Goal: Task Accomplishment & Management: Use online tool/utility

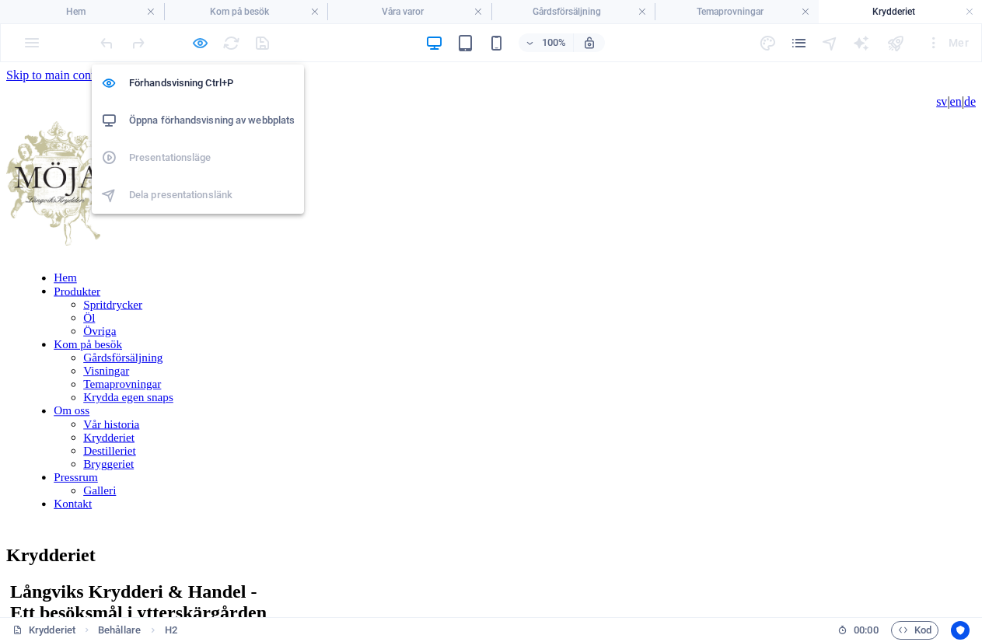
click at [194, 43] on icon "button" at bounding box center [200, 43] width 18 height 18
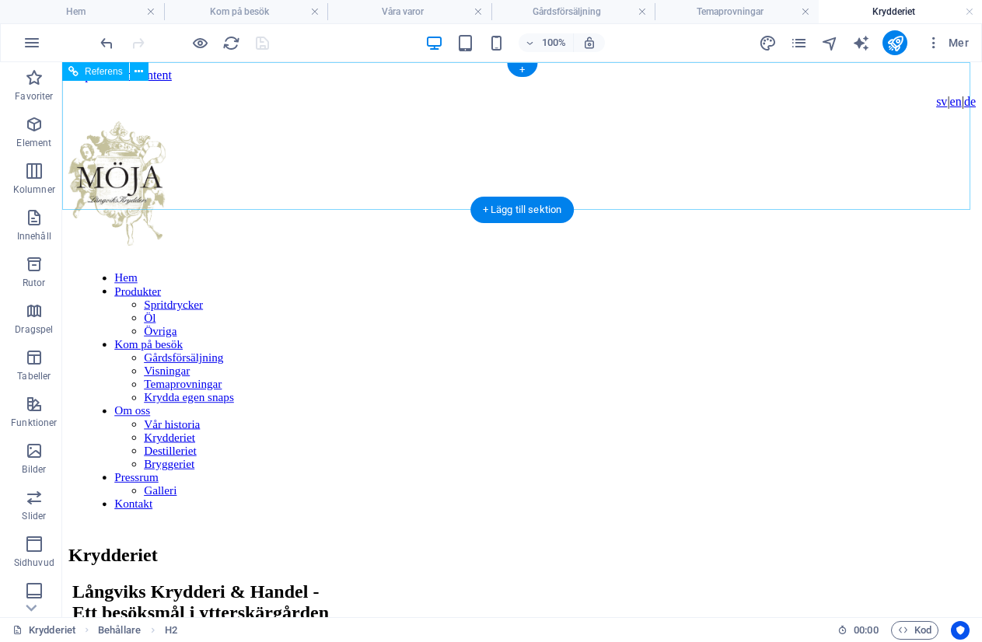
click at [379, 271] on nav "Hem Produkter Spritdrycker Öl Övriga Kom på besök Gårdsförsäljning Visningar Te…" at bounding box center [516, 390] width 862 height 239
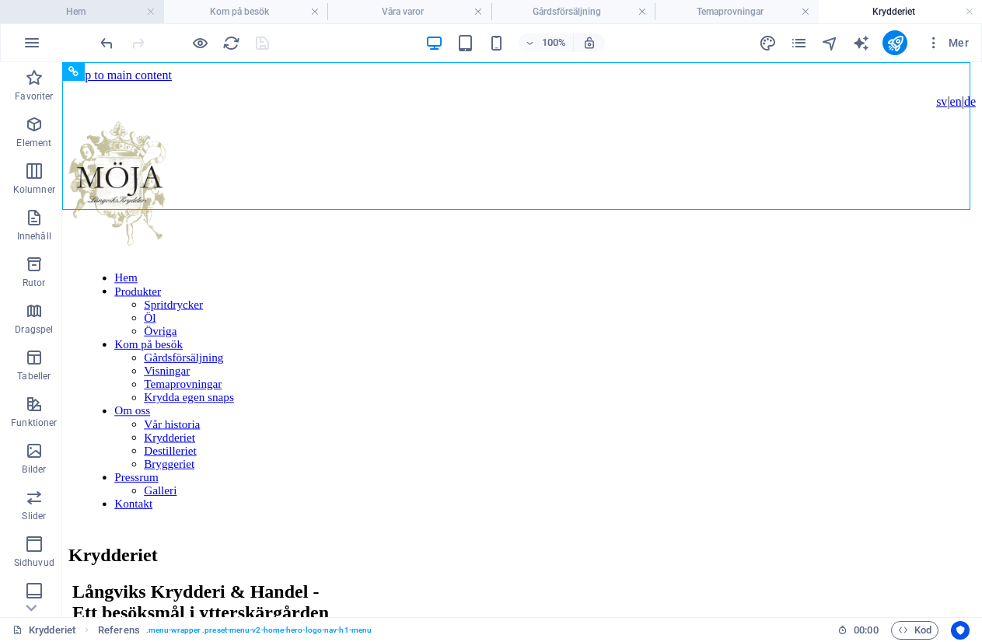
click at [113, 9] on h4 "Hem" at bounding box center [82, 11] width 164 height 17
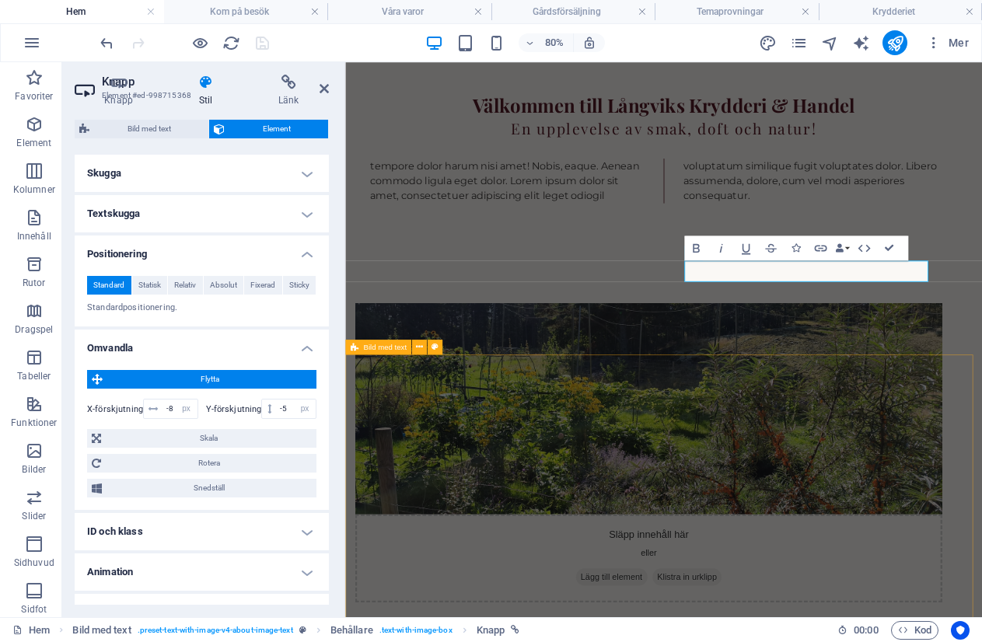
scroll to position [929, 0]
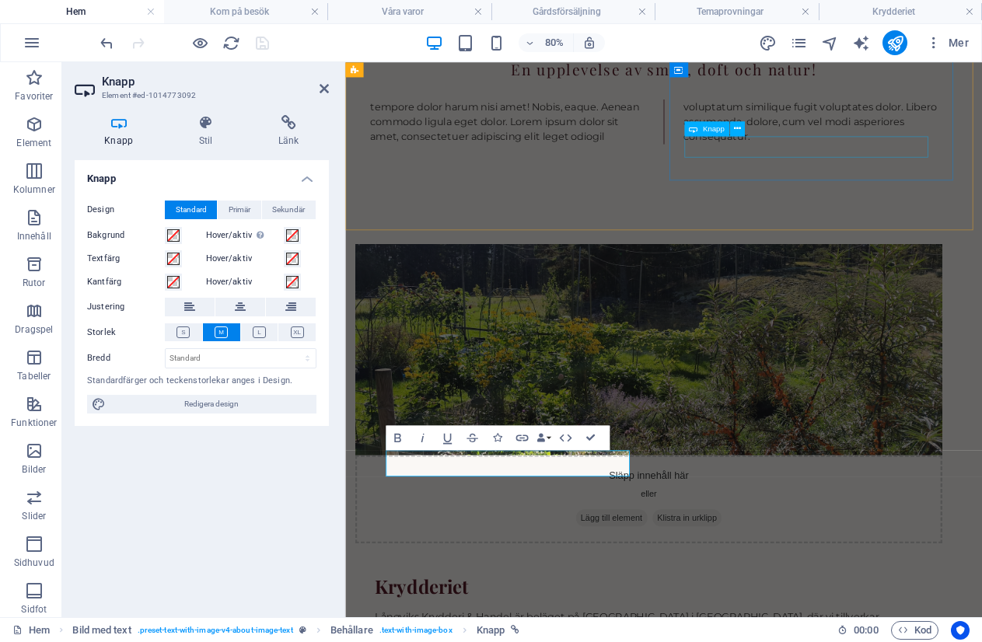
select select "px"
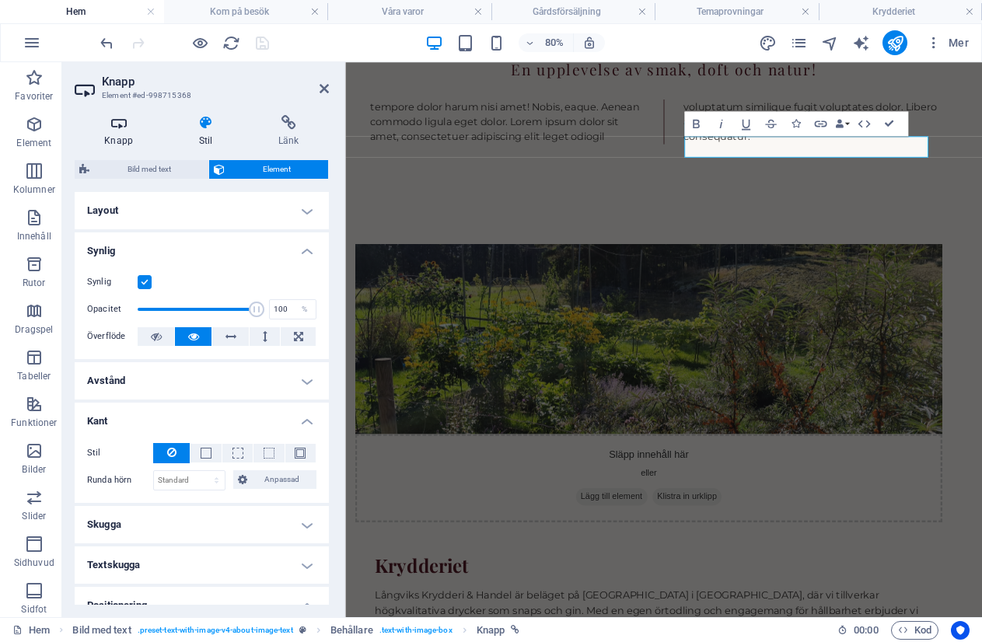
click at [122, 122] on icon at bounding box center [119, 123] width 88 height 16
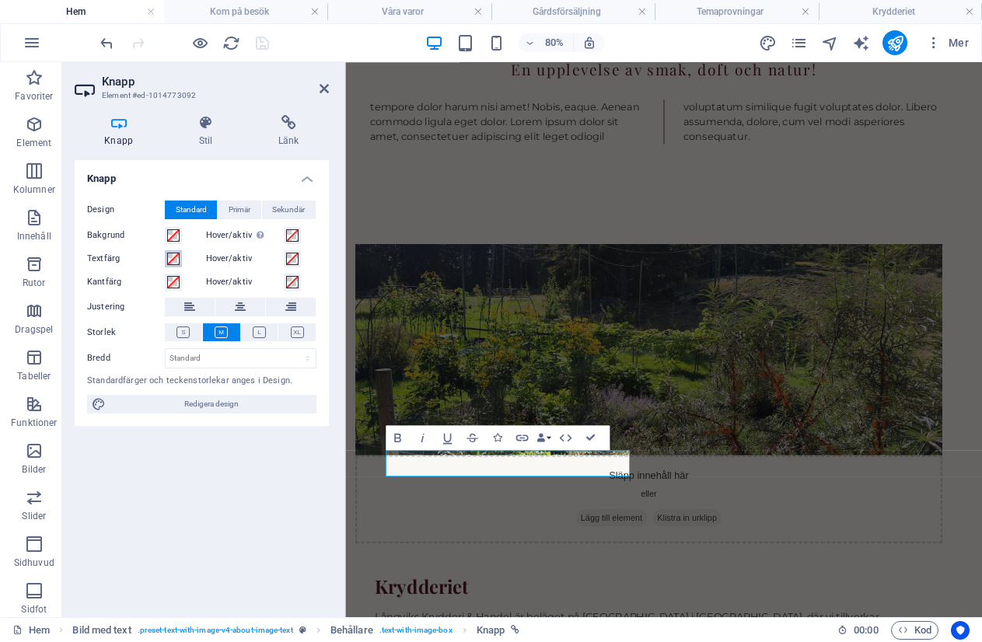
click at [173, 254] on span at bounding box center [173, 259] width 12 height 12
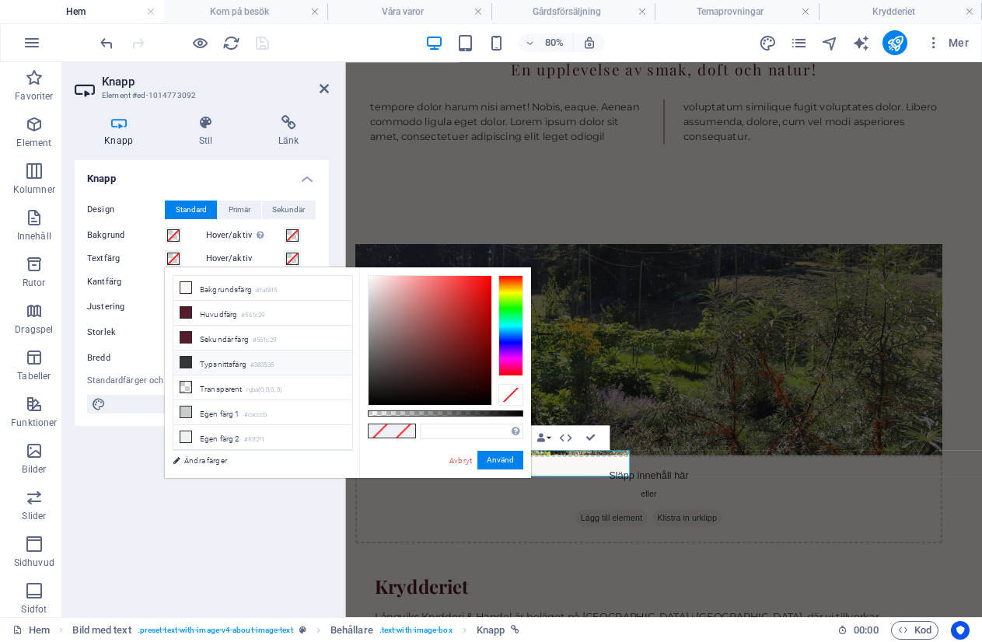
click at [185, 359] on icon at bounding box center [185, 362] width 11 height 11
type input "#383535"
drag, startPoint x: 169, startPoint y: 491, endPoint x: 481, endPoint y: 456, distance: 313.7
click at [481, 456] on button "Använd" at bounding box center [500, 460] width 46 height 19
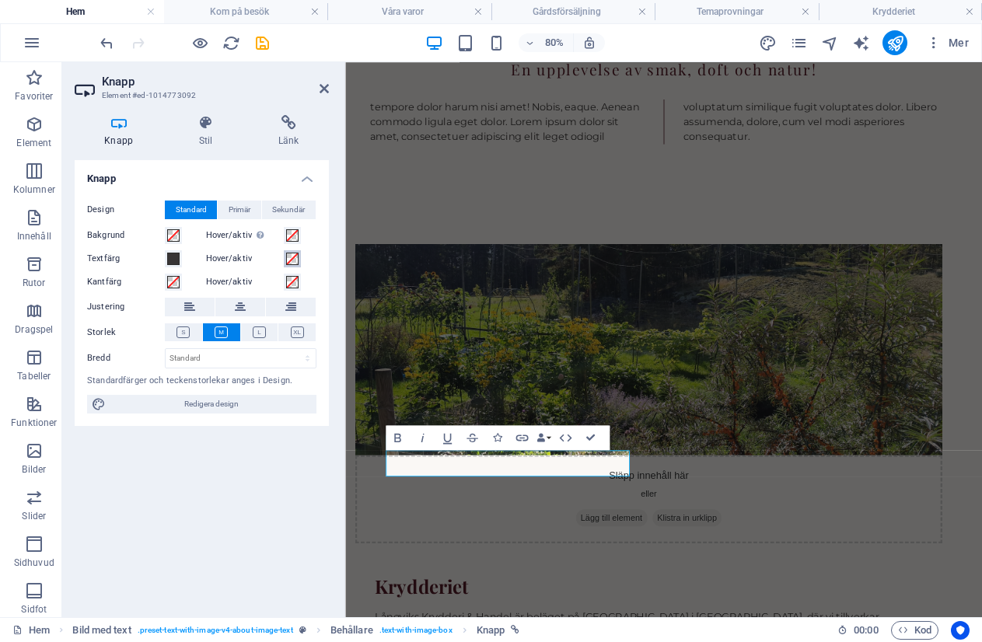
click at [292, 260] on span at bounding box center [292, 259] width 12 height 12
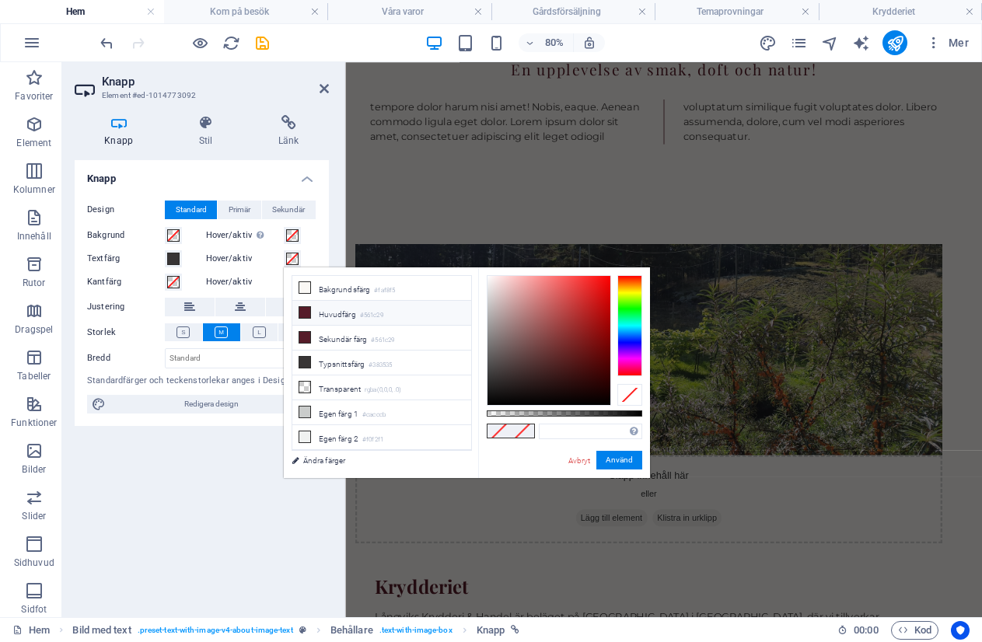
click at [307, 313] on icon at bounding box center [304, 312] width 11 height 11
type input "#561c29"
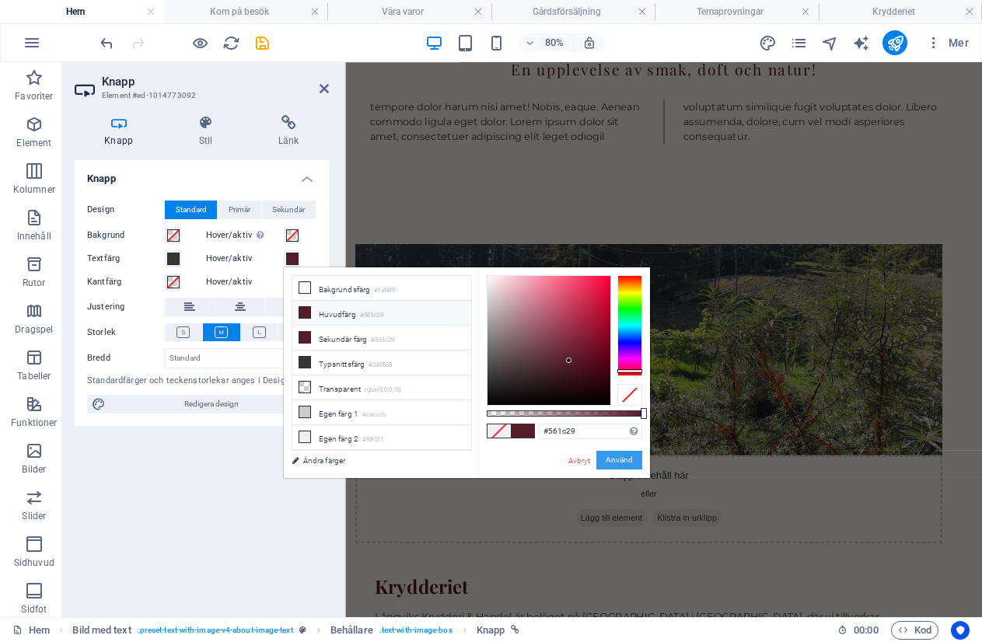
click at [617, 465] on button "Använd" at bounding box center [619, 460] width 46 height 19
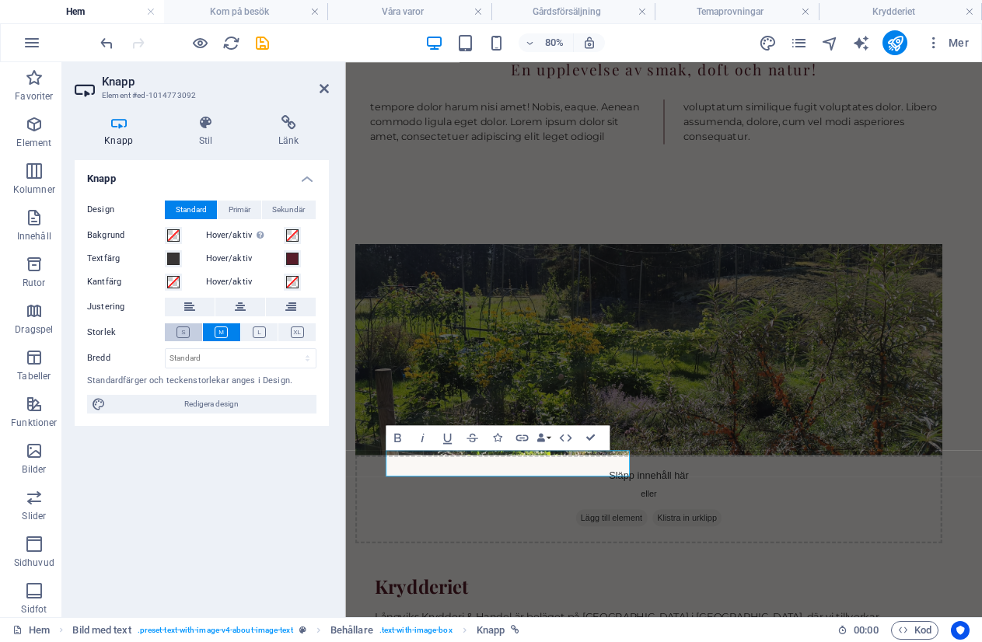
click at [190, 333] on icon at bounding box center [182, 333] width 13 height 12
click at [847, 227] on div "Släpp innehåll här eller Lägg till element Klistra in urklipp Krydderiet Långvi…" at bounding box center [743, 577] width 796 height 701
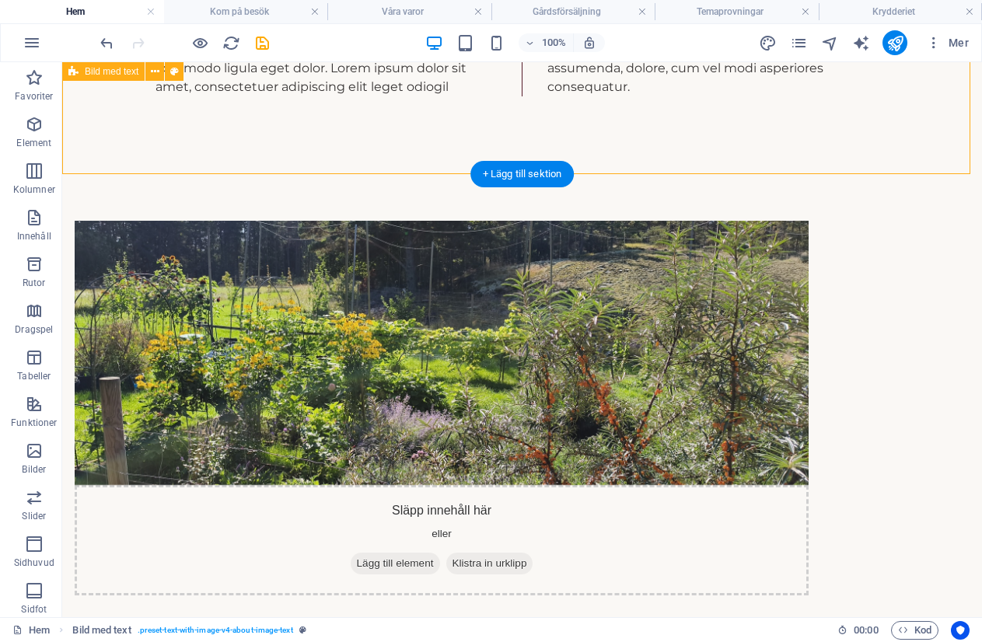
scroll to position [851, 0]
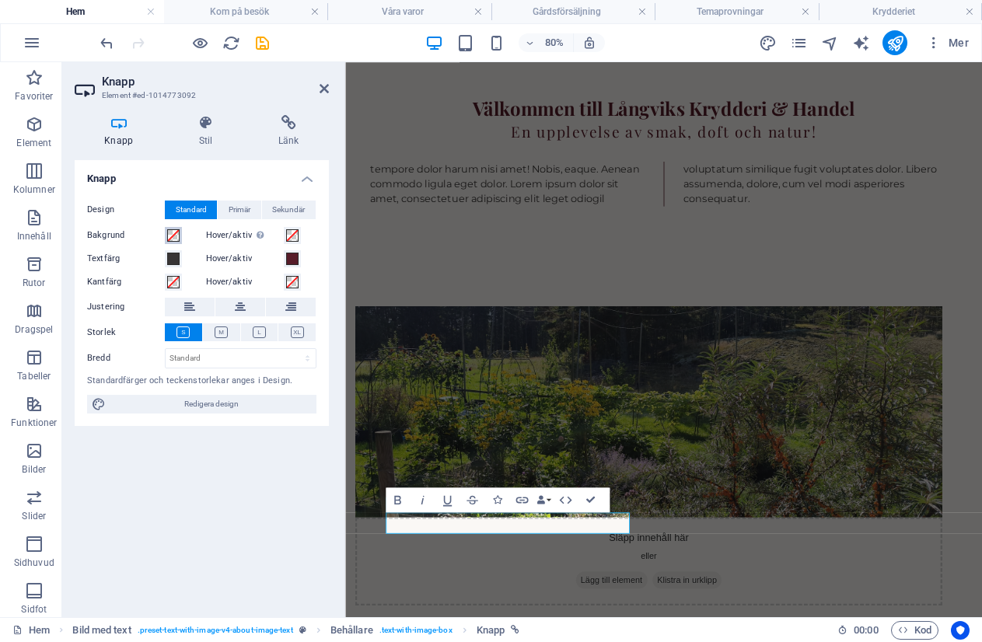
click at [172, 236] on span at bounding box center [173, 235] width 12 height 12
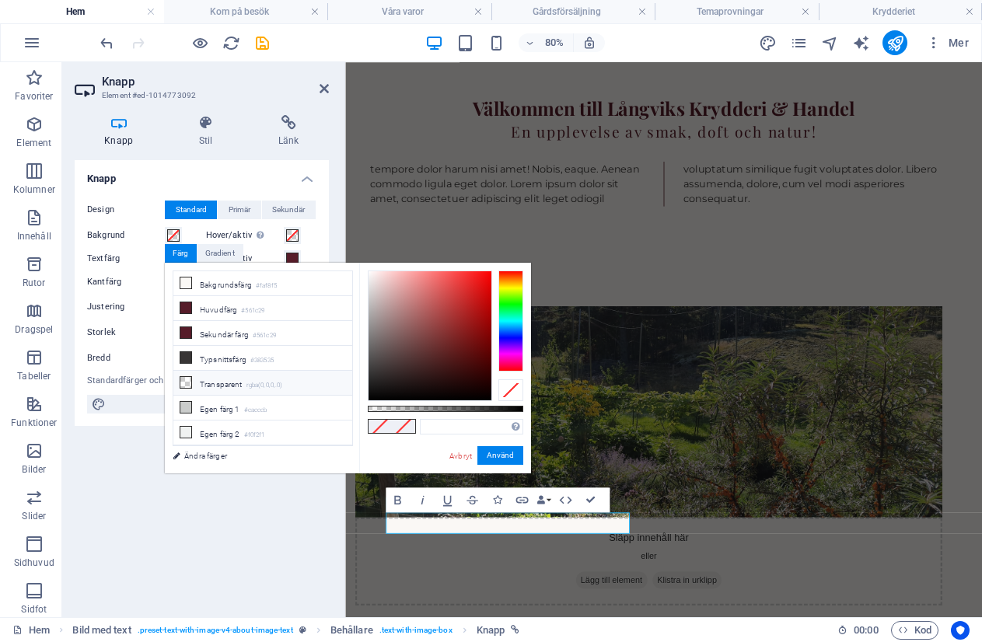
click at [184, 383] on icon at bounding box center [185, 382] width 11 height 11
type input "rgba(0, 0, 0, 0)"
click at [491, 452] on button "Använd" at bounding box center [500, 455] width 46 height 19
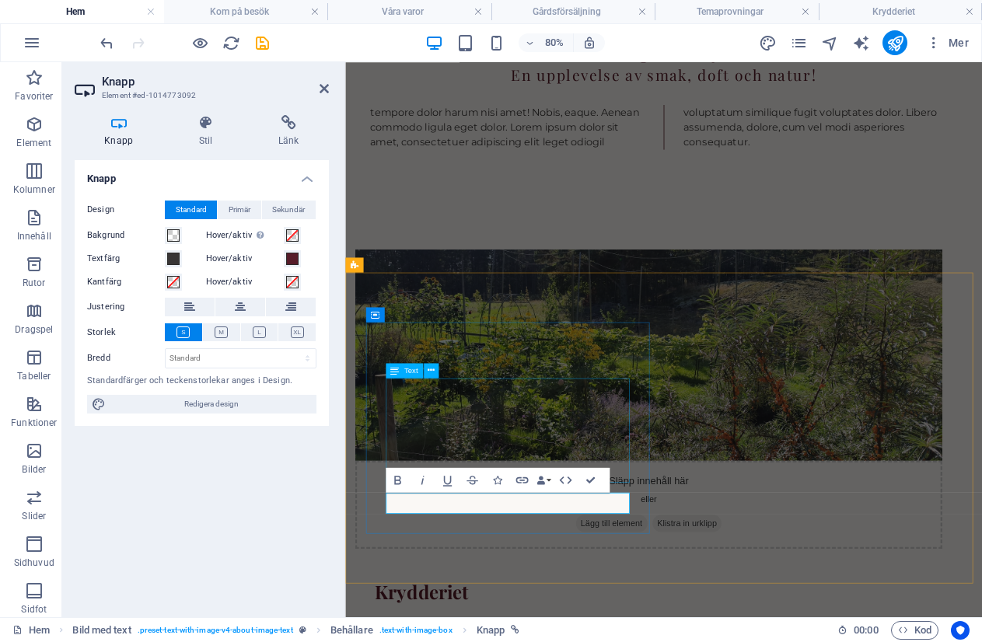
scroll to position [929, 0]
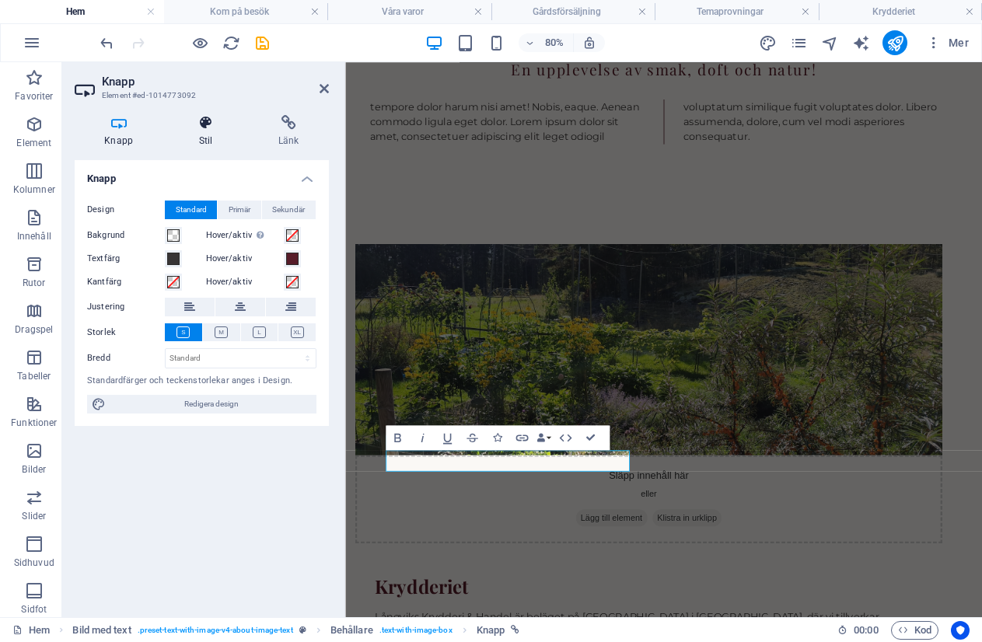
click at [203, 122] on icon at bounding box center [205, 123] width 73 height 16
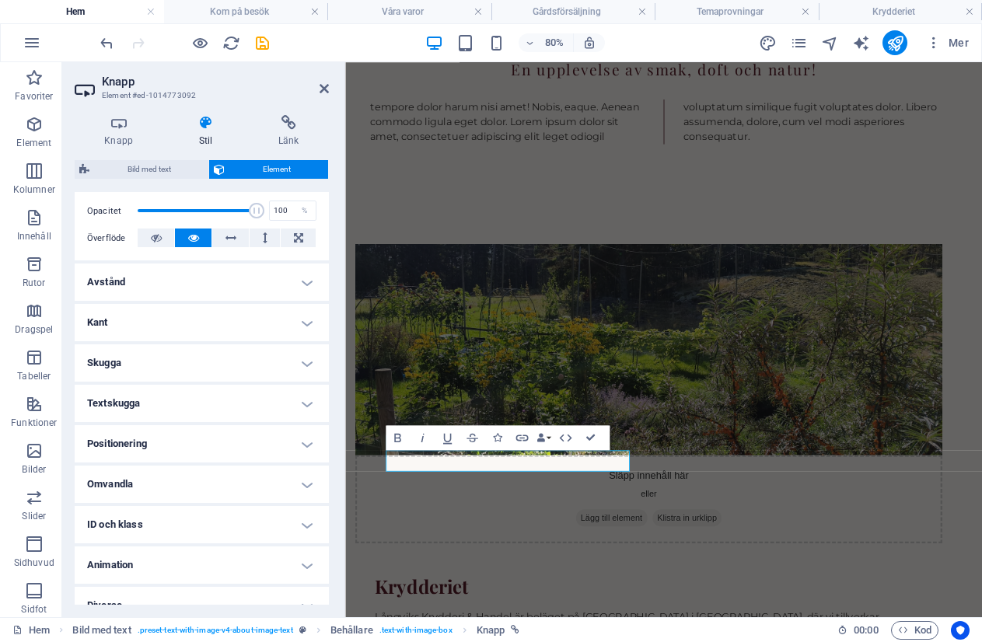
scroll to position [233, 0]
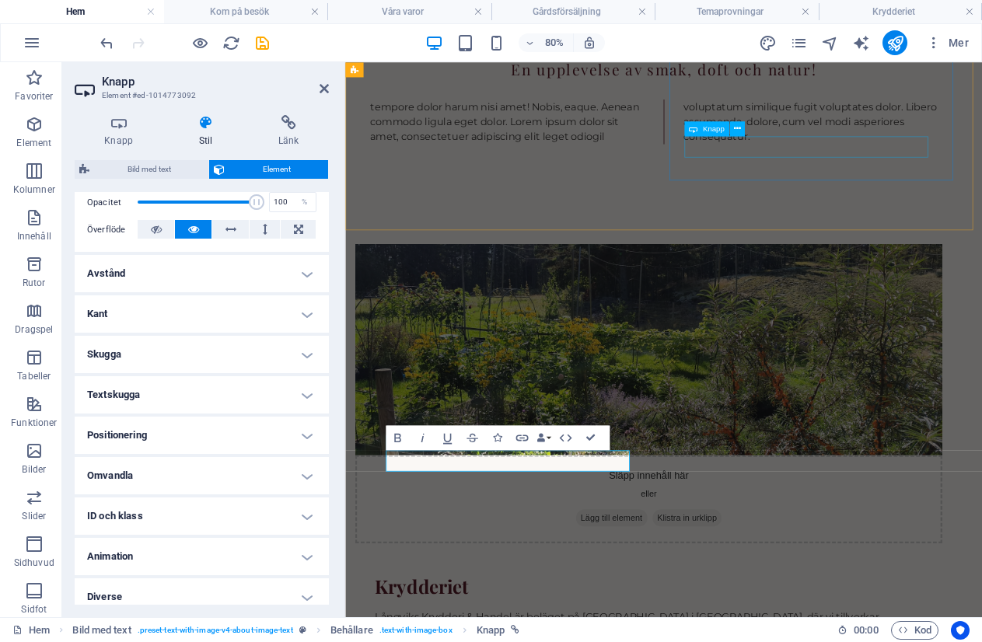
select select "px"
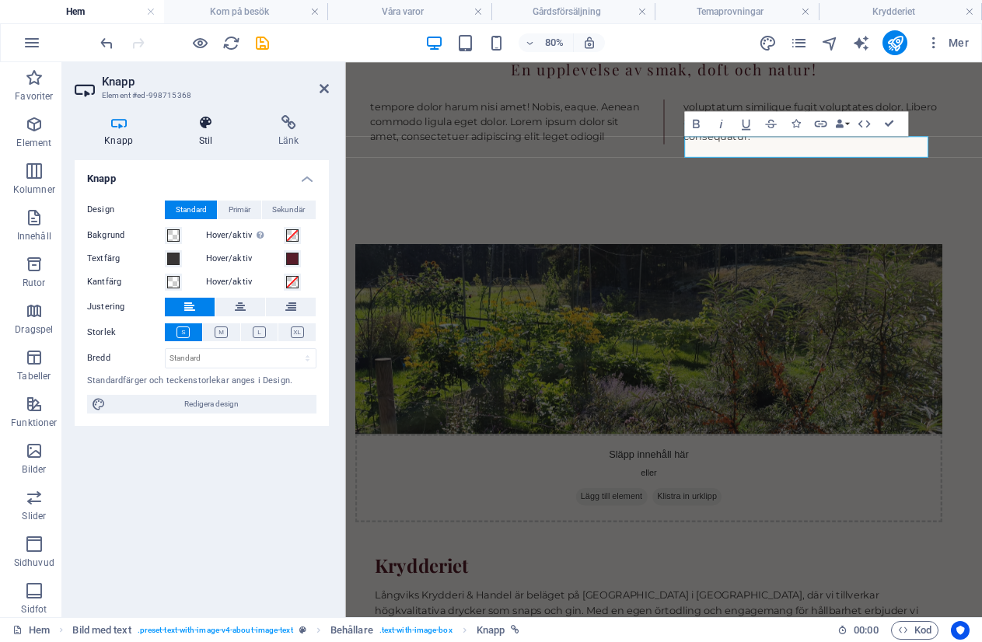
click at [204, 124] on icon at bounding box center [205, 123] width 73 height 16
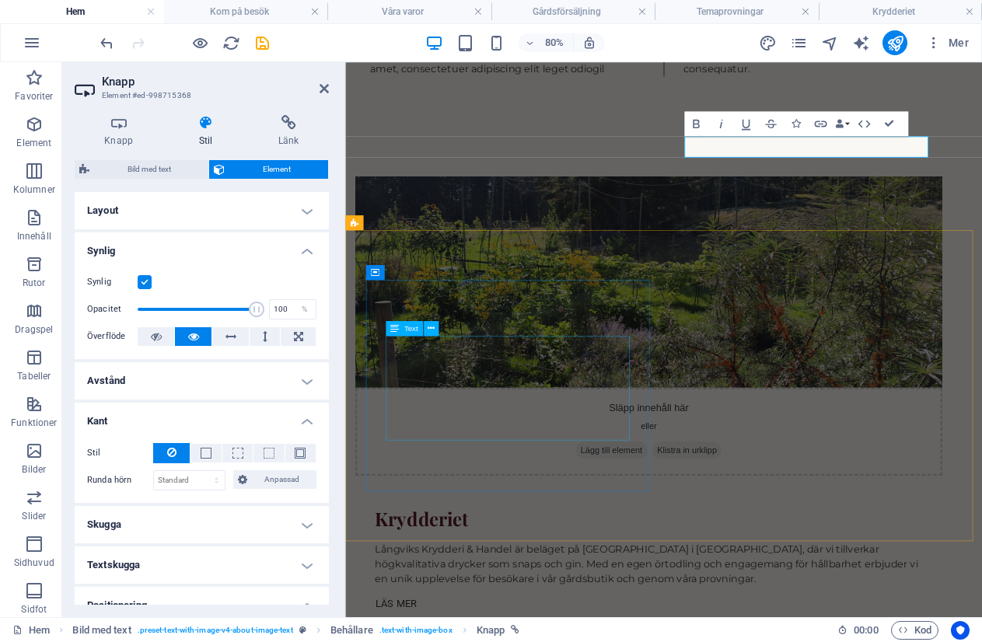
scroll to position [1162, 0]
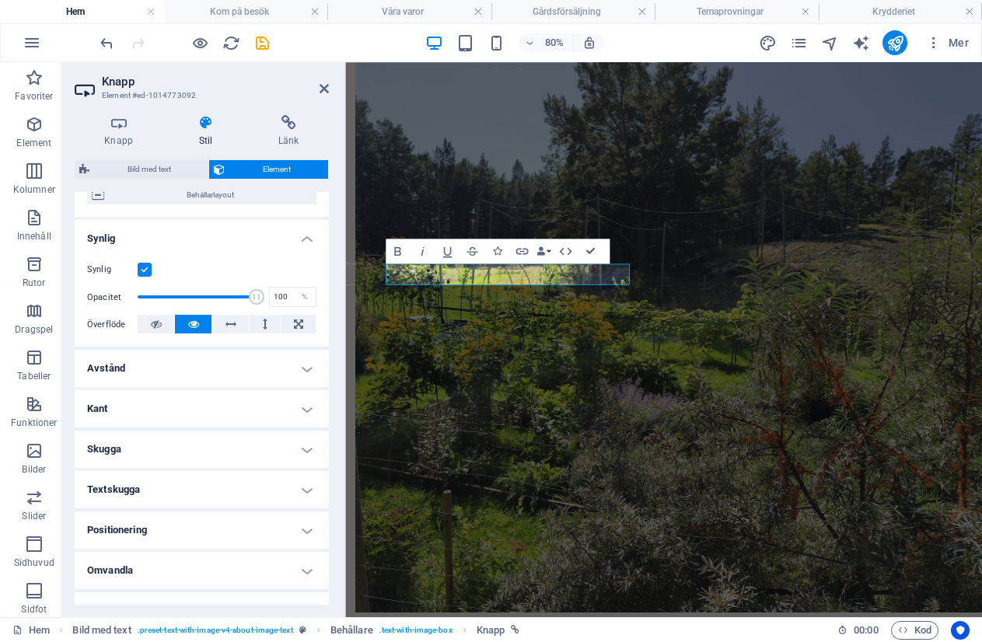
scroll to position [244, 0]
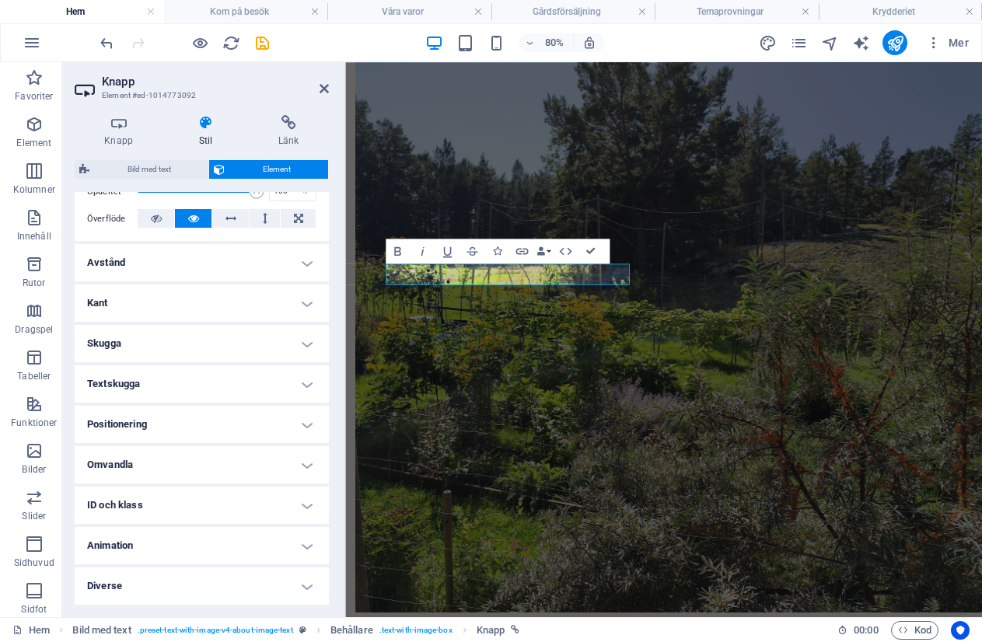
click at [138, 463] on h4 "Omvandla" at bounding box center [202, 464] width 254 height 37
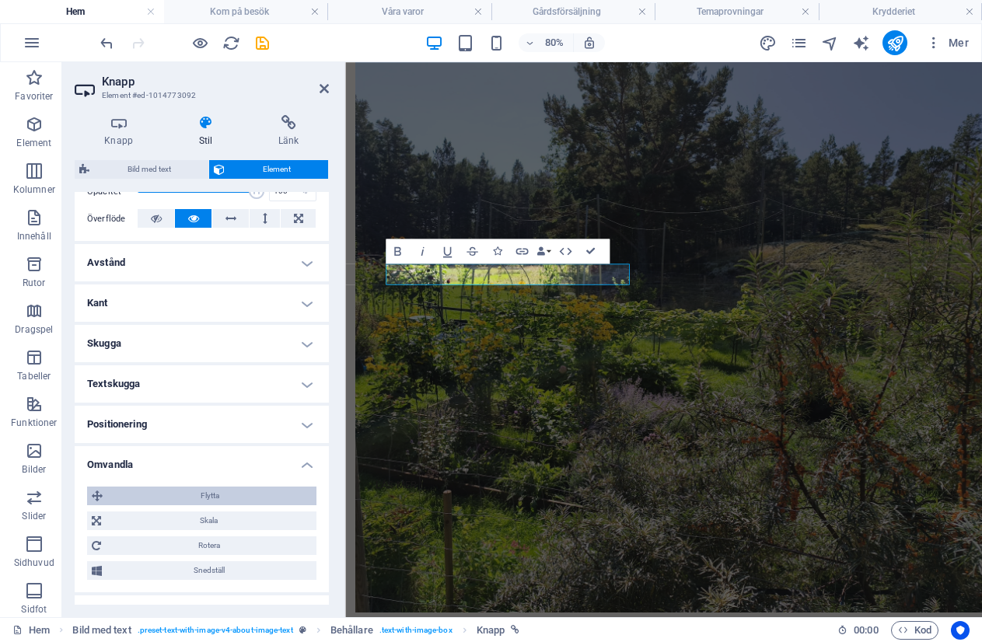
click at [127, 491] on span "Flytta" at bounding box center [209, 496] width 204 height 19
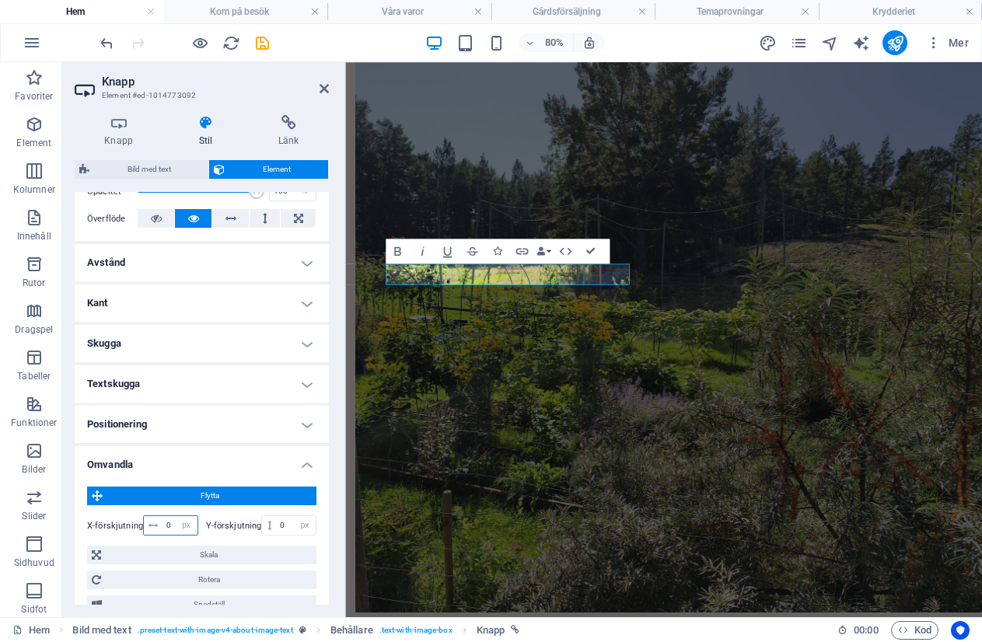
click at [163, 527] on input "0" at bounding box center [179, 525] width 35 height 19
type input "-8"
click at [276, 525] on input "0" at bounding box center [296, 525] width 40 height 19
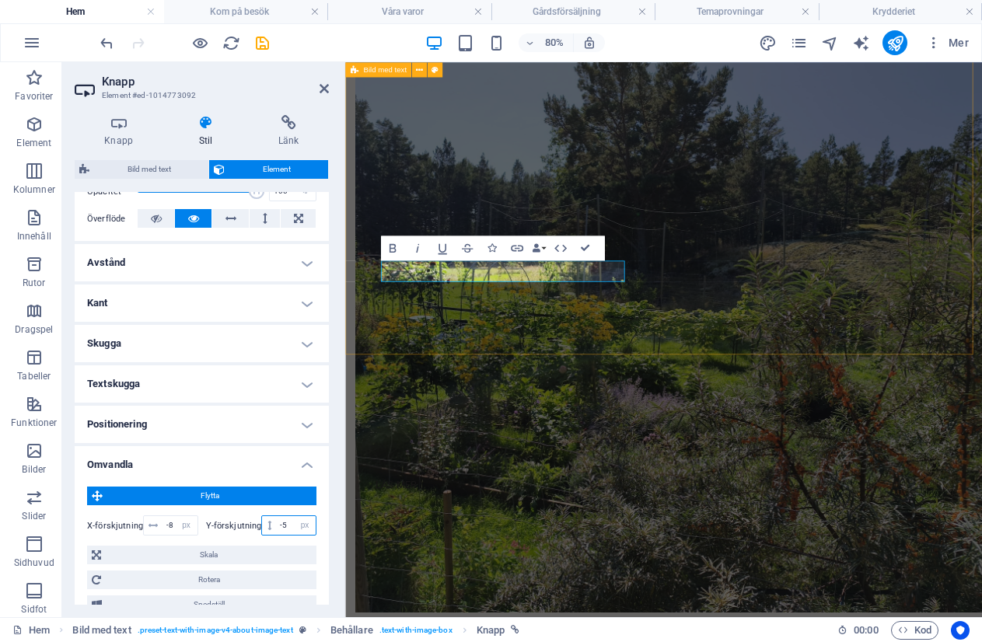
type input "-5"
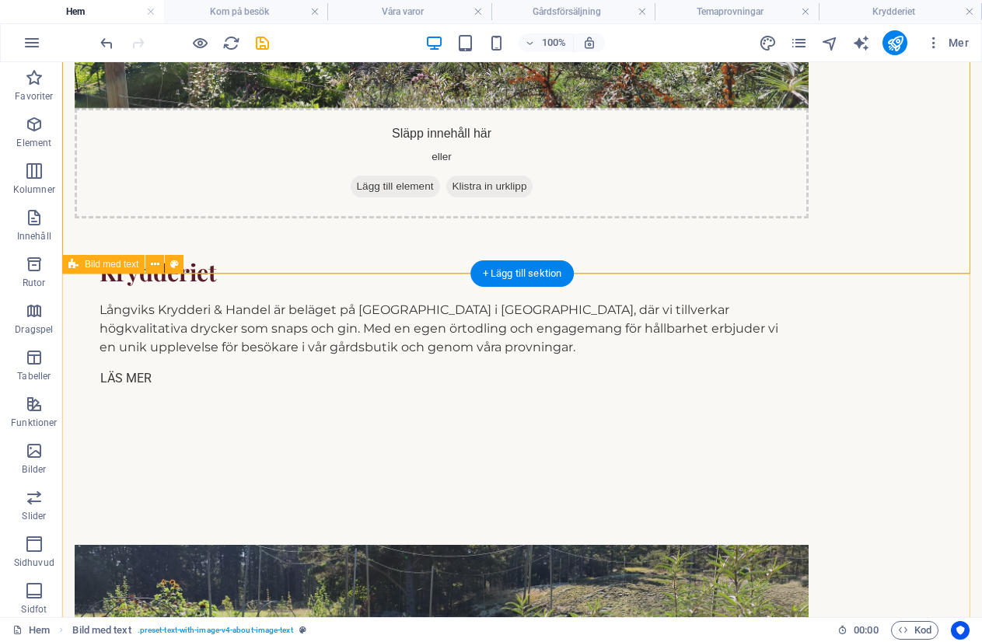
scroll to position [1375, 0]
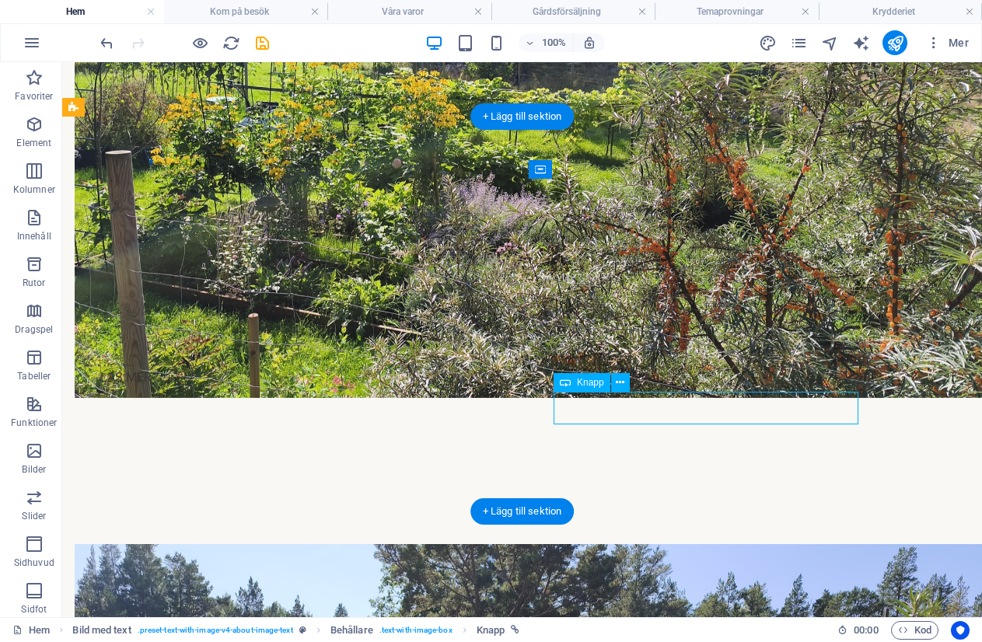
scroll to position [1473, 0]
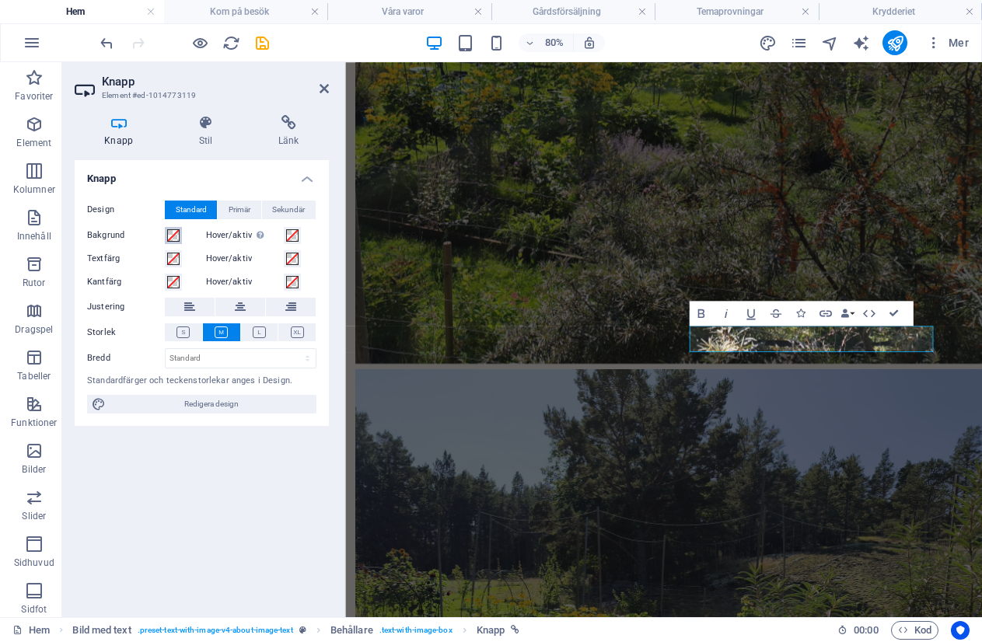
click at [169, 236] on span at bounding box center [173, 235] width 12 height 12
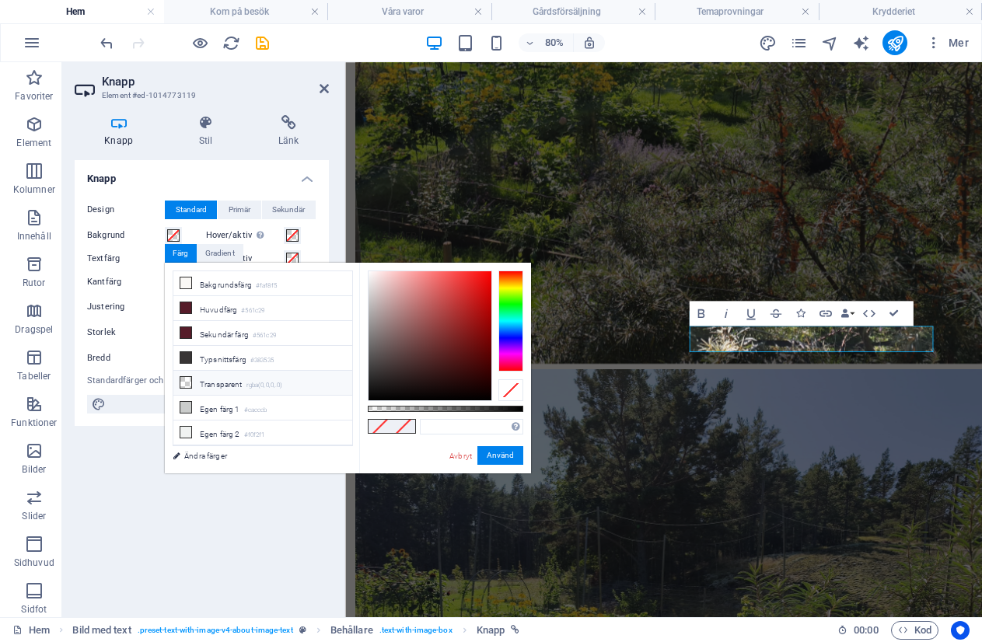
click at [192, 377] on li "Transparent rgba(0,0,0,.0)" at bounding box center [262, 383] width 179 height 25
type input "rgba(0, 0, 0, 0)"
click at [516, 450] on button "Använd" at bounding box center [500, 455] width 46 height 19
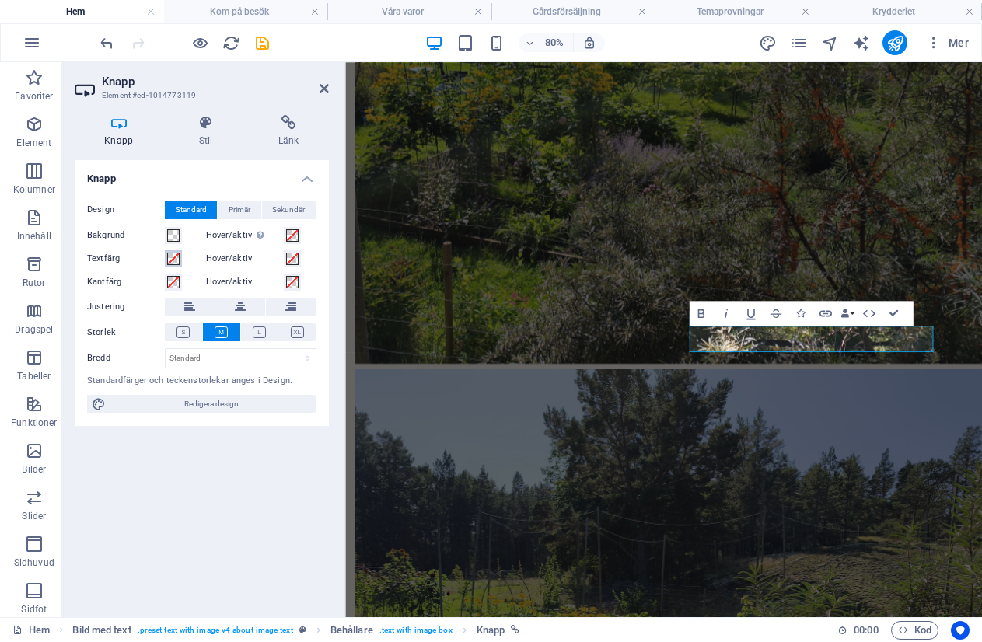
click at [176, 260] on span at bounding box center [173, 259] width 12 height 12
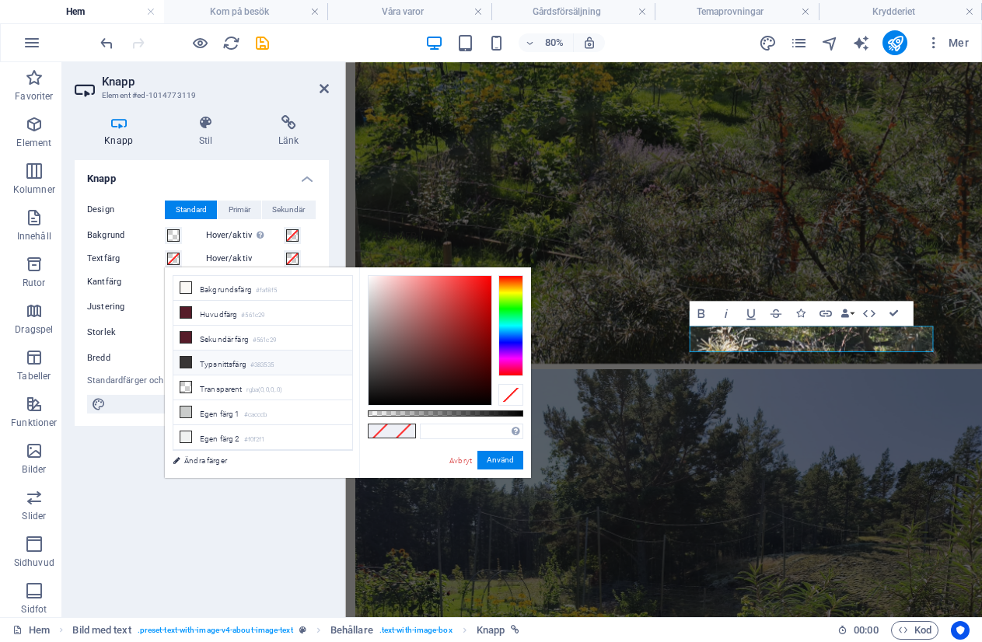
click at [194, 358] on li "Typsnittsfärg #383535" at bounding box center [262, 363] width 179 height 25
type input "#383535"
click at [505, 466] on button "Använd" at bounding box center [500, 460] width 46 height 19
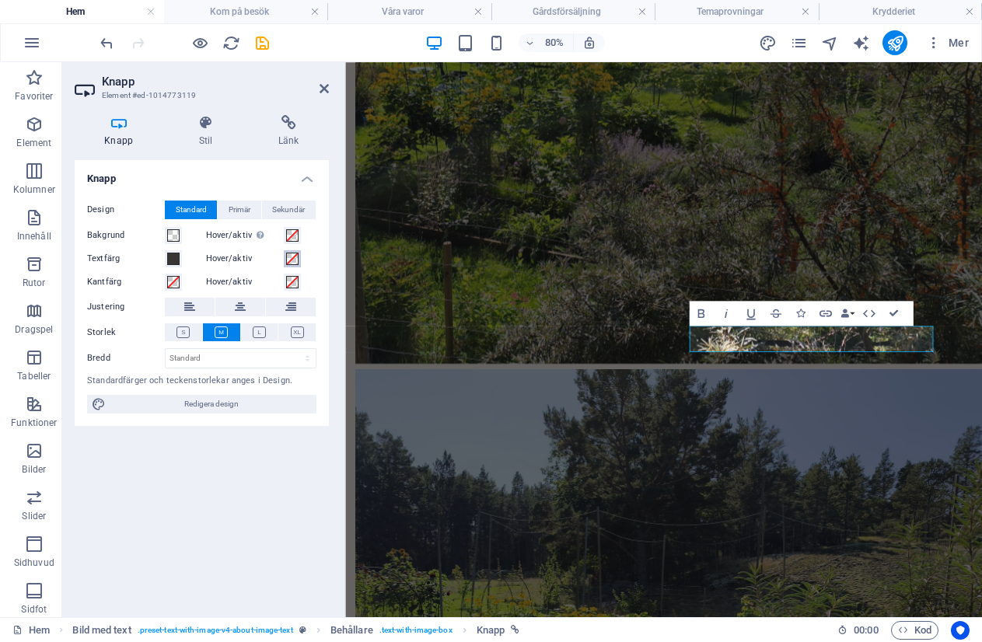
click at [298, 255] on span at bounding box center [292, 259] width 12 height 12
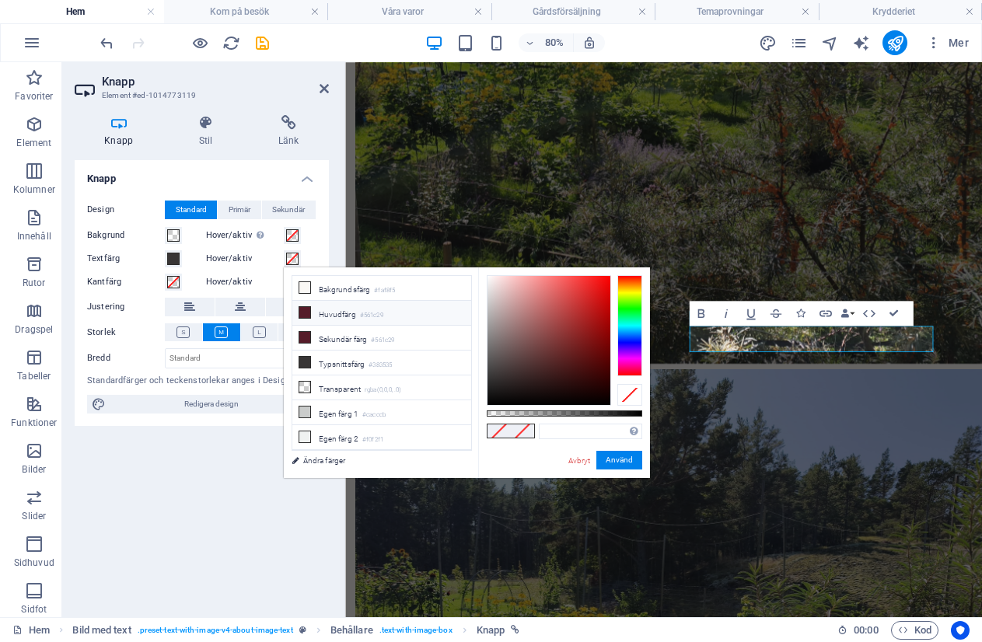
click at [309, 311] on icon at bounding box center [304, 312] width 11 height 11
type input "#561c29"
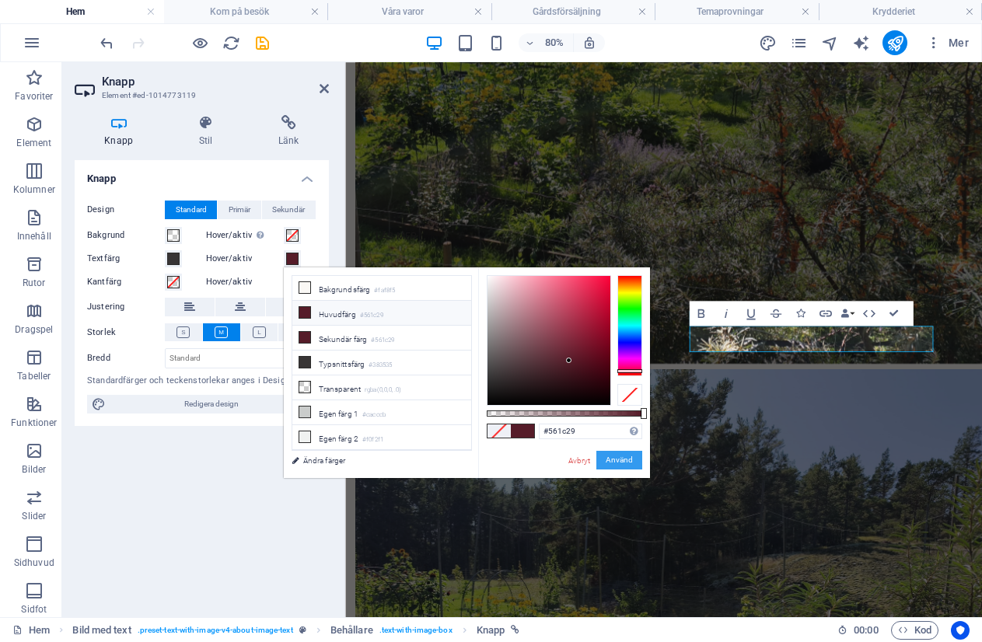
click at [611, 454] on button "Använd" at bounding box center [619, 460] width 46 height 19
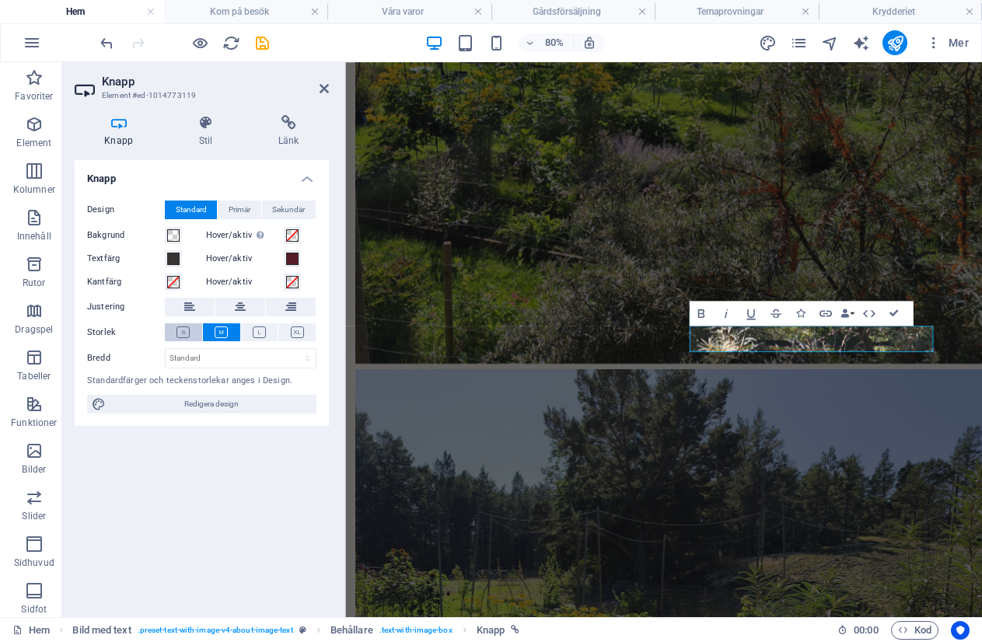
click at [186, 330] on icon at bounding box center [182, 333] width 13 height 12
click at [185, 308] on icon at bounding box center [189, 307] width 11 height 19
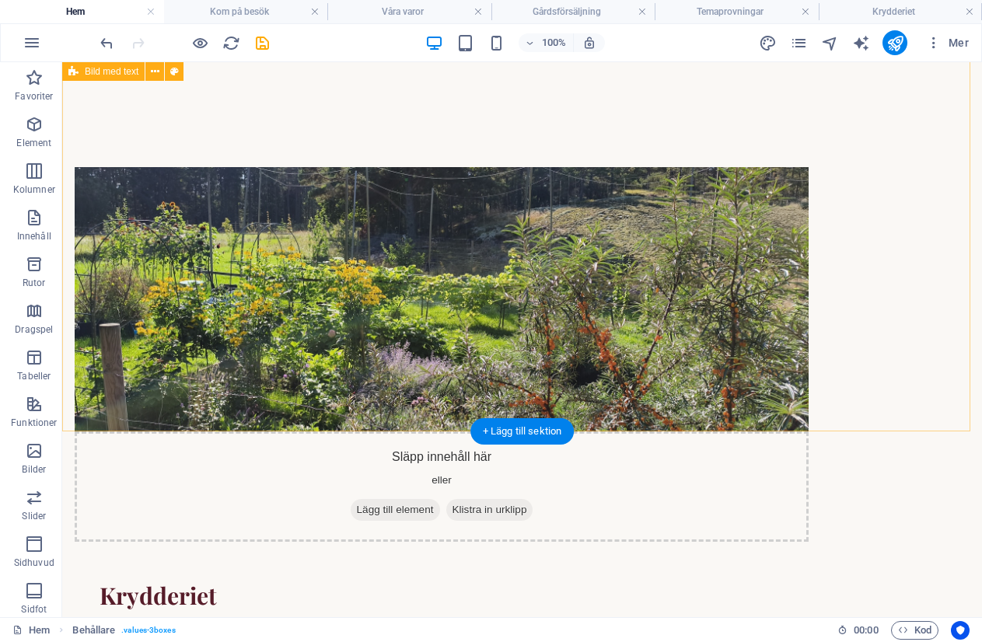
scroll to position [909, 0]
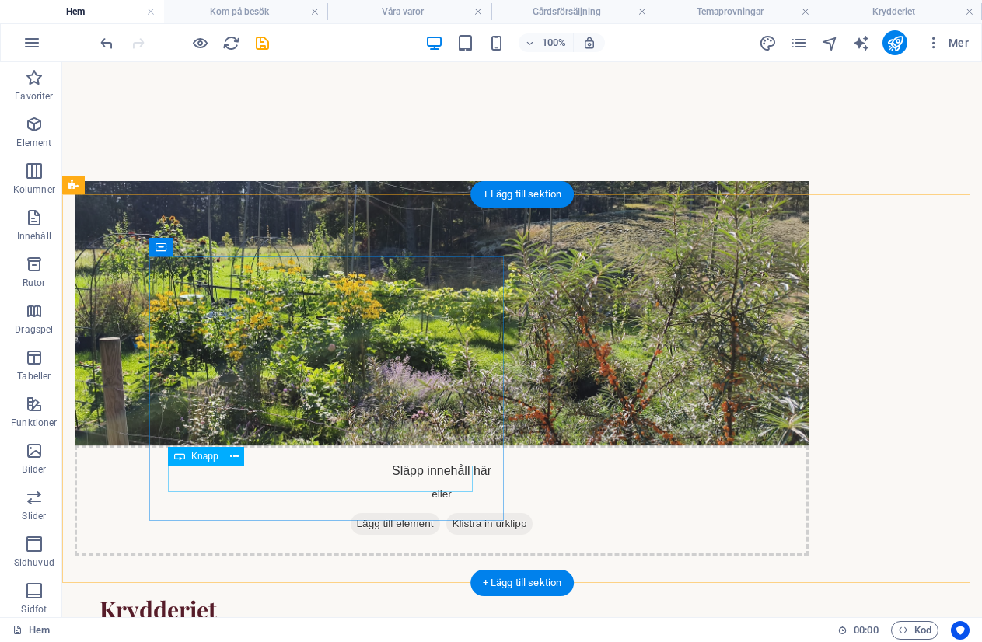
select select "px"
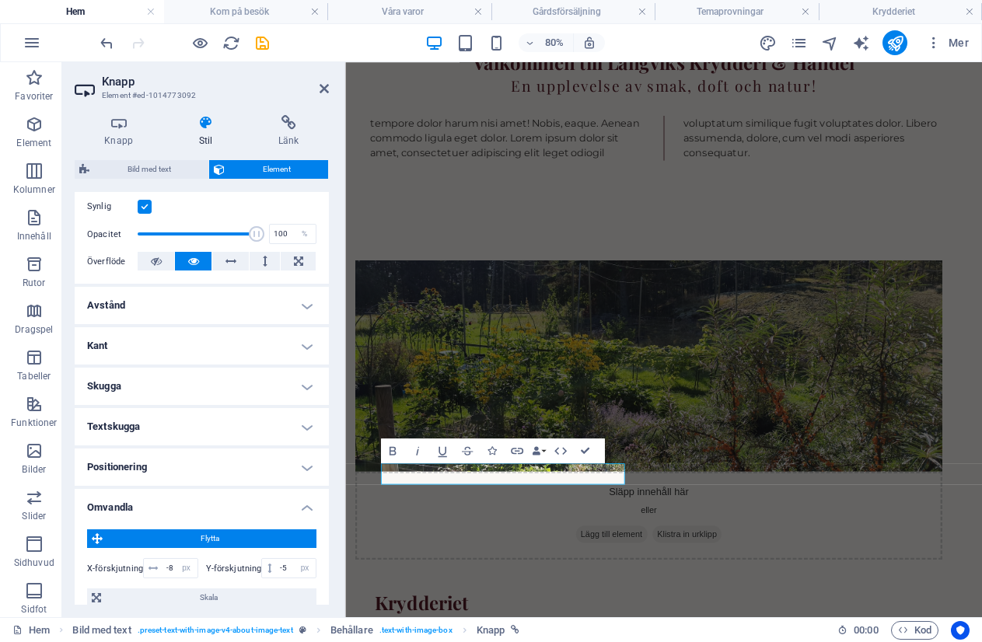
scroll to position [78, 0]
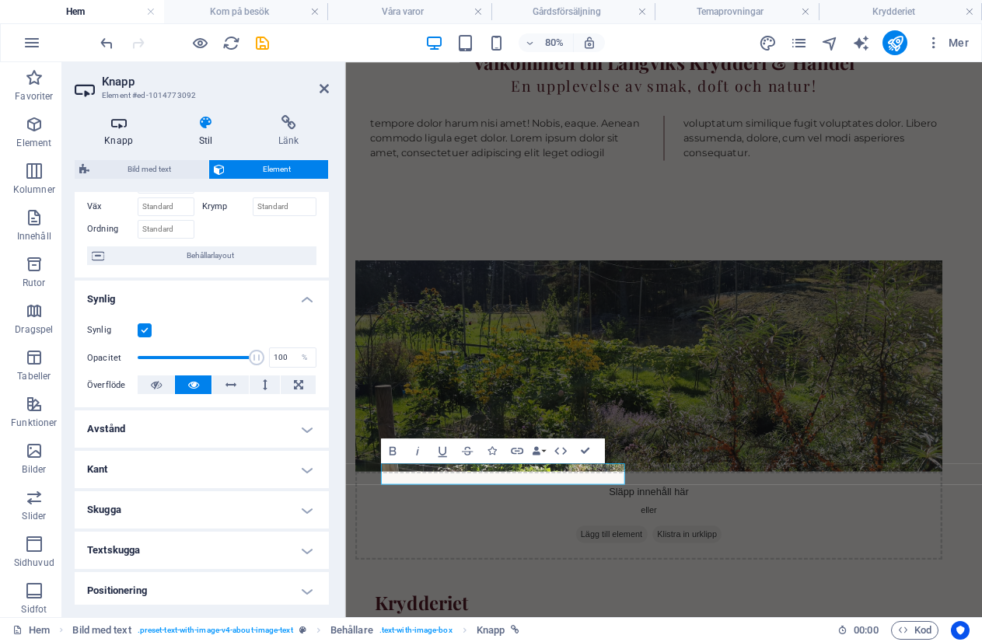
click at [117, 124] on icon at bounding box center [119, 123] width 88 height 16
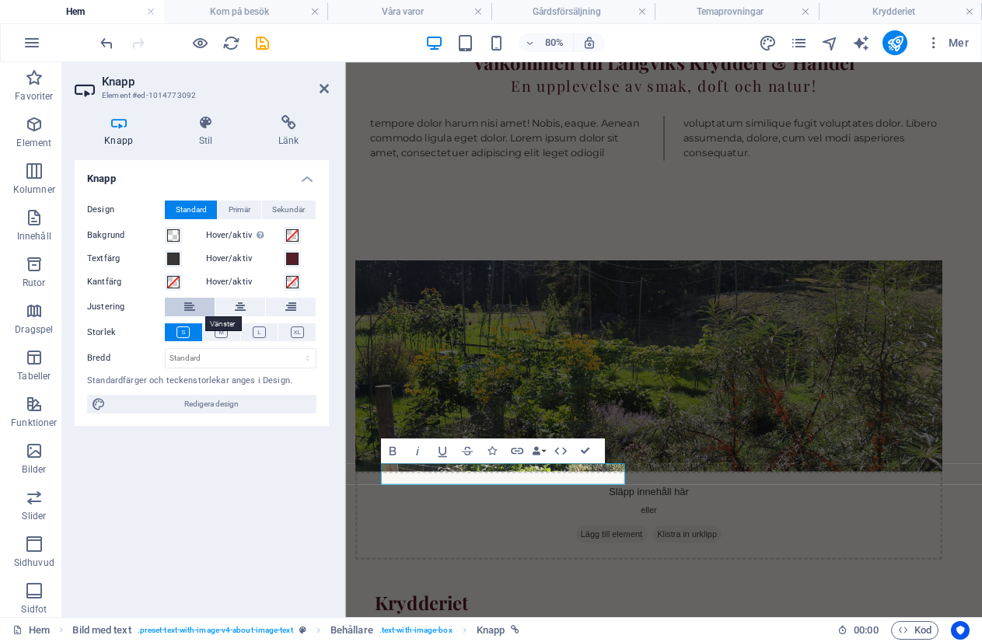
click at [190, 305] on icon at bounding box center [189, 307] width 11 height 19
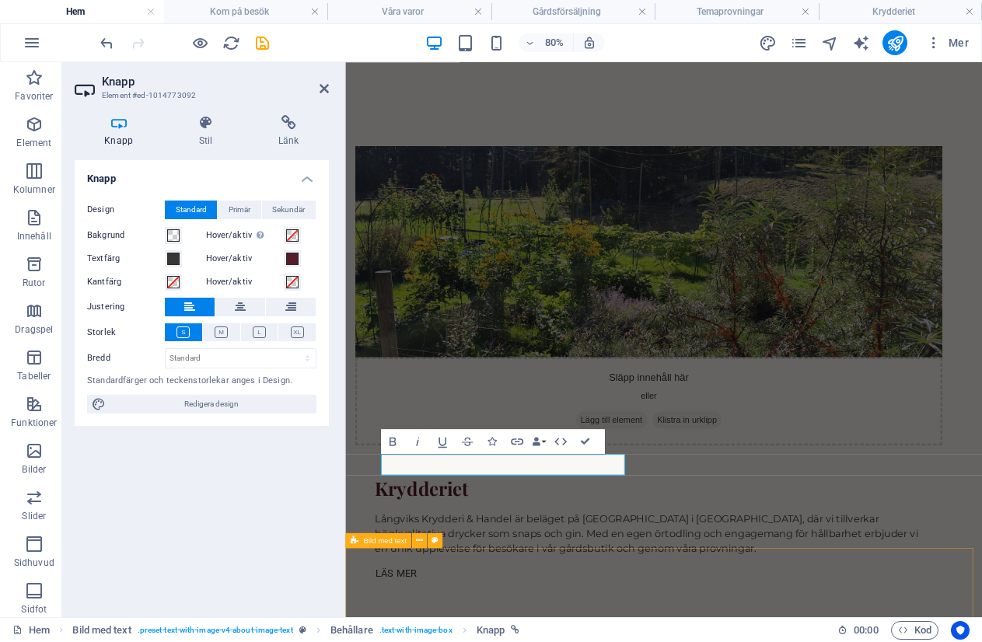
scroll to position [1220, 0]
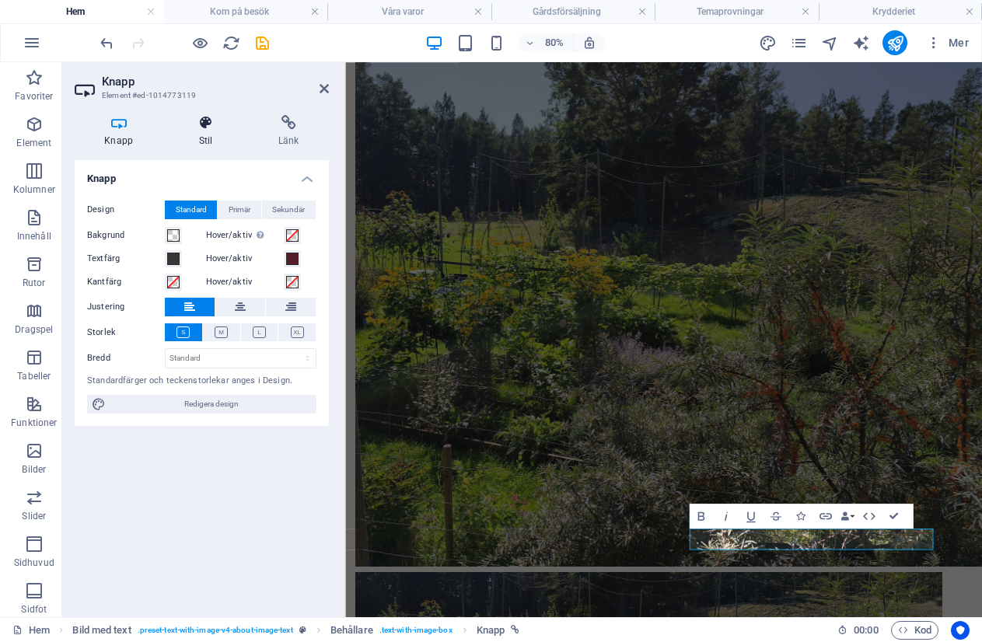
click at [200, 115] on icon at bounding box center [205, 123] width 73 height 16
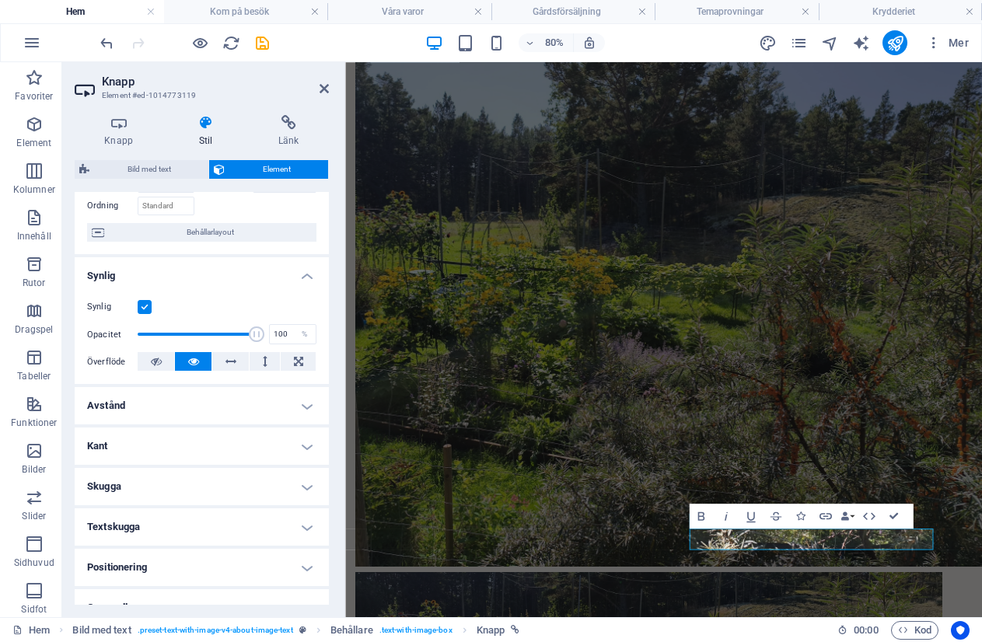
scroll to position [244, 0]
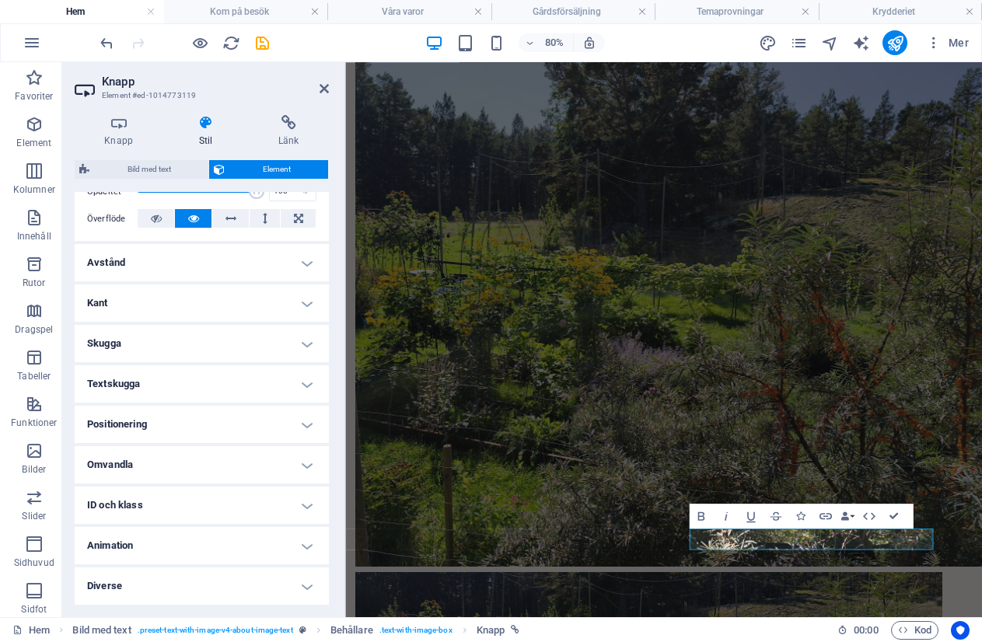
click at [132, 462] on h4 "Omvandla" at bounding box center [202, 464] width 254 height 37
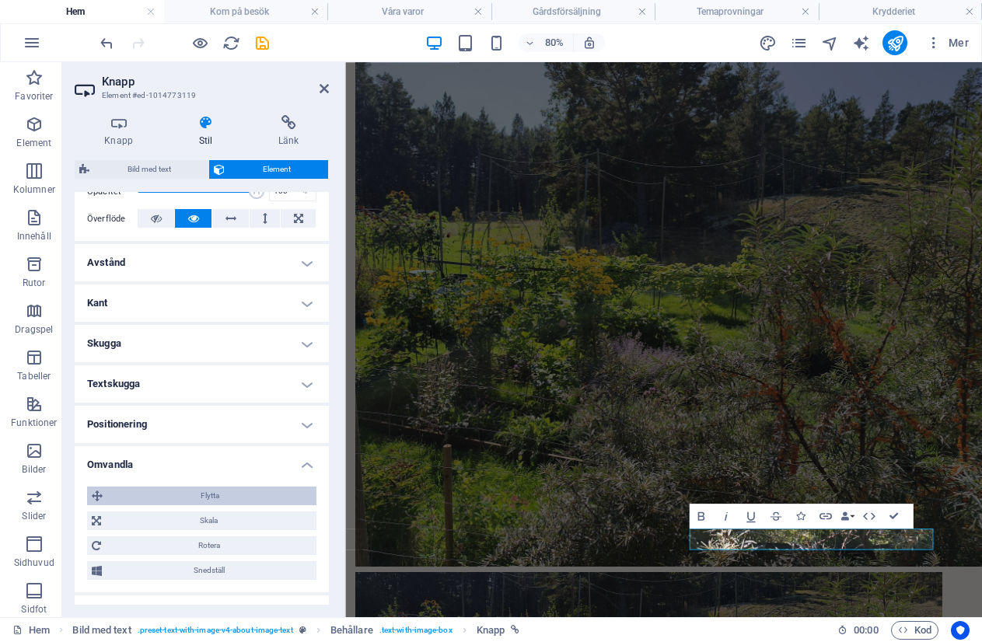
click at [150, 500] on span "Flytta" at bounding box center [209, 496] width 204 height 19
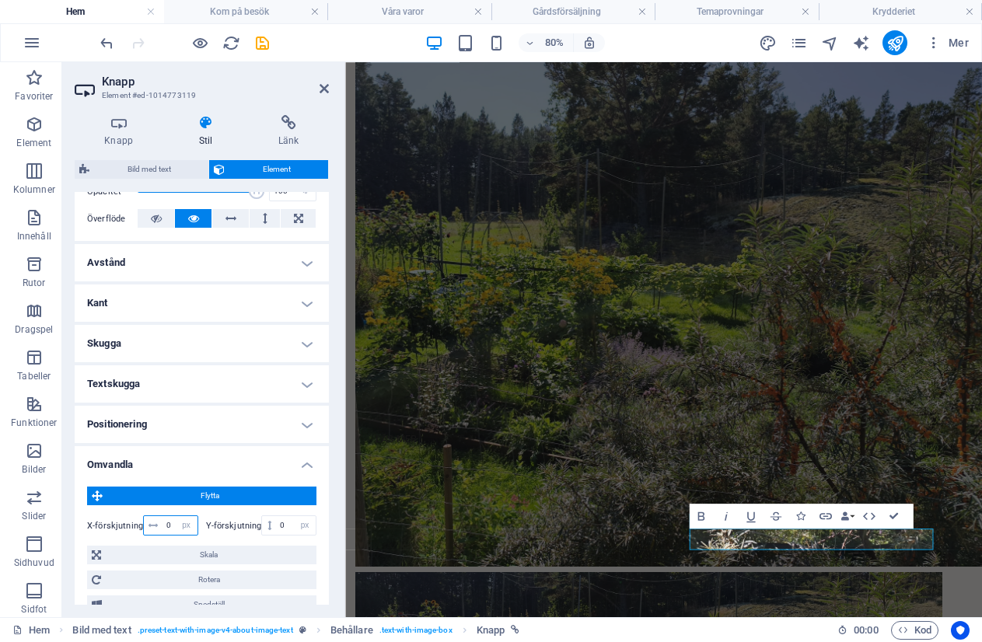
click at [166, 526] on input "0" at bounding box center [179, 525] width 35 height 19
type input "-8"
click at [285, 529] on input "0" at bounding box center [296, 525] width 40 height 19
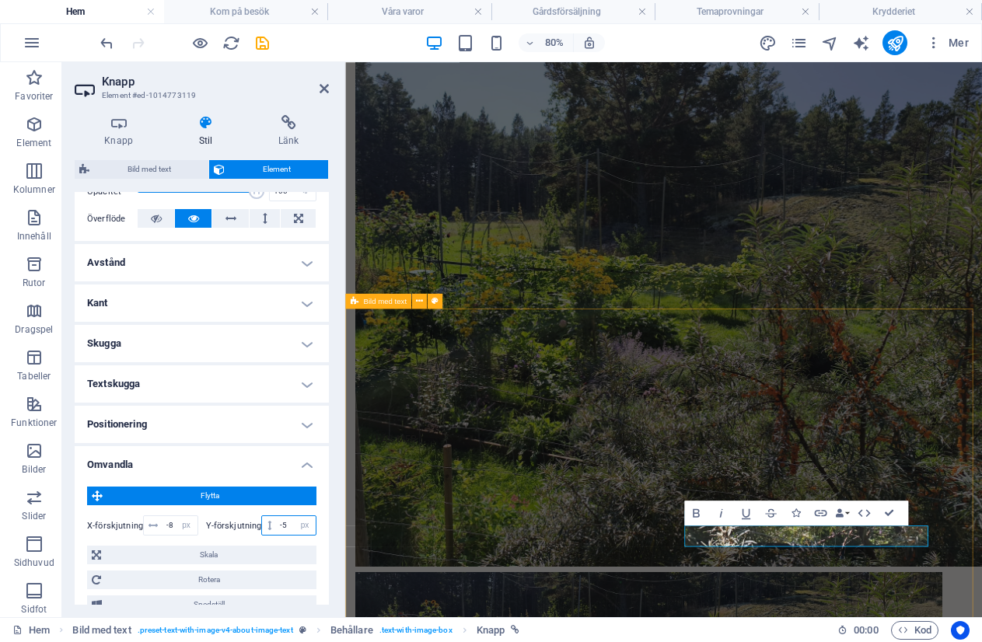
type input "-5"
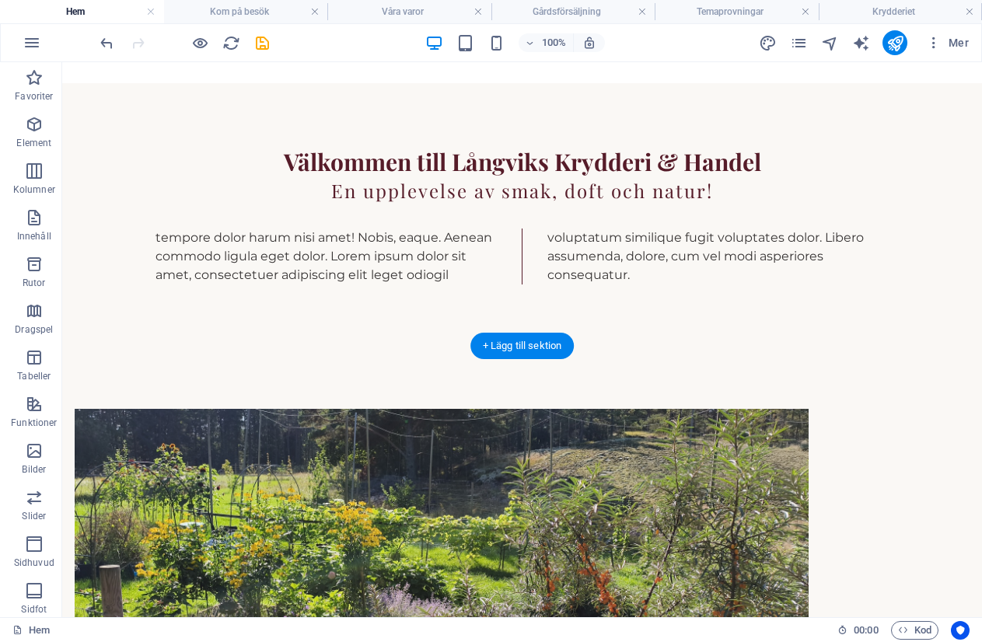
scroll to position [442, 0]
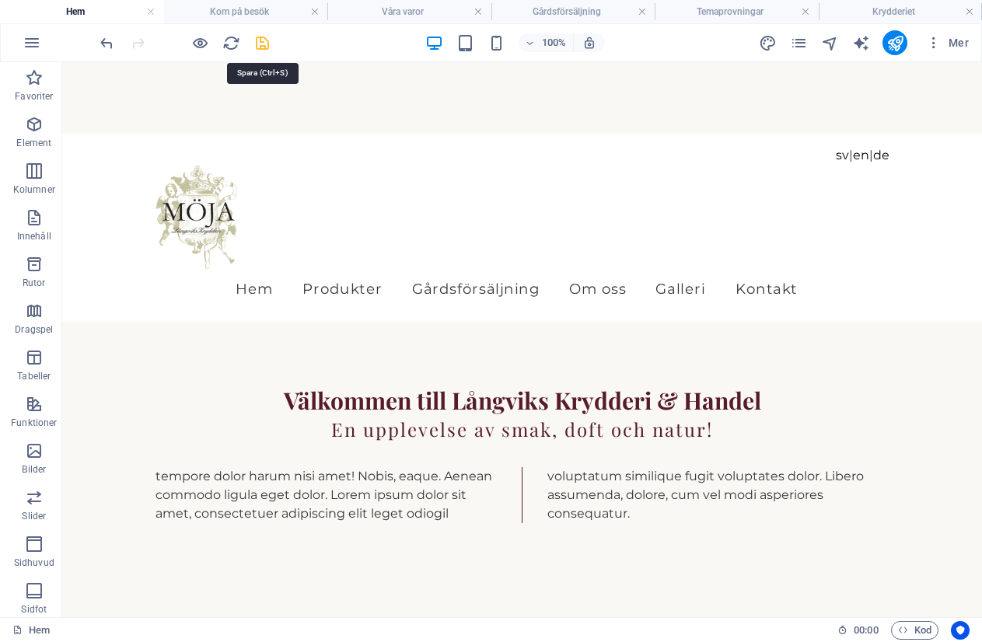
click at [258, 38] on icon "save" at bounding box center [262, 43] width 18 height 18
select select "px"
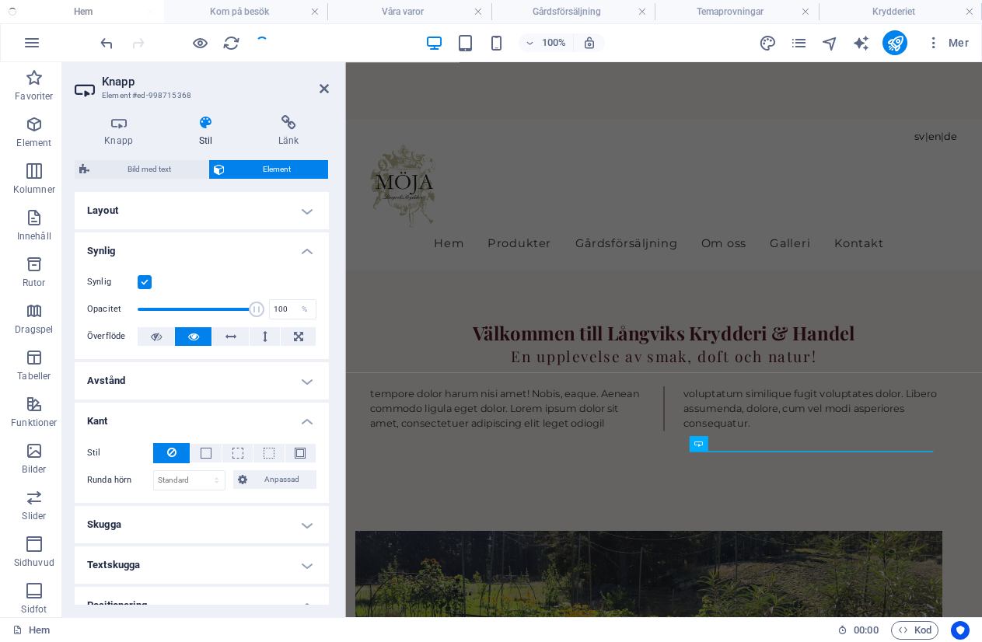
checkbox input "false"
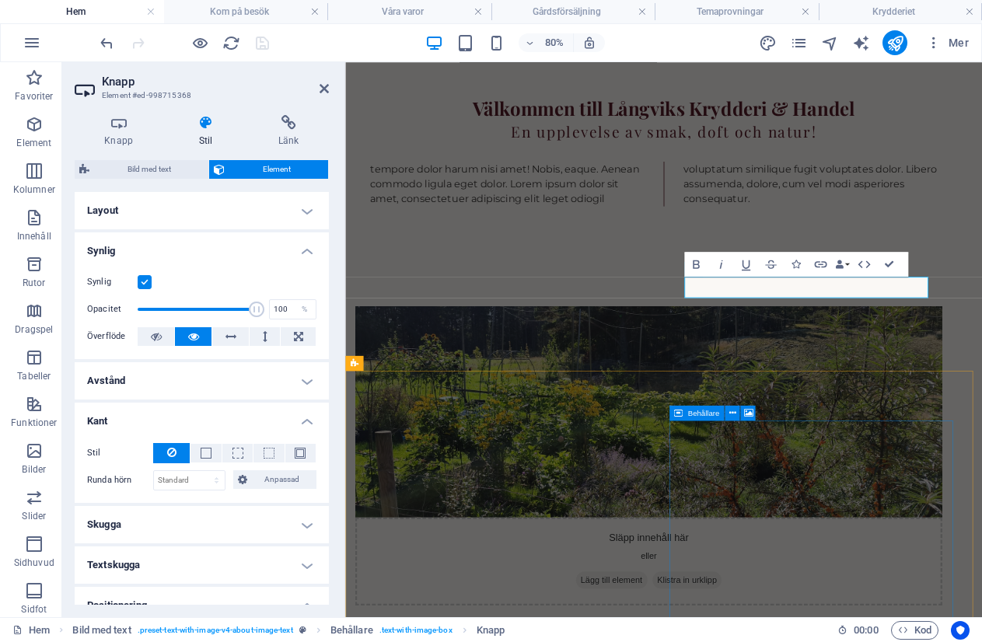
scroll to position [855, 0]
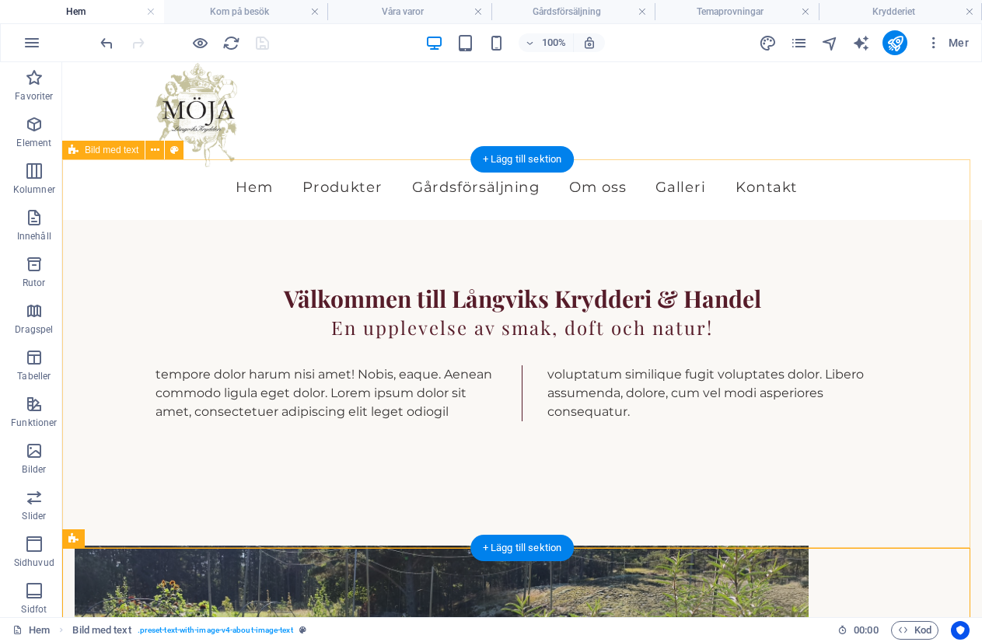
scroll to position [777, 0]
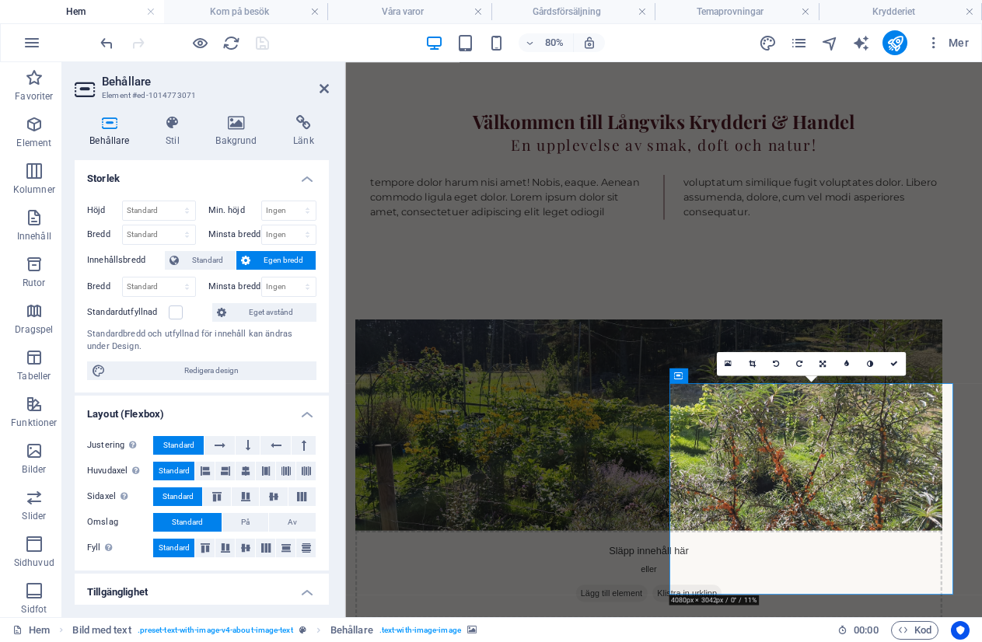
scroll to position [855, 0]
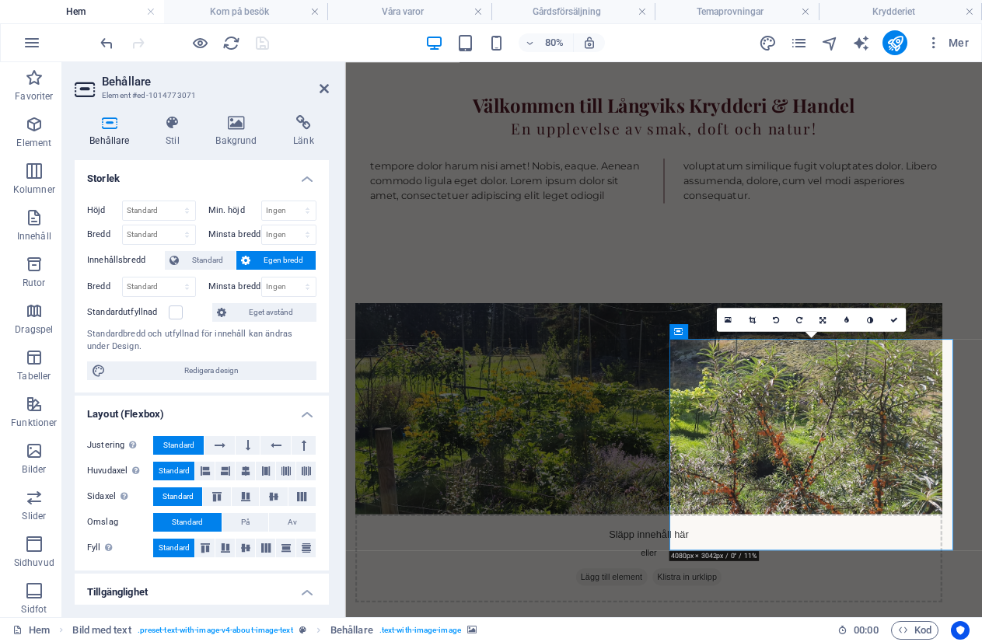
click at [247, 124] on icon at bounding box center [237, 123] width 72 height 16
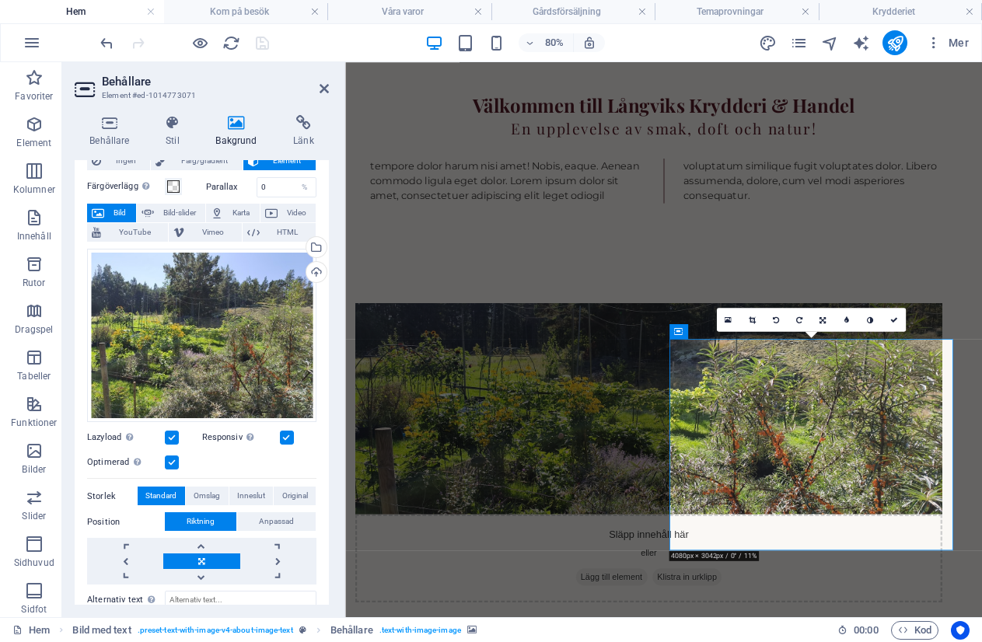
scroll to position [20, 0]
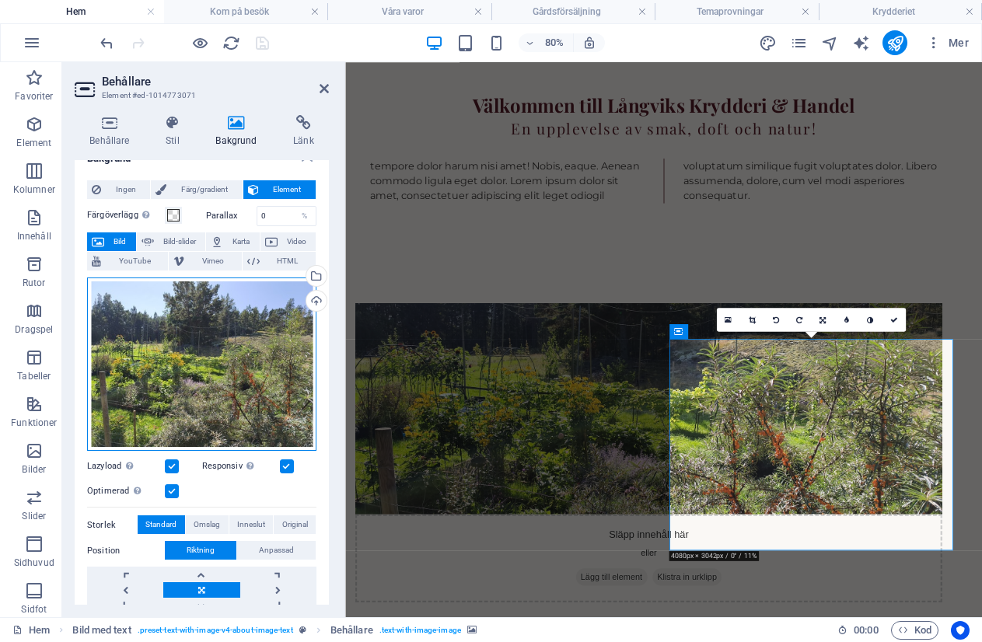
click at [226, 389] on div "Dra filer hit, klicka för att välja filer eller välj filer från Filer eller vår…" at bounding box center [201, 365] width 229 height 174
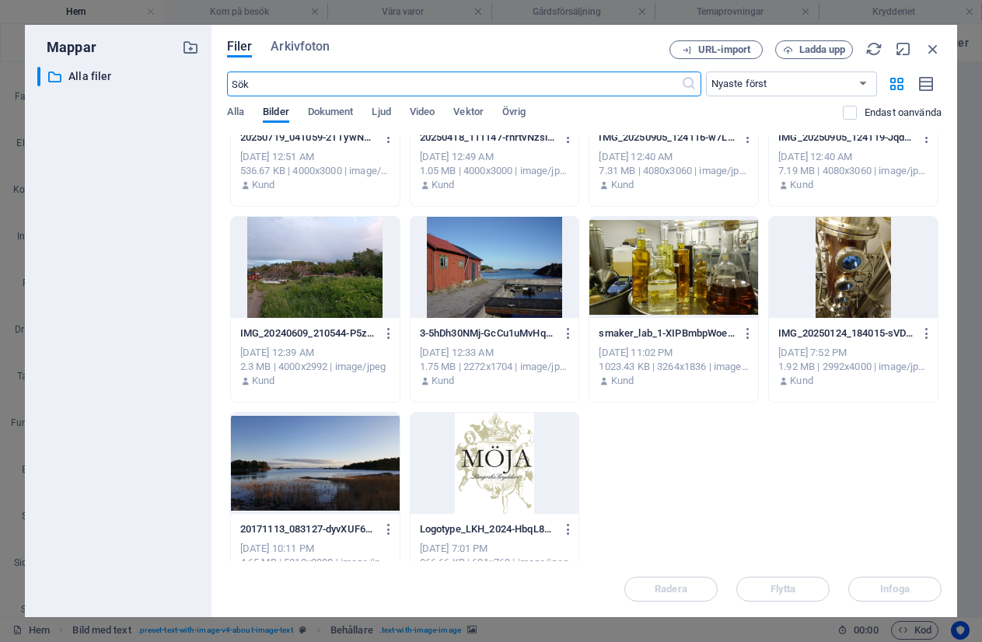
scroll to position [348, 0]
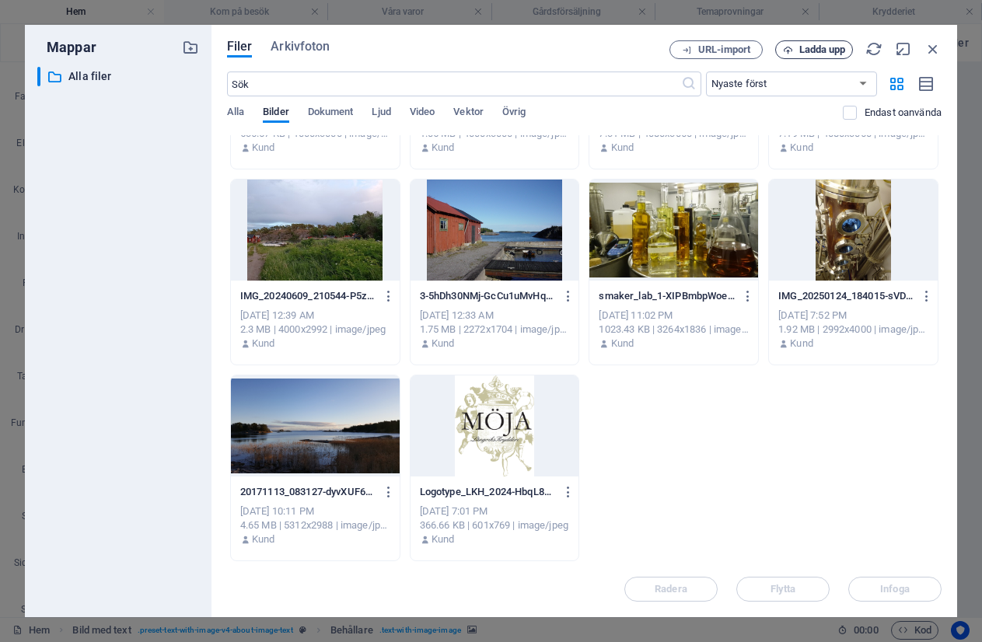
click at [825, 51] on span "Ladda upp" at bounding box center [822, 49] width 47 height 9
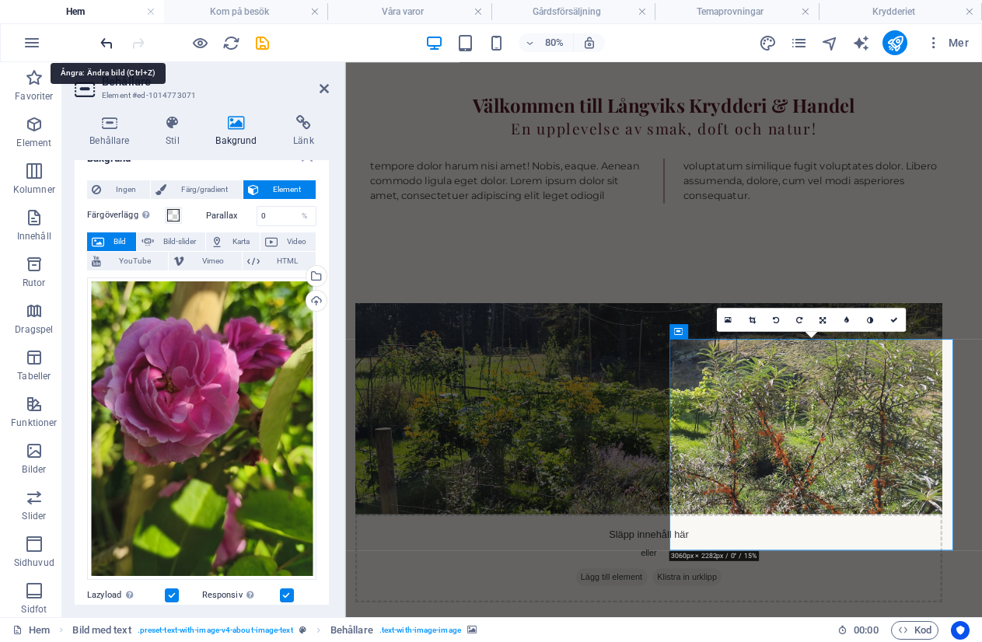
click at [111, 40] on icon "undo" at bounding box center [107, 43] width 18 height 18
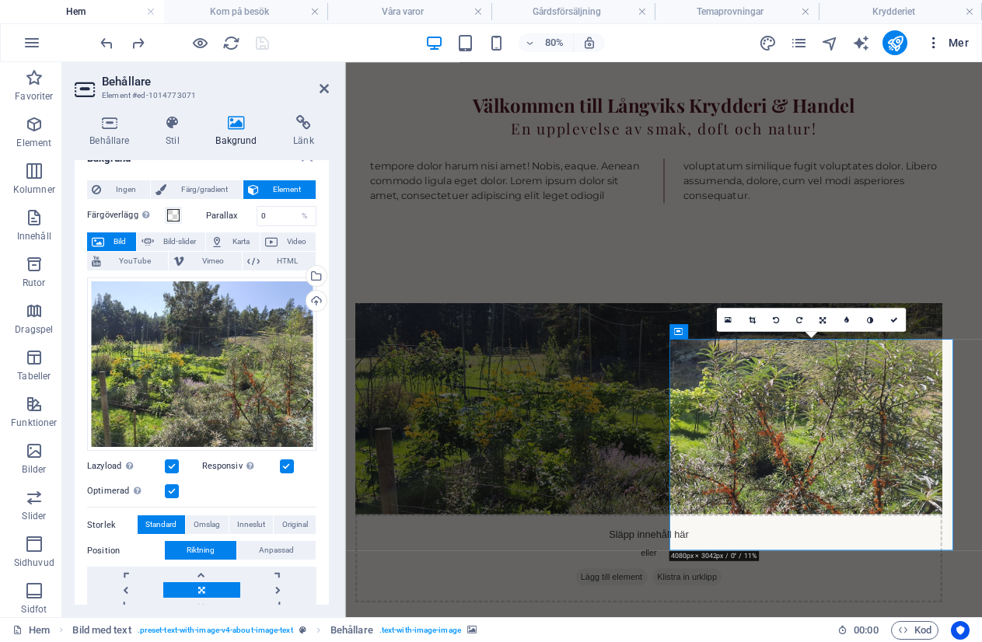
click at [944, 41] on span "Mer" at bounding box center [947, 43] width 43 height 16
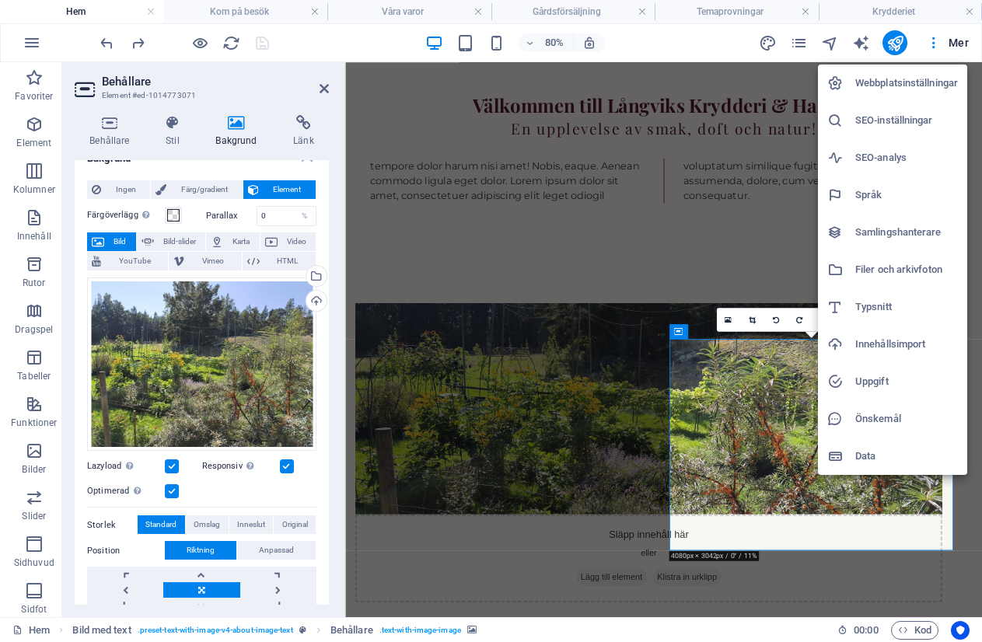
click at [690, 264] on div at bounding box center [491, 321] width 982 height 642
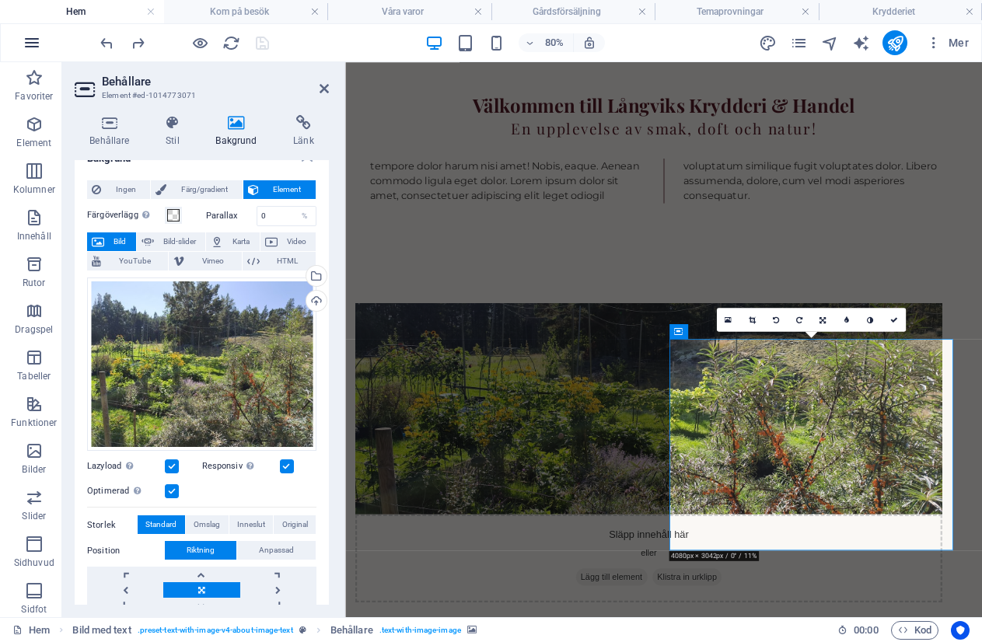
click at [30, 47] on icon "button" at bounding box center [32, 42] width 19 height 19
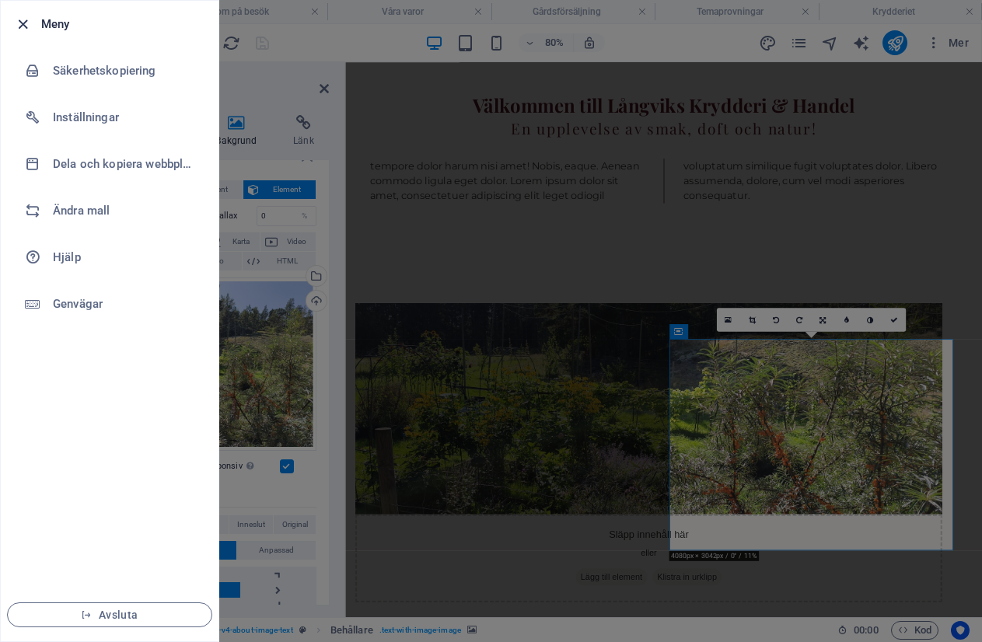
click at [23, 21] on icon "button" at bounding box center [23, 25] width 18 height 18
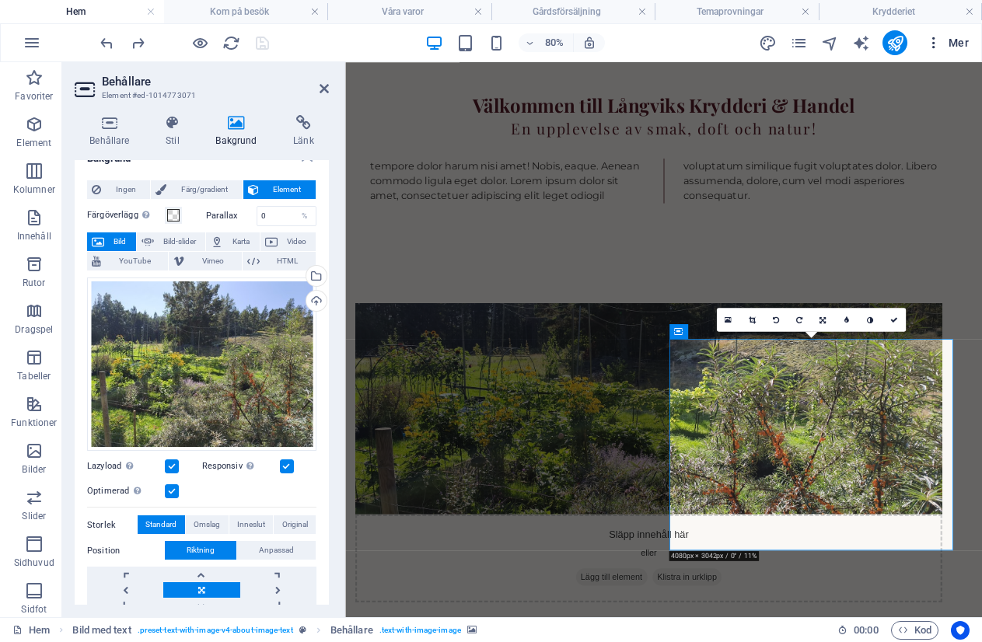
click at [934, 39] on icon "button" at bounding box center [934, 43] width 16 height 16
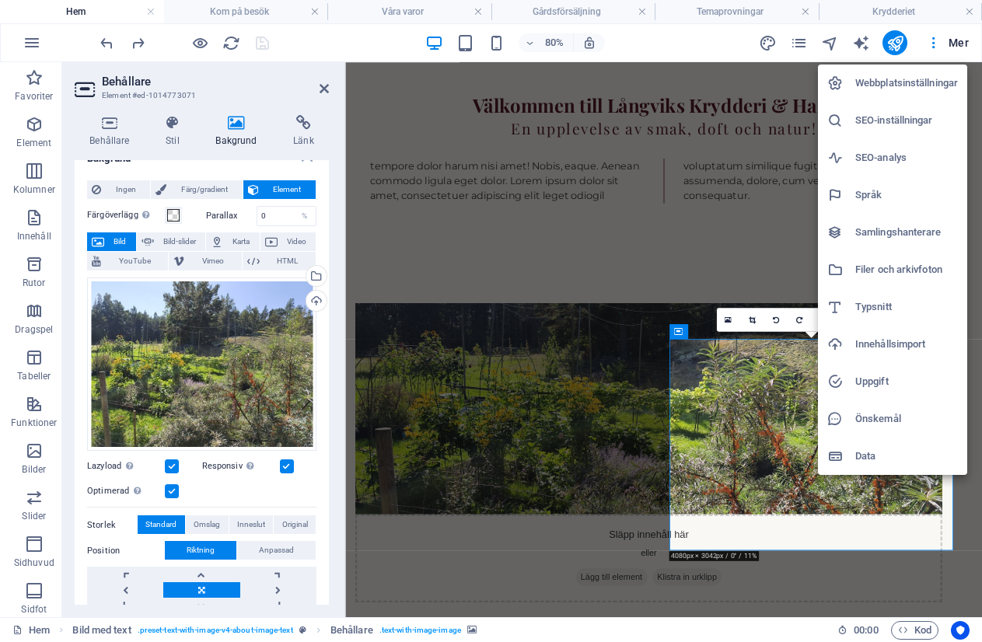
click at [872, 267] on h6 "Filer och arkivfoton" at bounding box center [906, 269] width 103 height 19
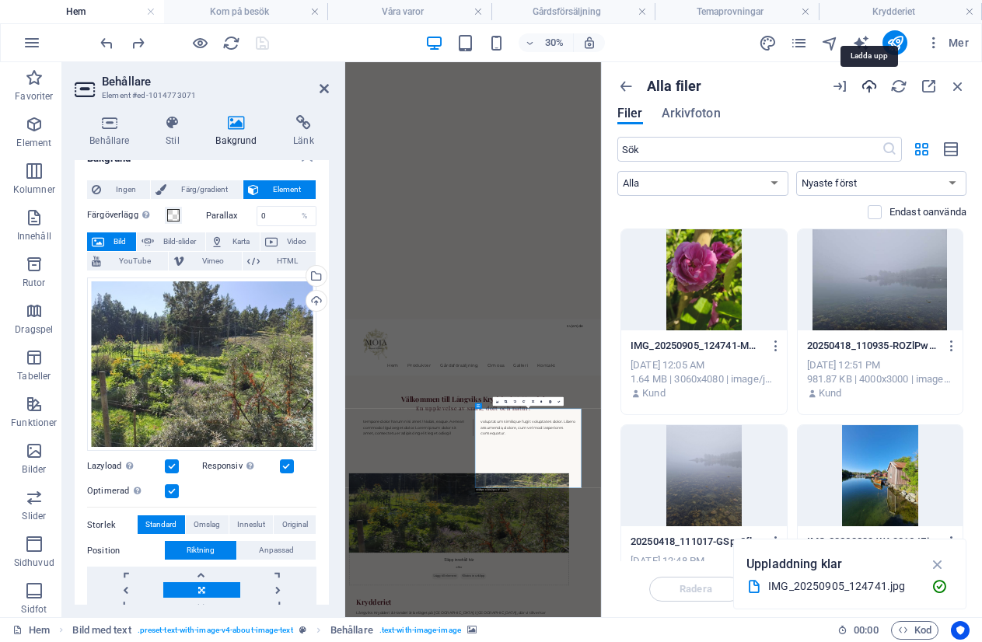
click at [873, 85] on icon "button" at bounding box center [869, 86] width 17 height 17
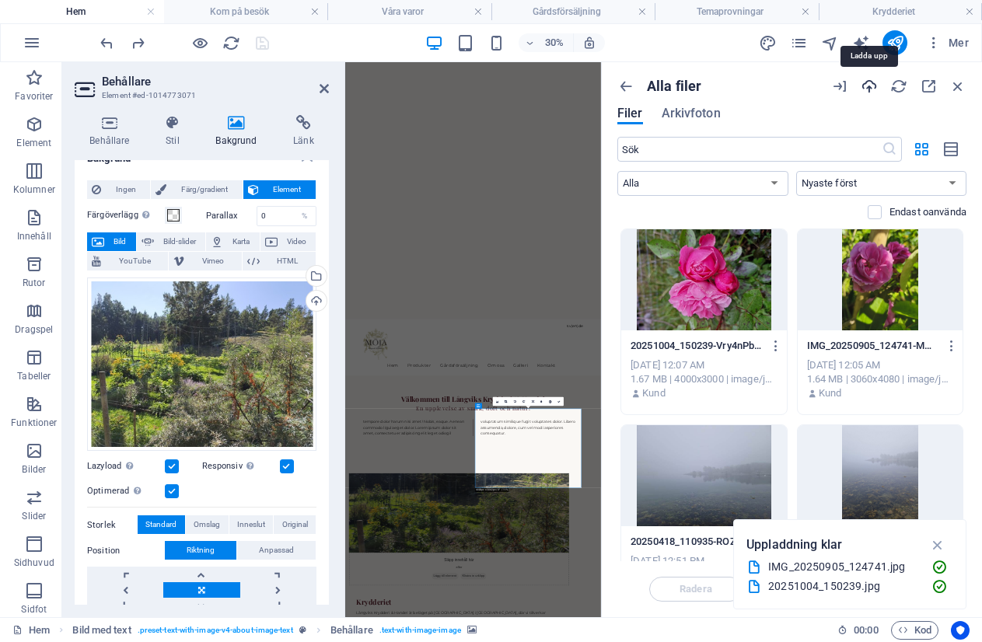
click at [873, 82] on icon "button" at bounding box center [869, 86] width 17 height 17
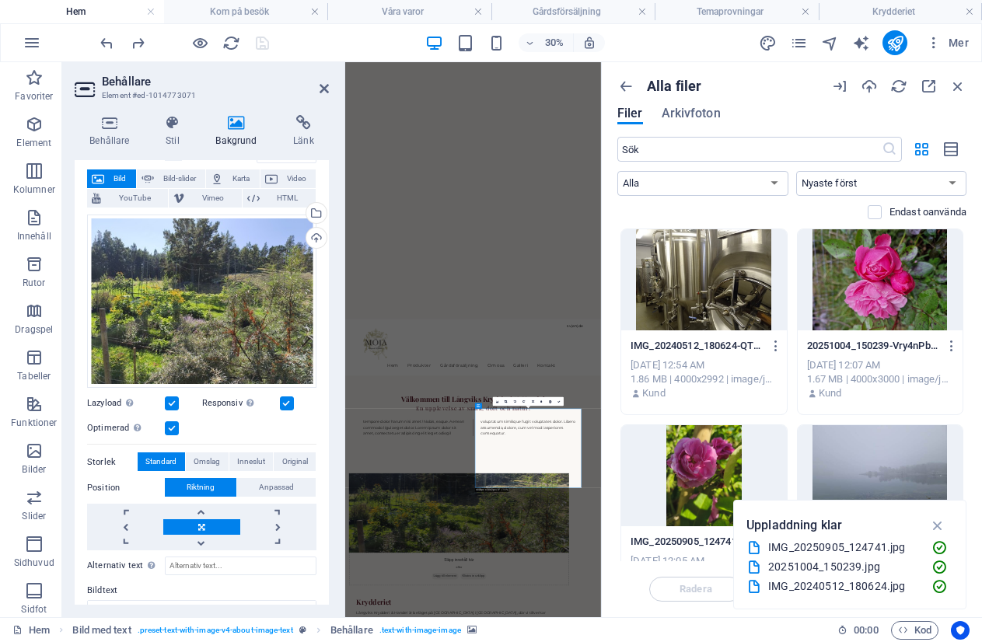
scroll to position [176, 0]
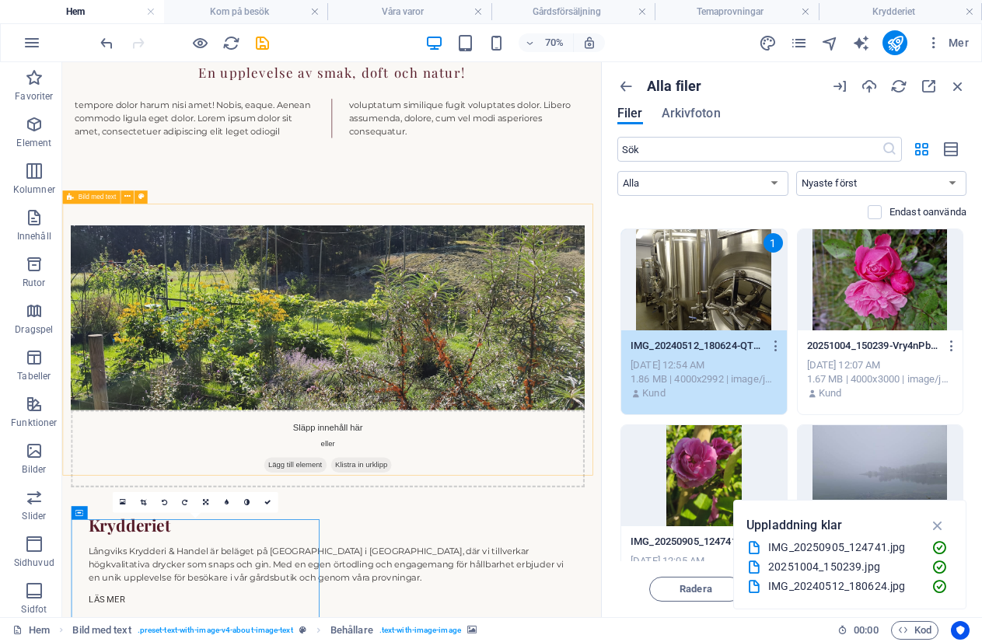
scroll to position [1006, 0]
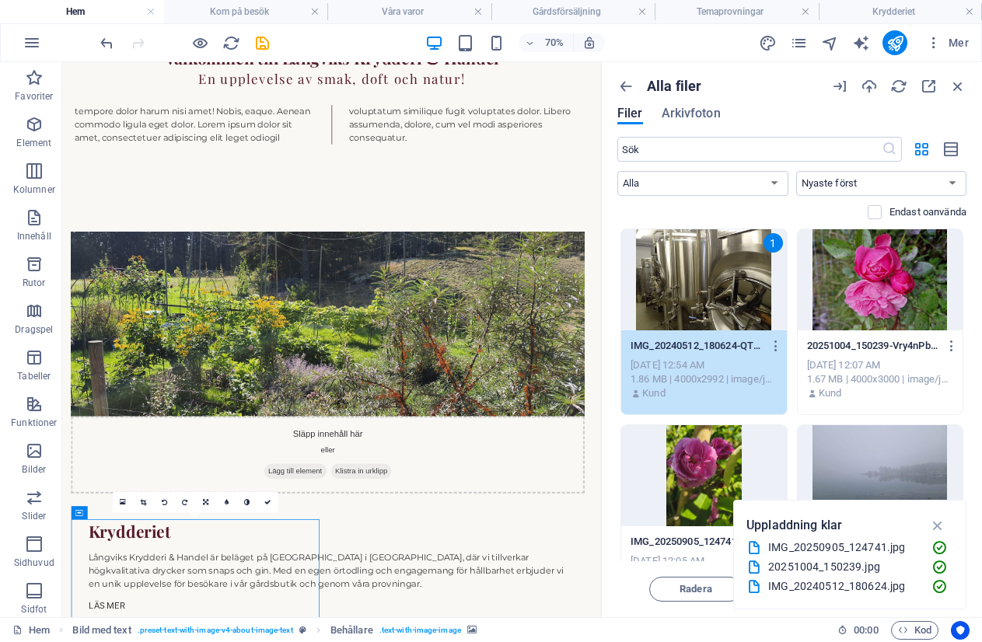
click at [881, 270] on div at bounding box center [881, 279] width 166 height 101
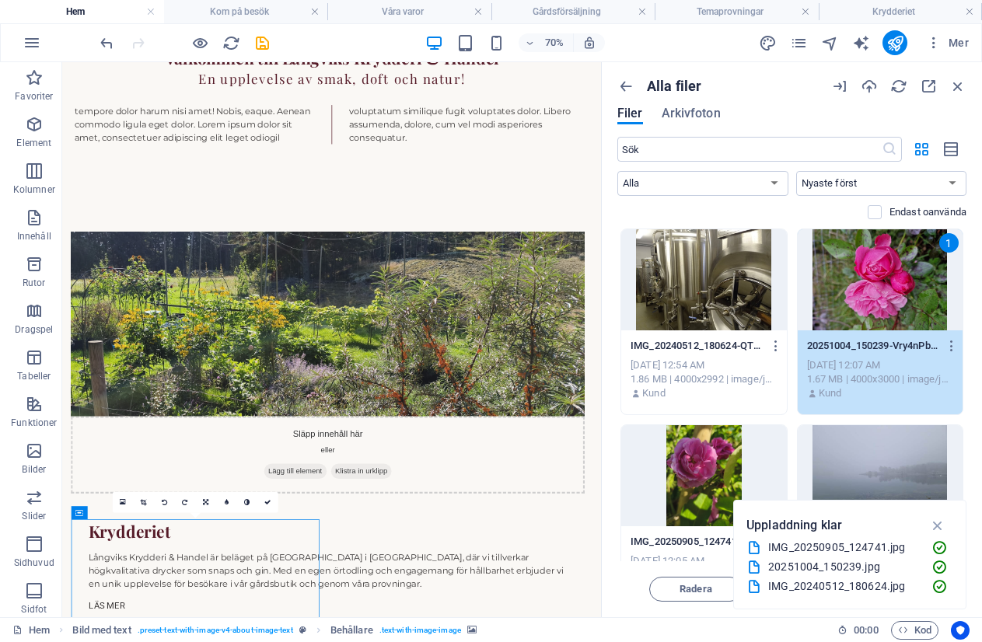
click at [708, 277] on div at bounding box center [704, 279] width 166 height 101
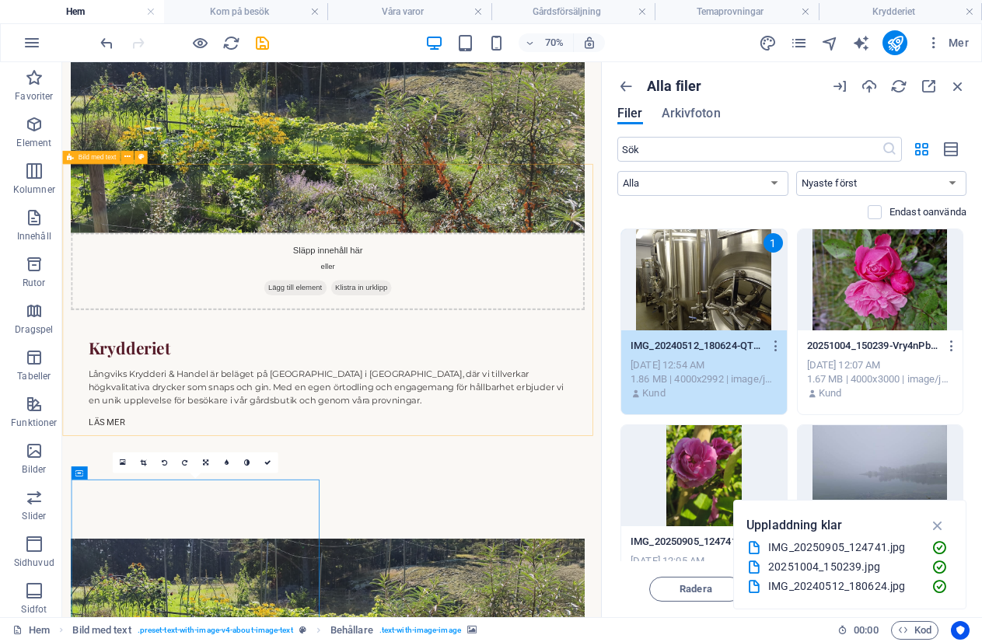
scroll to position [1317, 0]
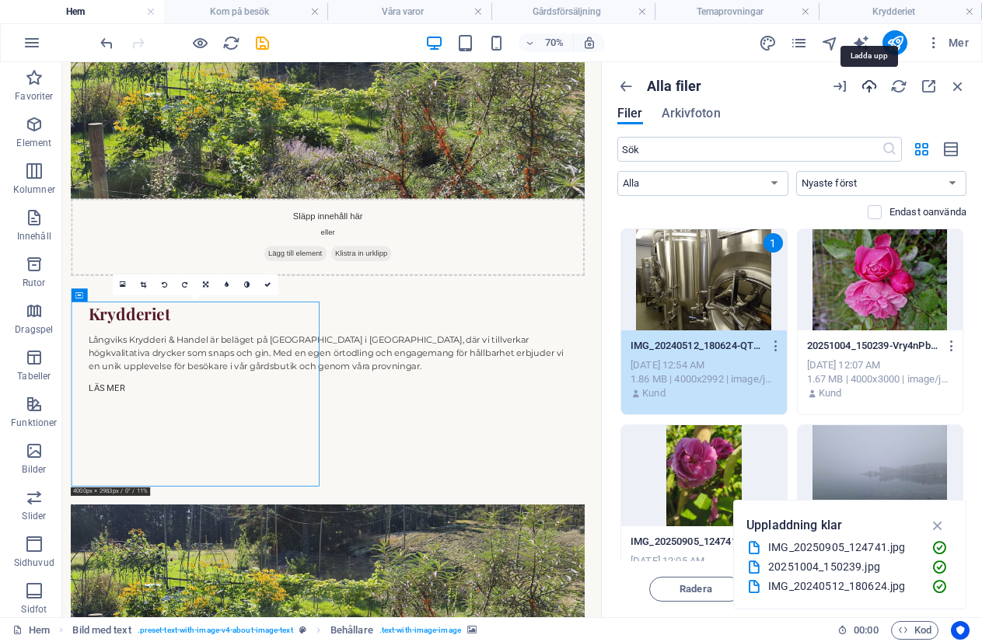
click at [870, 87] on icon "button" at bounding box center [869, 86] width 17 height 17
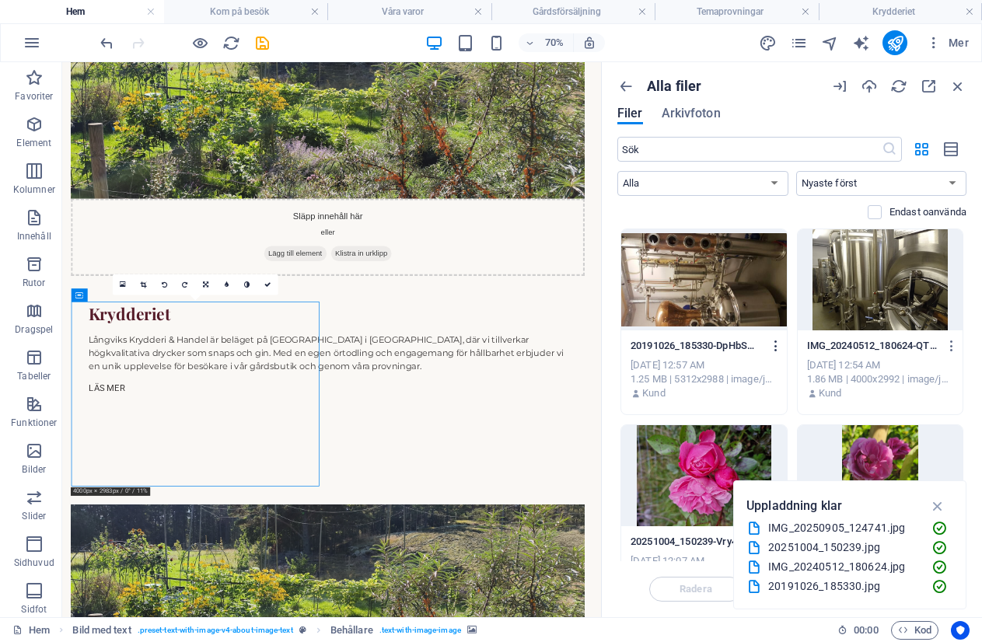
click at [772, 342] on icon "button" at bounding box center [776, 346] width 15 height 14
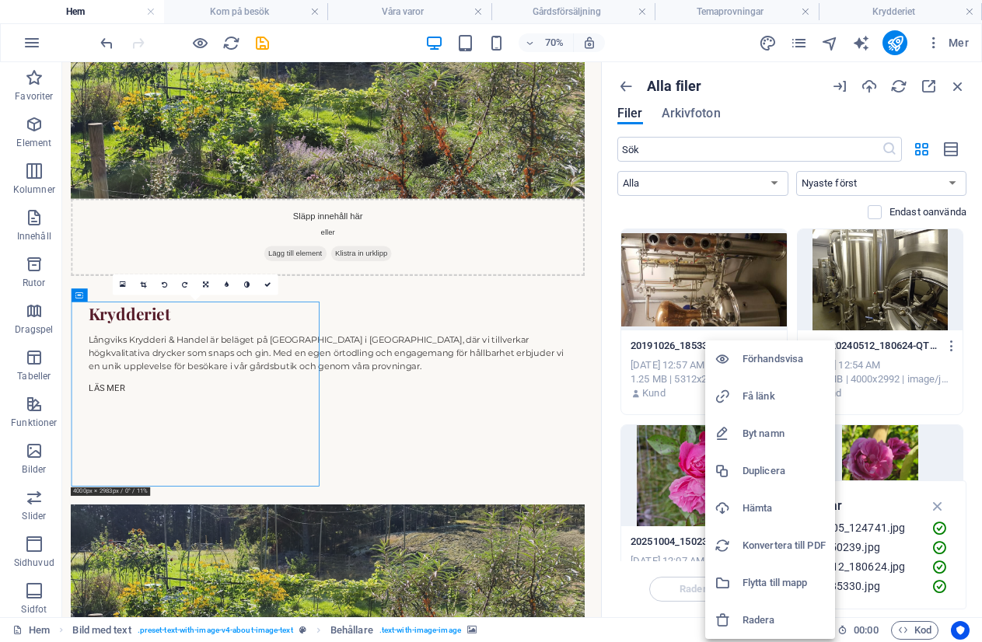
drag, startPoint x: 724, startPoint y: 276, endPoint x: 647, endPoint y: 296, distance: 79.6
click at [646, 297] on div at bounding box center [491, 321] width 982 height 642
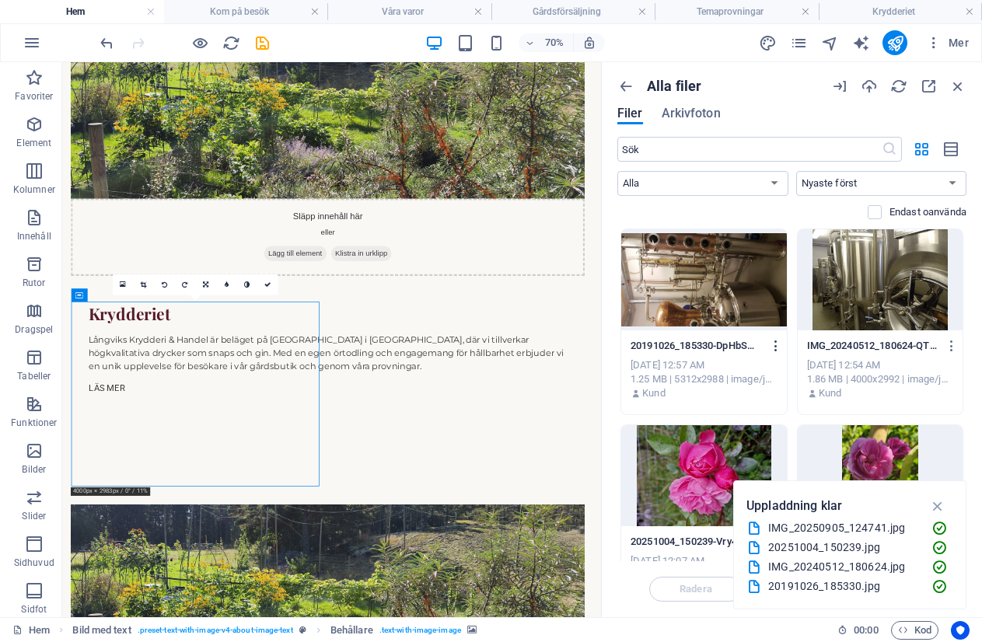
click at [775, 344] on icon "button" at bounding box center [776, 346] width 15 height 14
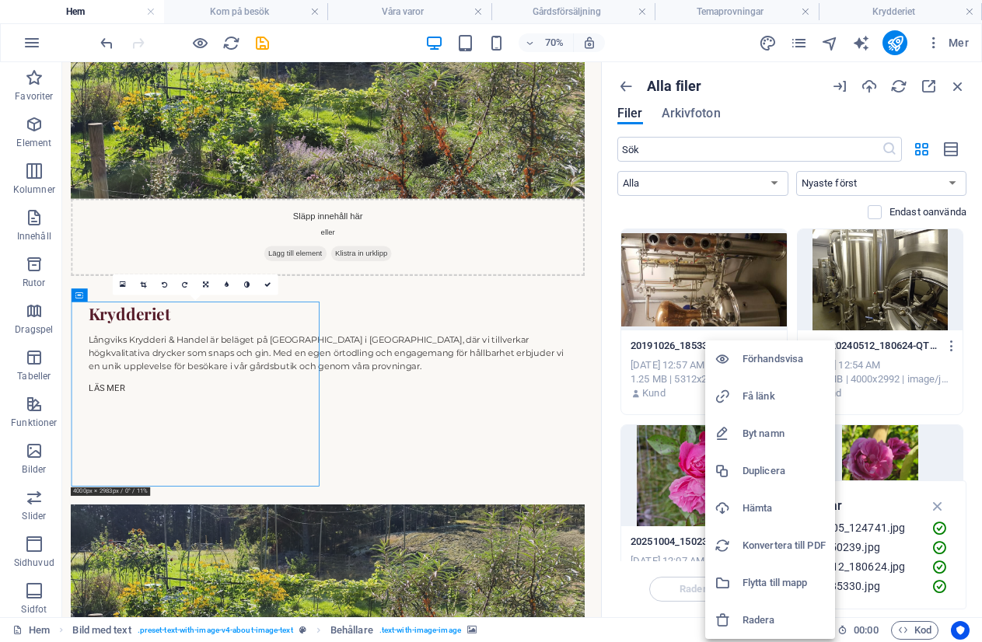
click at [755, 614] on h6 "Radera" at bounding box center [783, 620] width 83 height 19
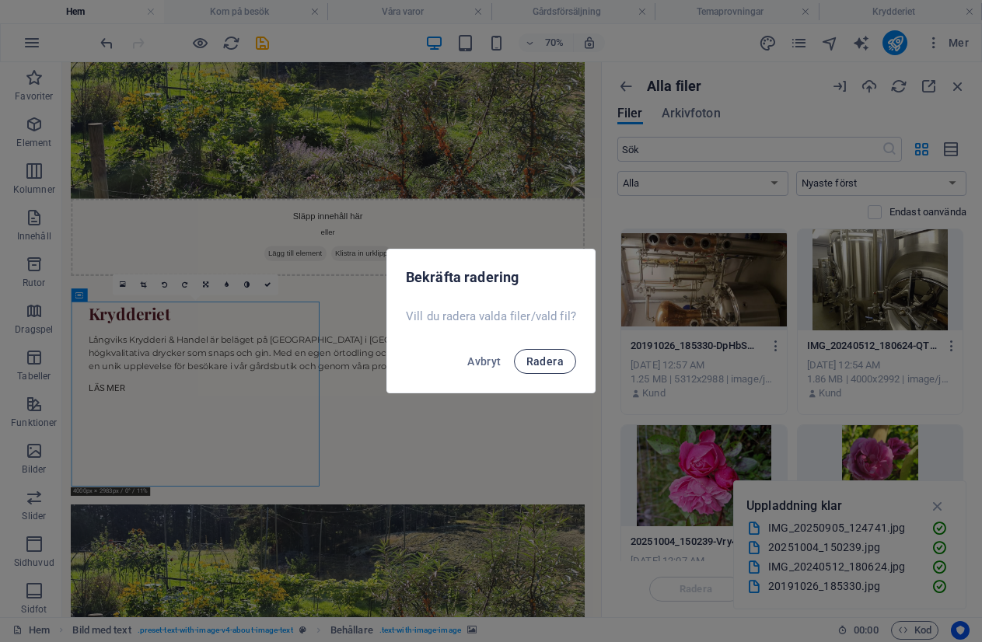
click at [543, 365] on span "Radera" at bounding box center [544, 361] width 37 height 12
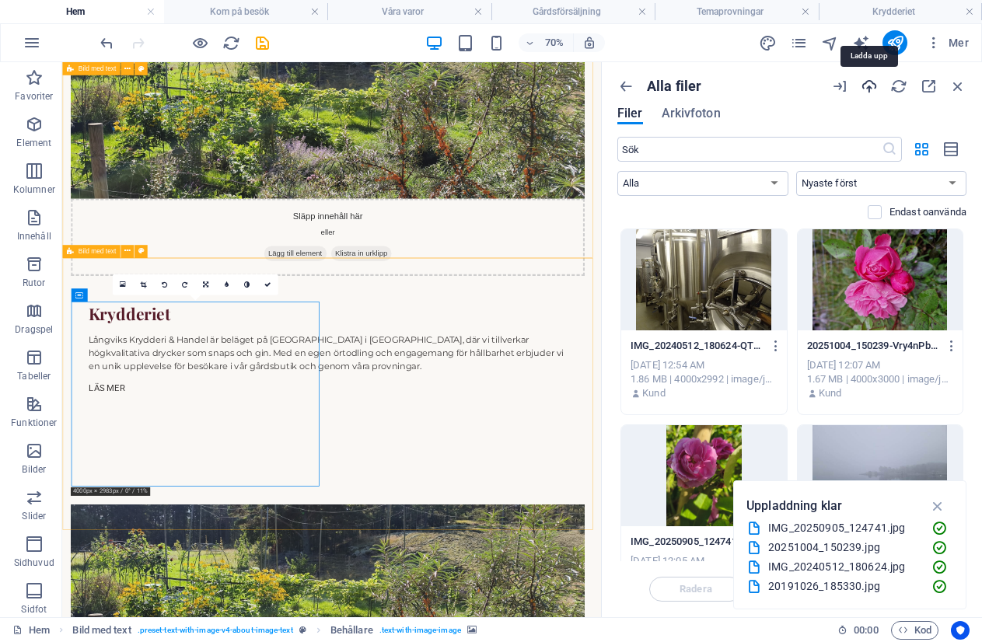
click at [870, 89] on icon "button" at bounding box center [869, 86] width 17 height 17
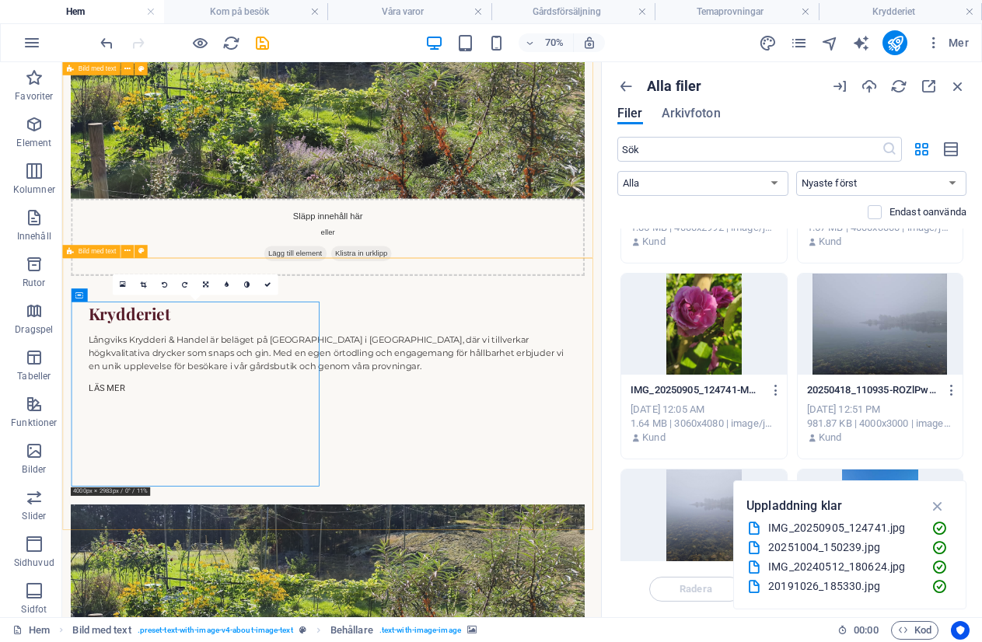
scroll to position [0, 0]
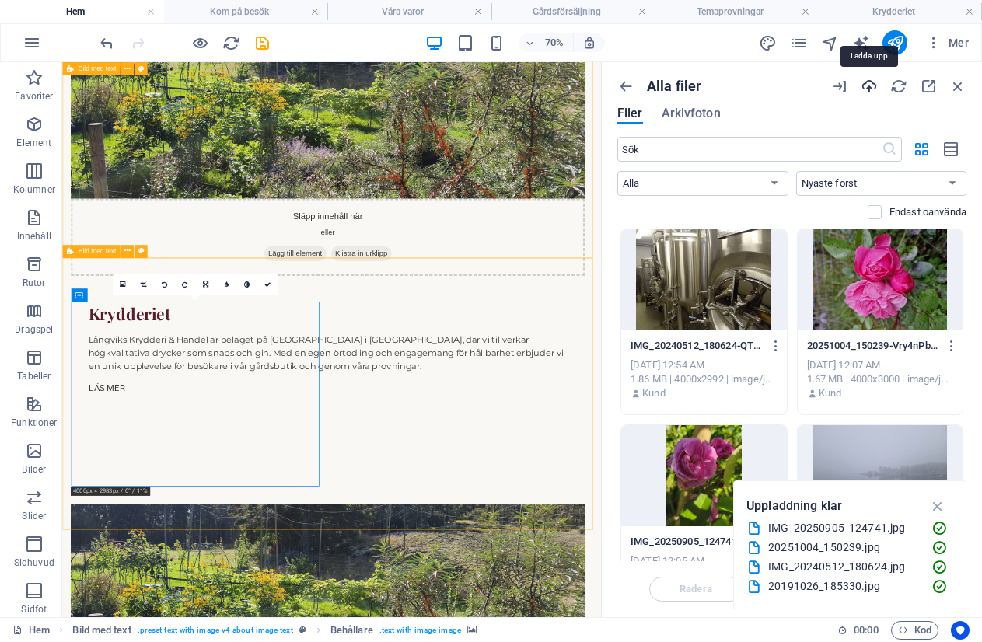
click at [873, 84] on icon "button" at bounding box center [869, 86] width 17 height 17
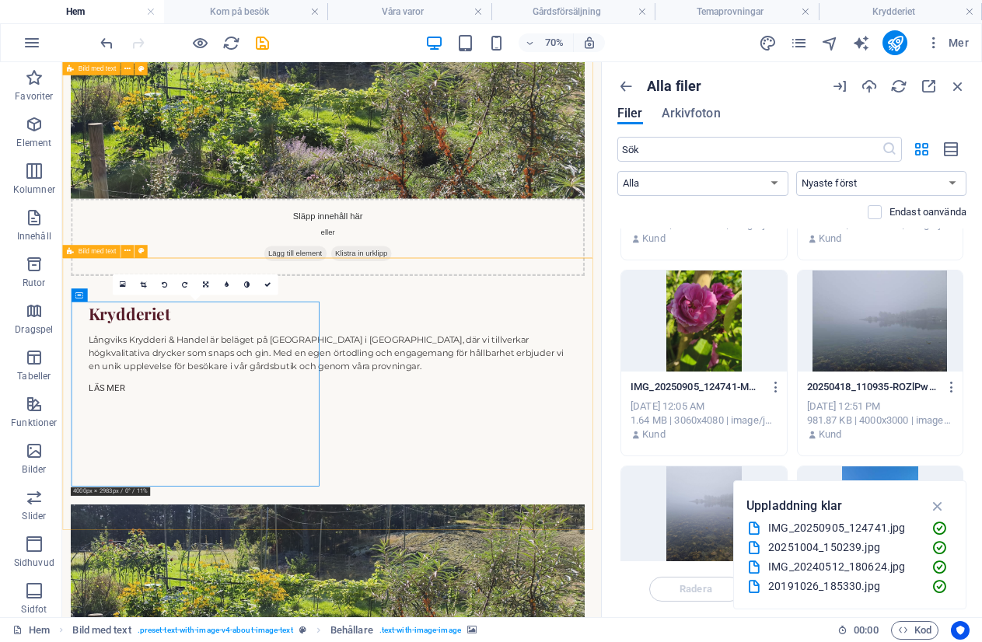
scroll to position [155, 0]
click at [830, 586] on div "20191026_185330.jpg" at bounding box center [843, 587] width 151 height 18
click at [754, 585] on icon at bounding box center [754, 587] width 16 height 16
click at [802, 585] on div "20191026_185330.jpg" at bounding box center [843, 587] width 151 height 18
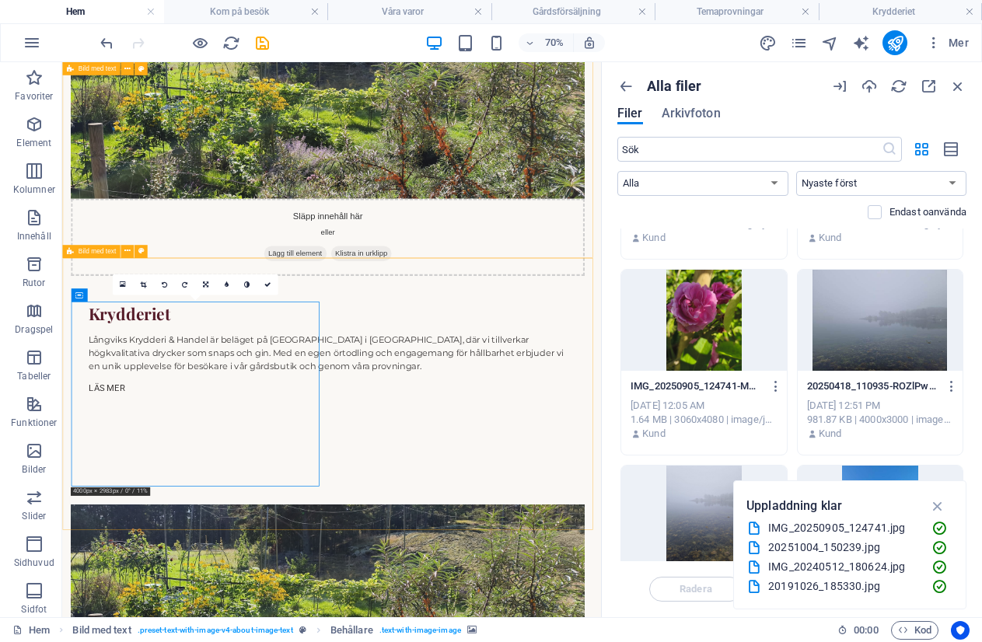
click at [802, 585] on div "20191026_185330.jpg" at bounding box center [843, 587] width 151 height 18
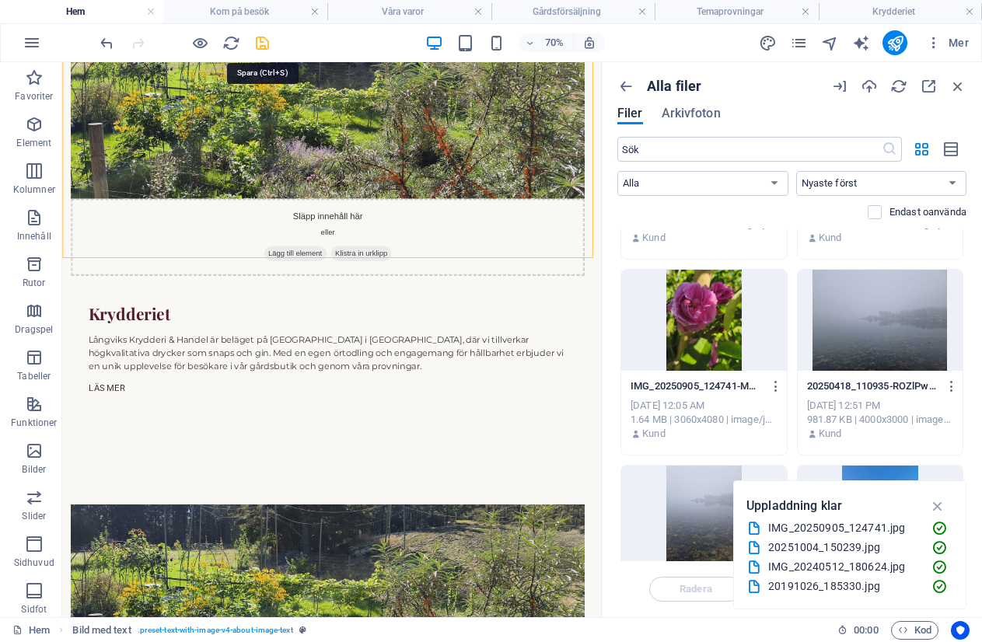
click at [260, 44] on icon "save" at bounding box center [262, 43] width 18 height 18
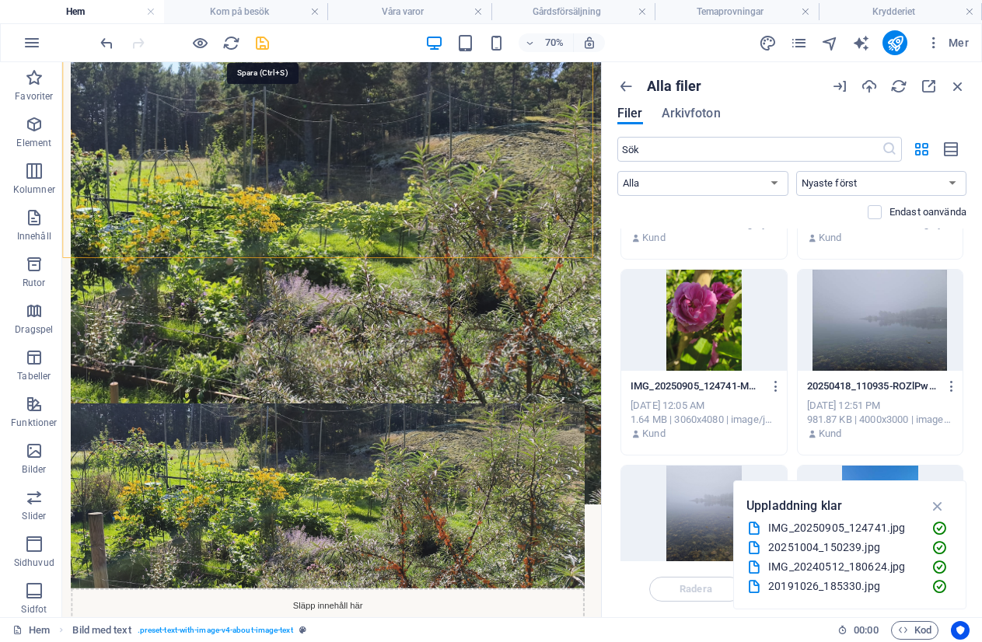
select select "px"
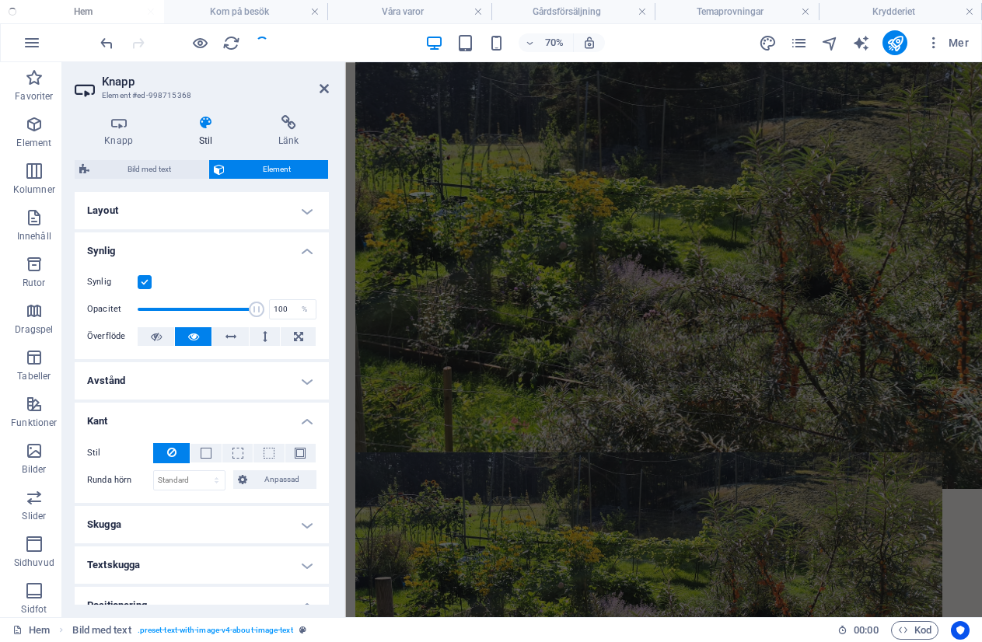
checkbox input "false"
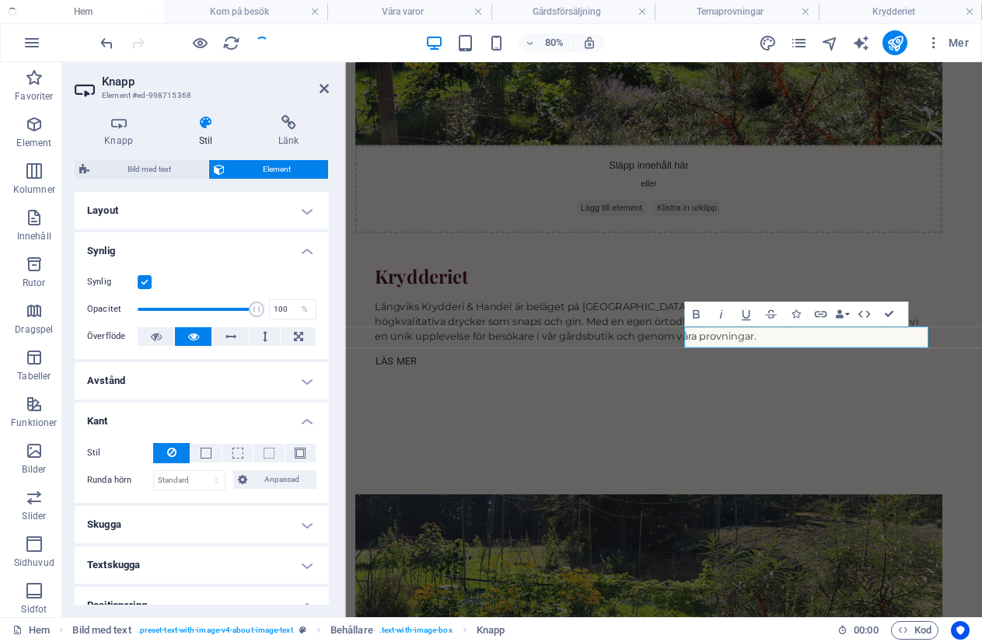
scroll to position [691, 0]
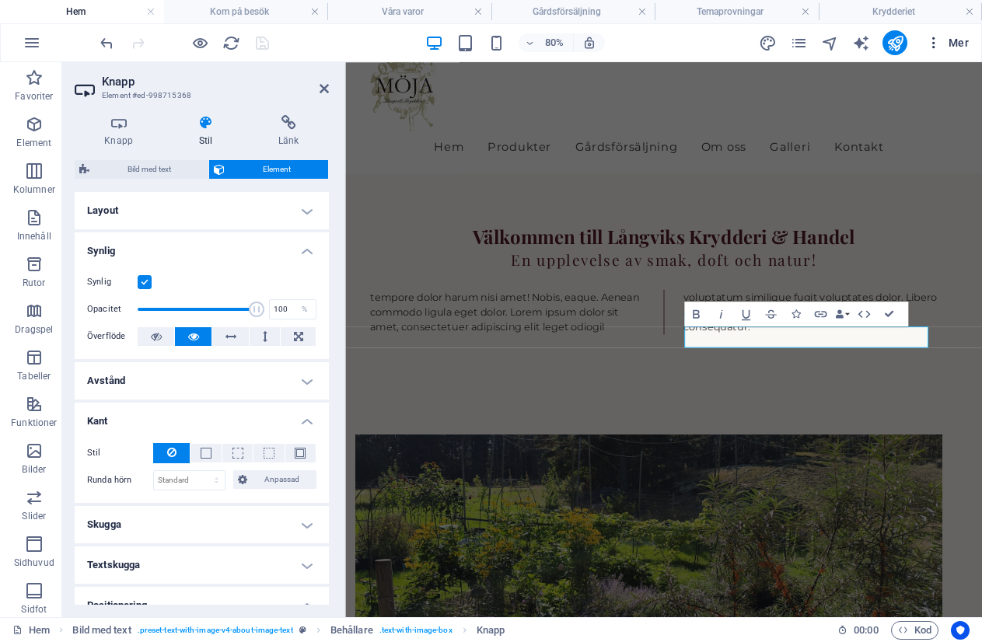
click at [930, 40] on icon "button" at bounding box center [934, 43] width 16 height 16
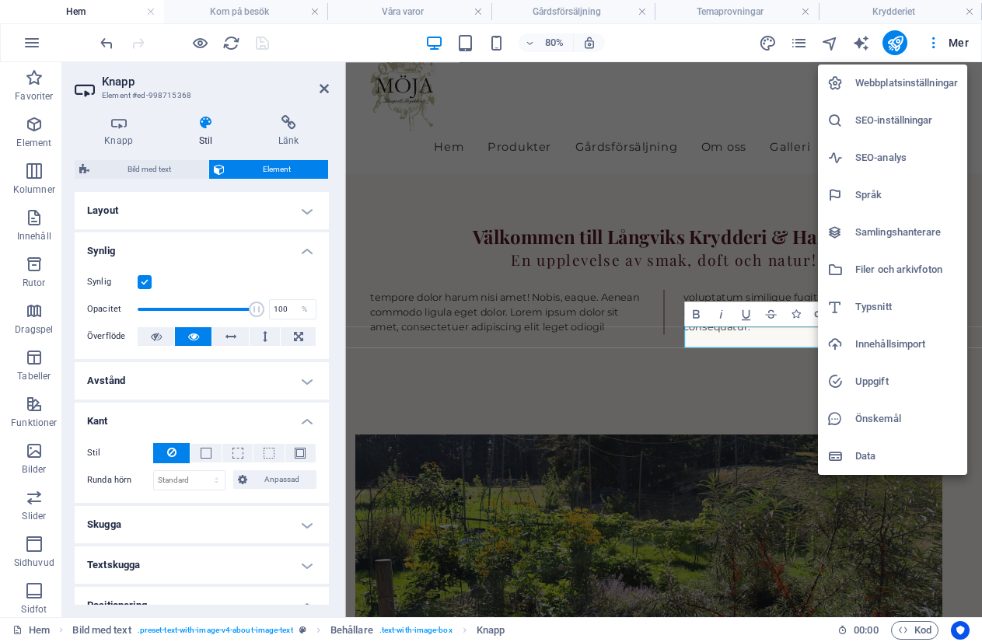
click at [868, 271] on h6 "Filer och arkivfoton" at bounding box center [906, 269] width 103 height 19
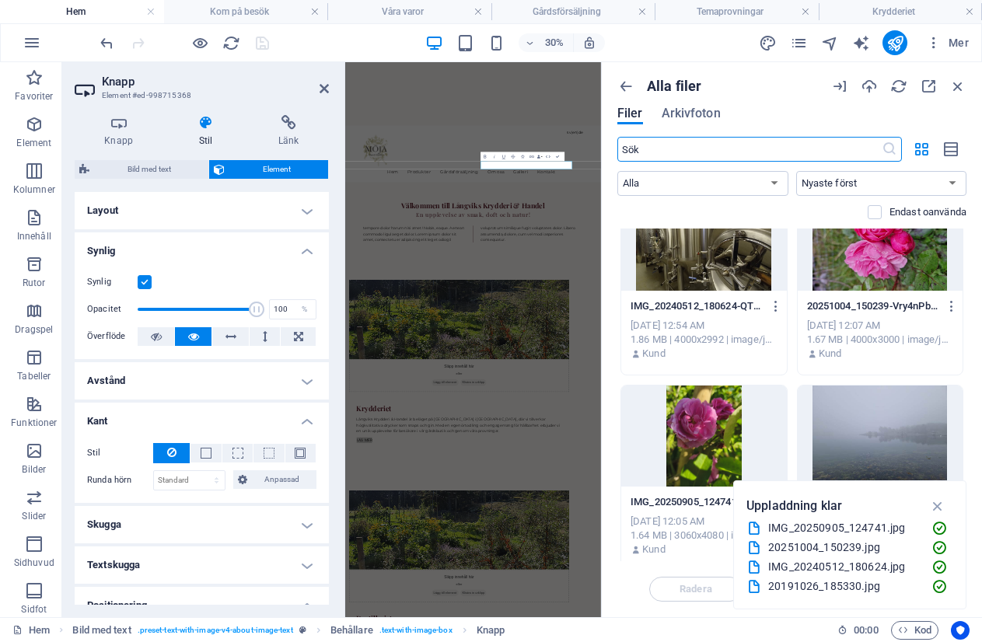
scroll to position [0, 0]
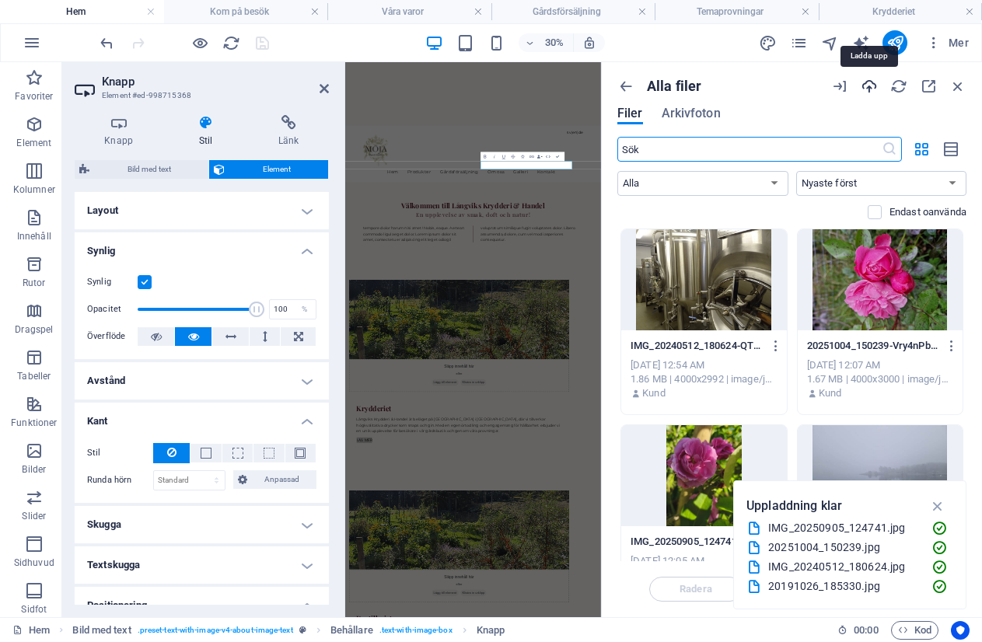
click at [872, 83] on icon "button" at bounding box center [869, 86] width 17 height 17
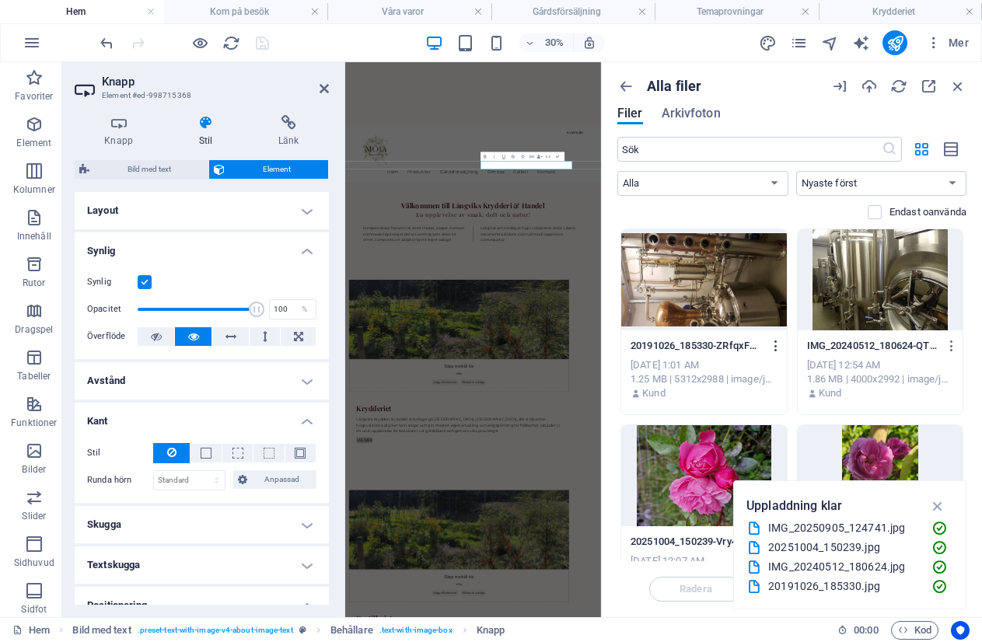
click at [770, 345] on icon "button" at bounding box center [776, 346] width 15 height 14
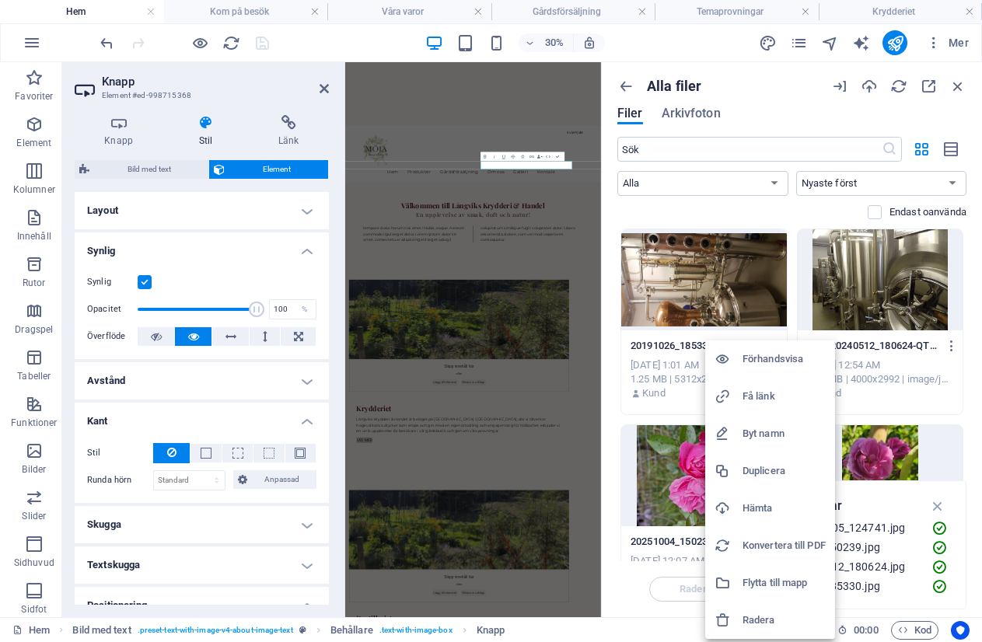
click at [758, 358] on h6 "Förhandsvisa" at bounding box center [783, 359] width 83 height 19
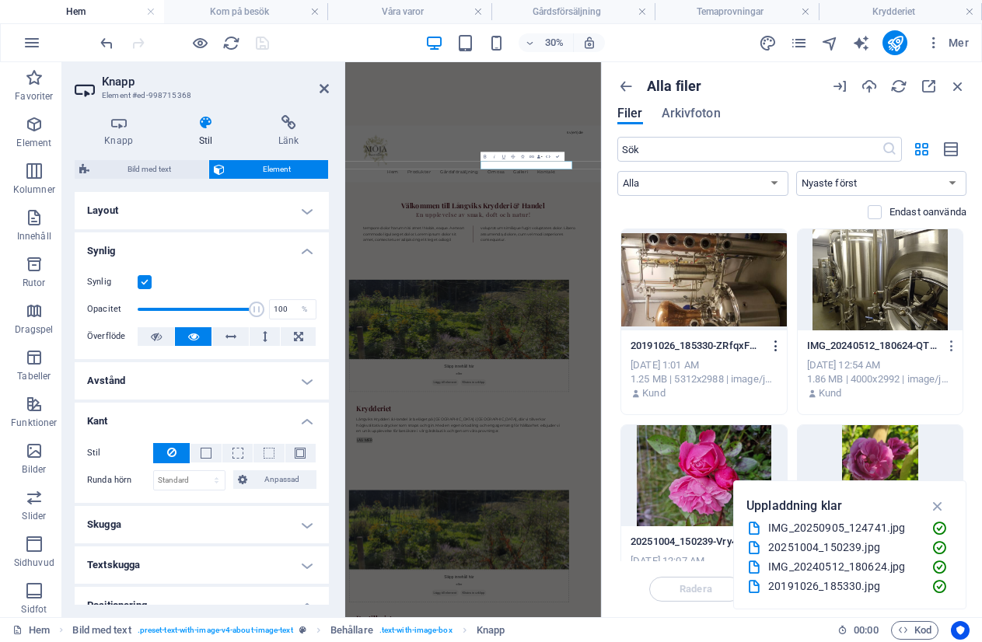
click at [779, 349] on icon "button" at bounding box center [776, 346] width 15 height 14
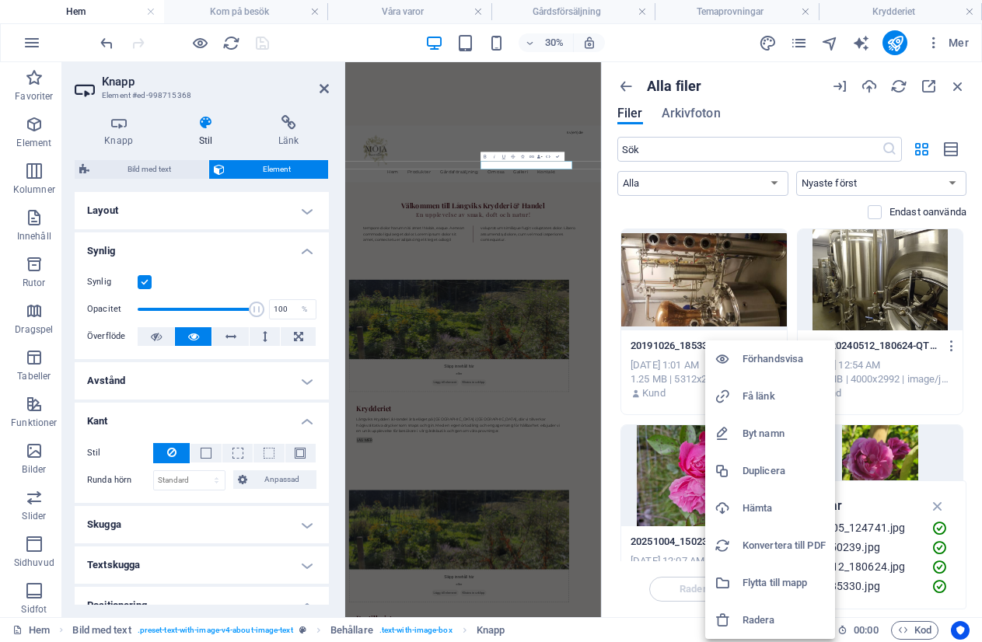
click at [763, 613] on h6 "Radera" at bounding box center [783, 620] width 83 height 19
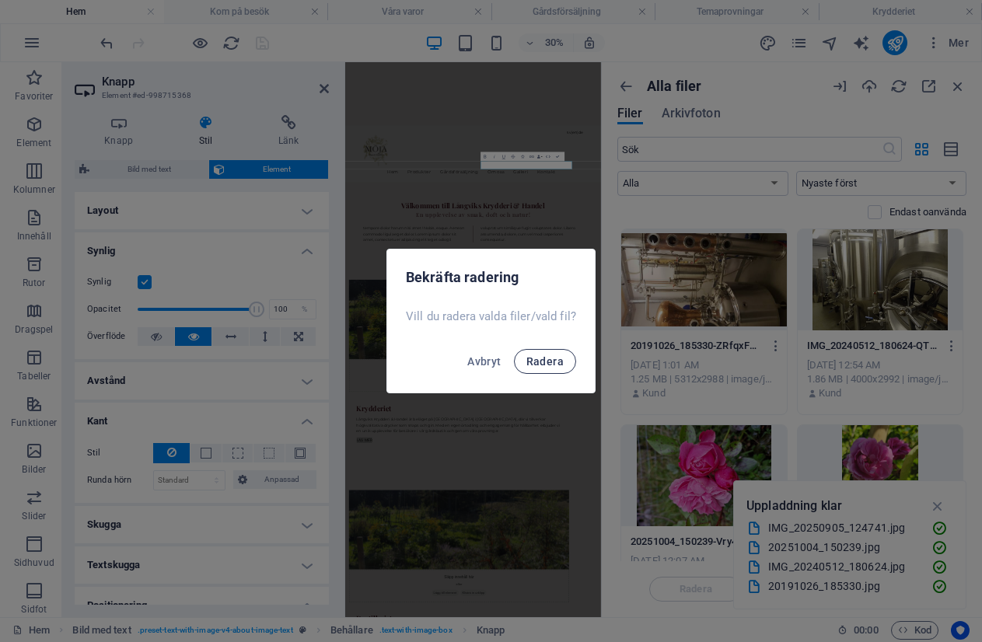
click at [536, 358] on span "Radera" at bounding box center [544, 361] width 37 height 12
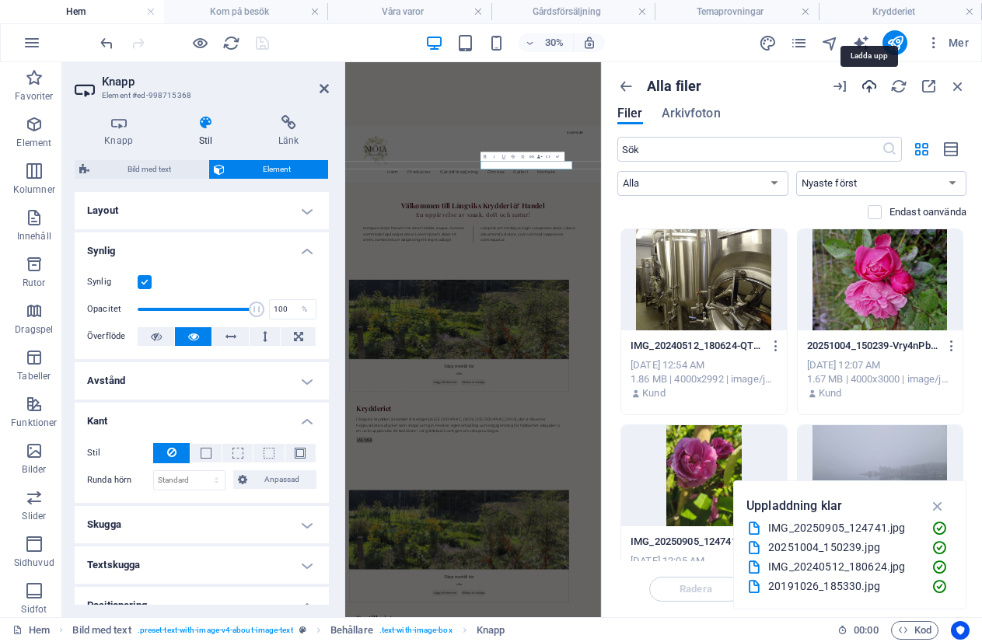
click at [867, 82] on icon "button" at bounding box center [869, 86] width 17 height 17
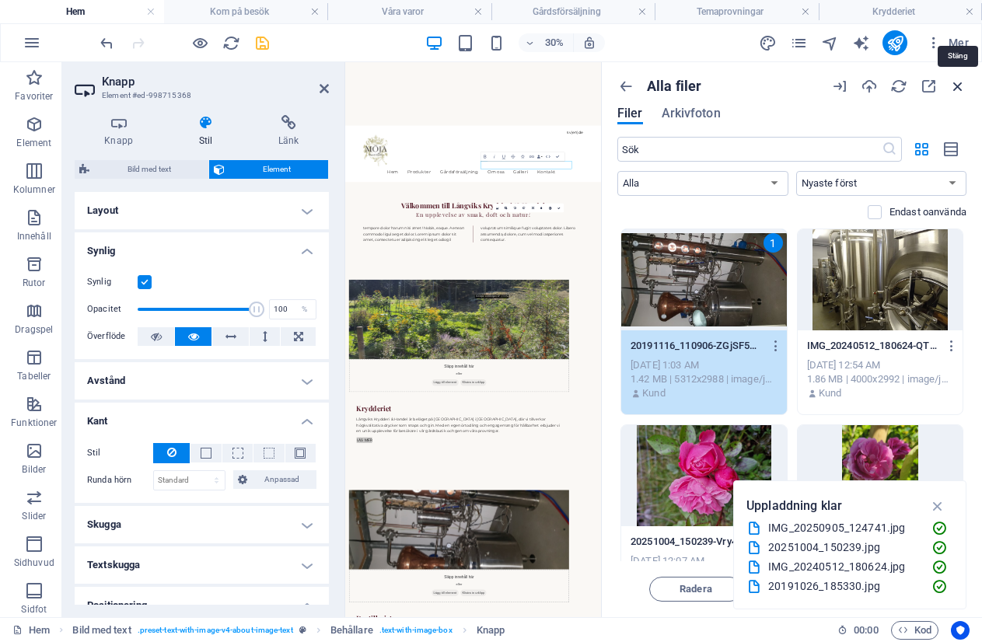
drag, startPoint x: 955, startPoint y: 89, endPoint x: 690, endPoint y: 90, distance: 264.3
click at [955, 89] on icon "button" at bounding box center [957, 86] width 17 height 17
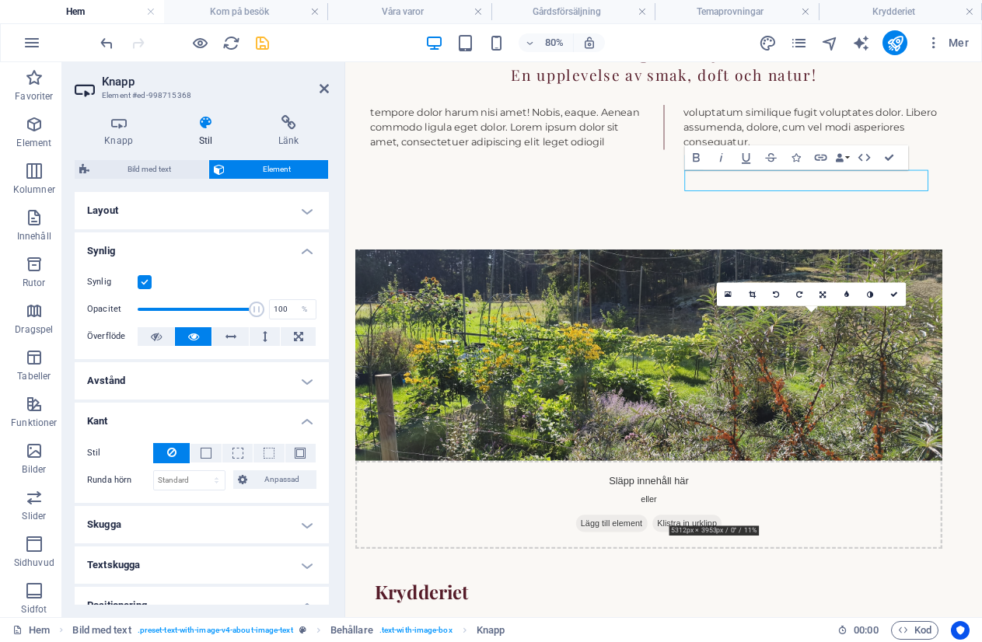
scroll to position [924, 0]
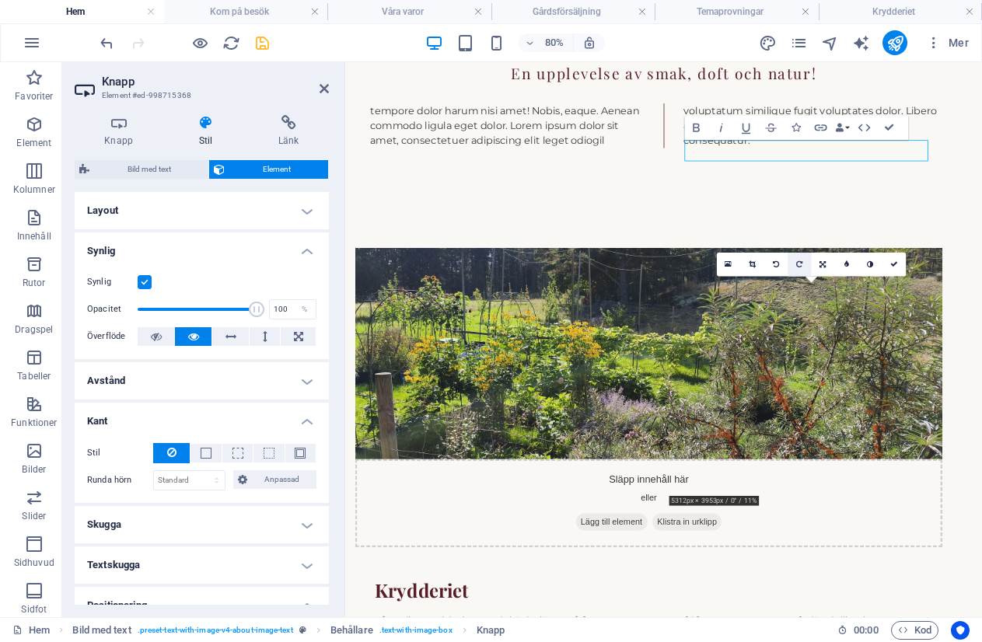
click at [796, 265] on icon at bounding box center [799, 264] width 6 height 8
click at [821, 266] on icon at bounding box center [822, 264] width 6 height 8
click at [819, 288] on icon at bounding box center [823, 288] width 8 height 8
click at [823, 260] on link at bounding box center [822, 264] width 23 height 23
click at [821, 236] on link at bounding box center [822, 240] width 23 height 23
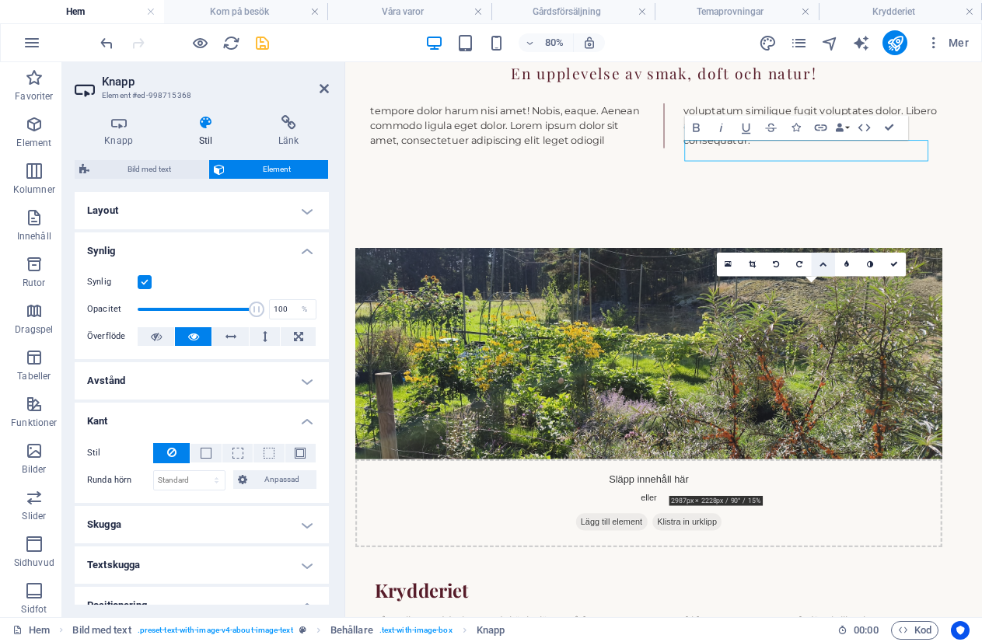
click at [823, 265] on icon at bounding box center [823, 264] width 8 height 8
click at [820, 264] on icon at bounding box center [822, 264] width 6 height 8
click at [821, 262] on icon at bounding box center [822, 264] width 6 height 8
click at [802, 264] on icon at bounding box center [798, 264] width 5 height 8
click at [825, 260] on icon at bounding box center [821, 264] width 5 height 8
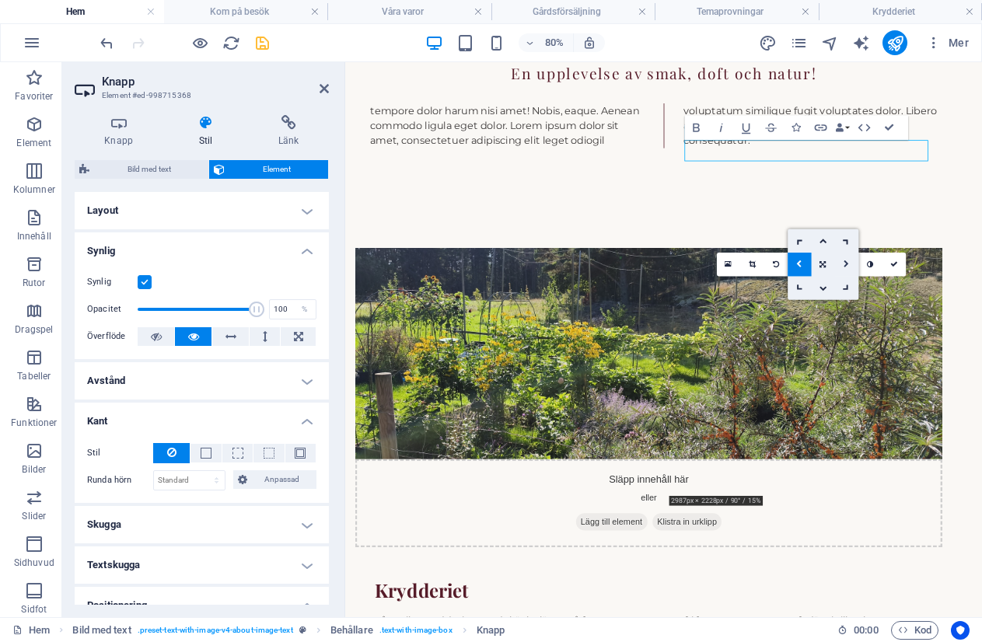
click at [840, 261] on link at bounding box center [845, 264] width 23 height 23
click at [826, 261] on link at bounding box center [822, 264] width 23 height 23
click at [838, 238] on link at bounding box center [845, 240] width 23 height 23
click at [819, 262] on icon at bounding box center [822, 264] width 11 height 11
click at [795, 289] on icon at bounding box center [799, 287] width 11 height 11
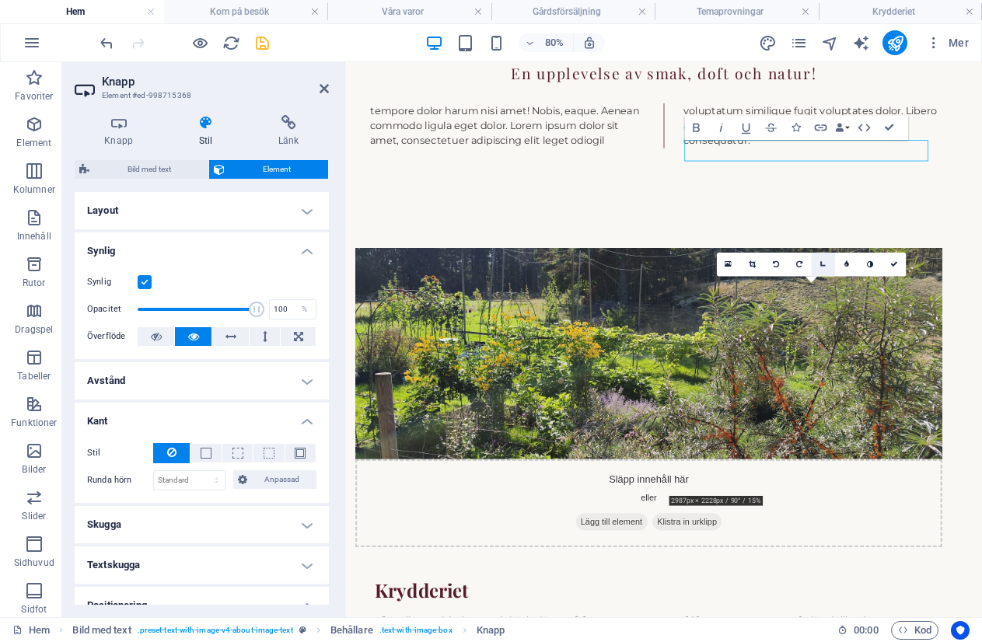
click at [818, 264] on icon at bounding box center [822, 264] width 11 height 11
click at [818, 264] on link at bounding box center [822, 264] width 23 height 23
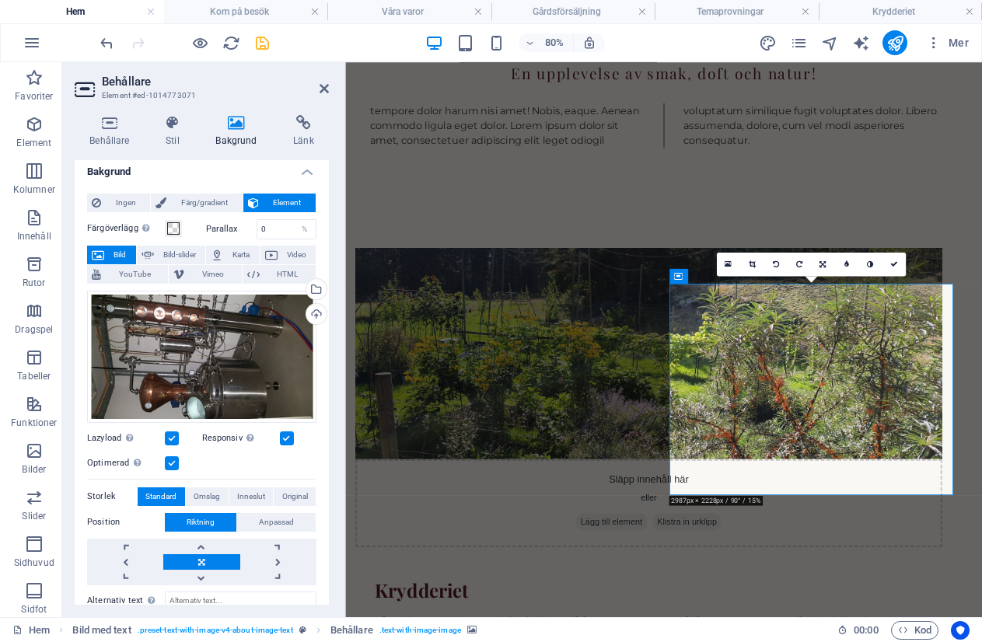
scroll to position [0, 0]
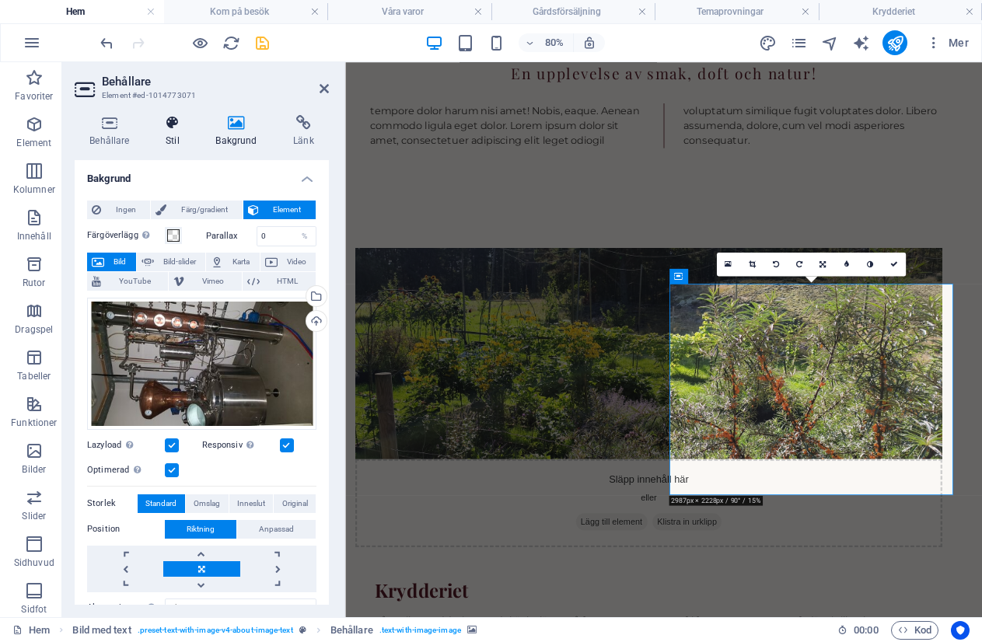
click at [173, 123] on icon at bounding box center [173, 123] width 44 height 16
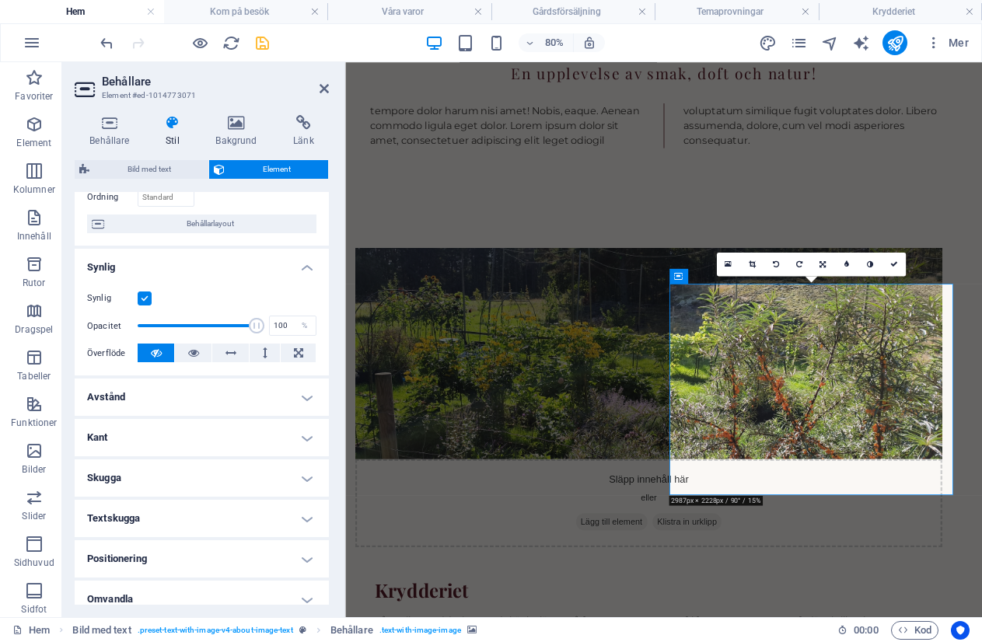
scroll to position [244, 0]
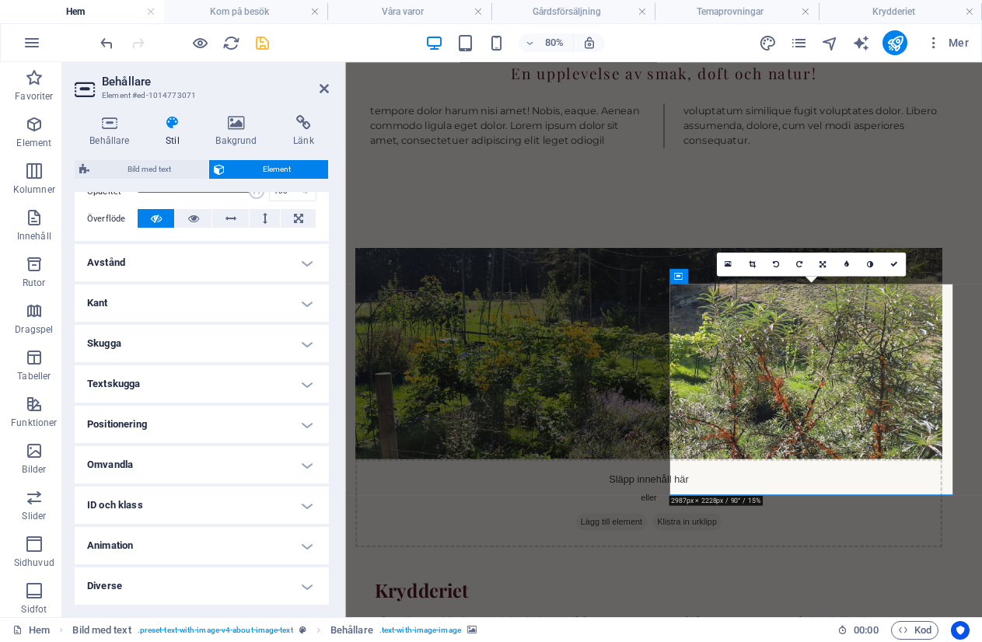
click at [170, 464] on h4 "Omvandla" at bounding box center [202, 464] width 254 height 37
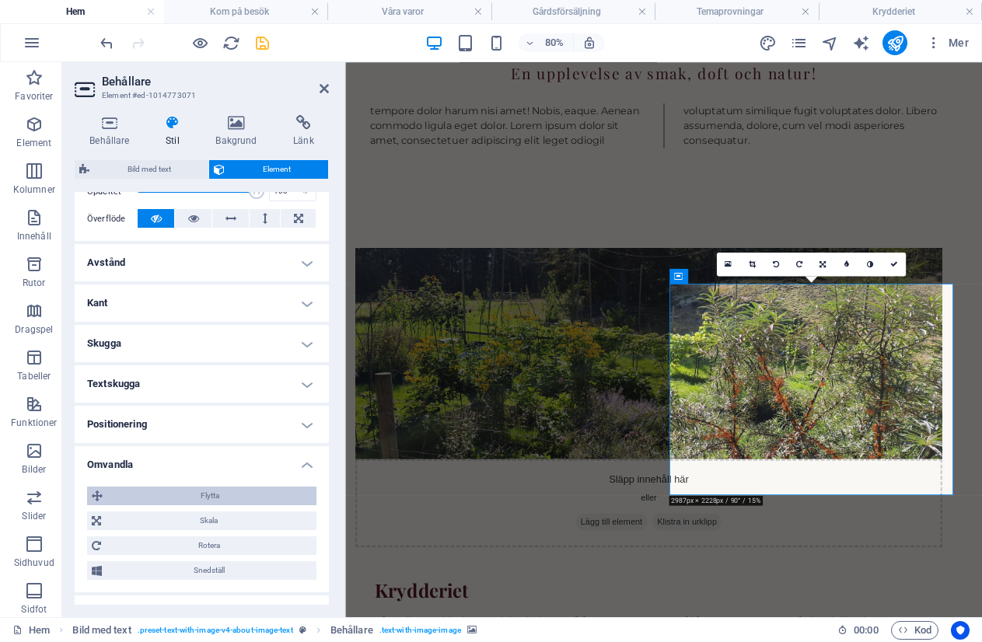
click at [239, 495] on span "Flytta" at bounding box center [209, 496] width 204 height 19
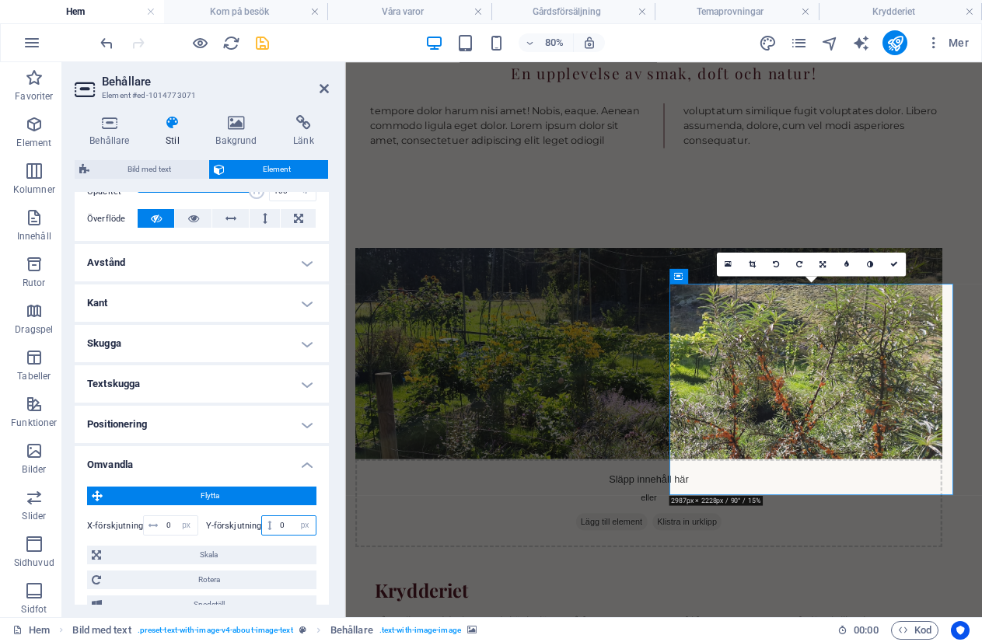
click at [276, 527] on input "0" at bounding box center [296, 525] width 40 height 19
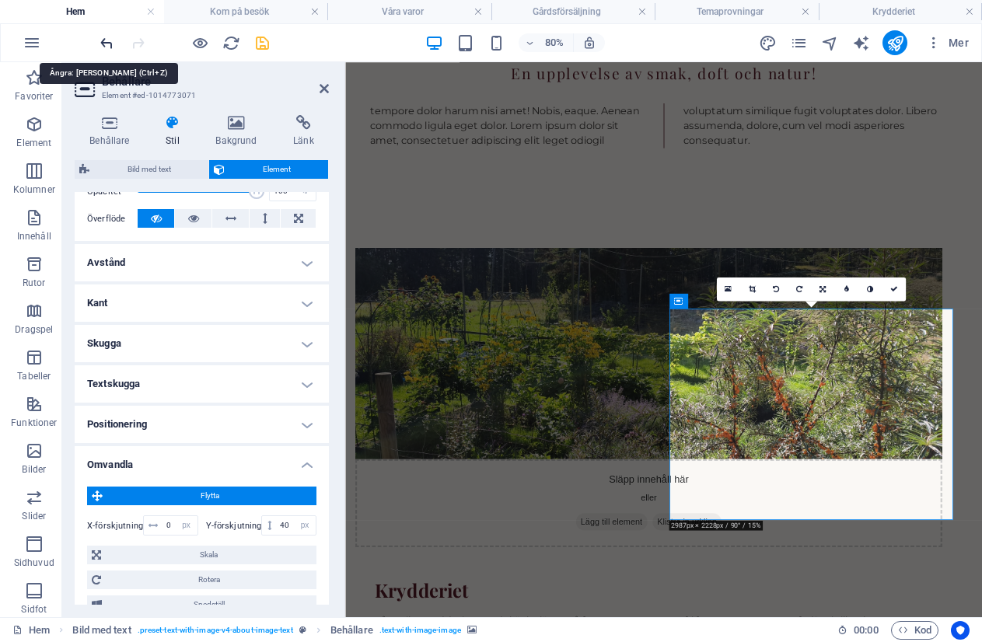
click at [108, 41] on icon "undo" at bounding box center [107, 43] width 18 height 18
type input "0"
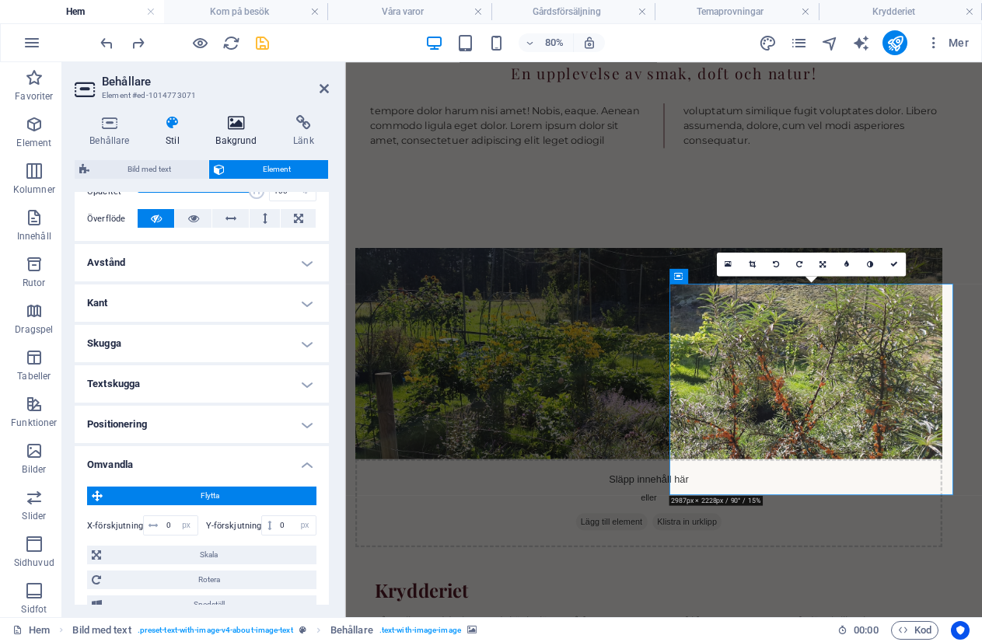
click at [237, 118] on icon at bounding box center [237, 123] width 72 height 16
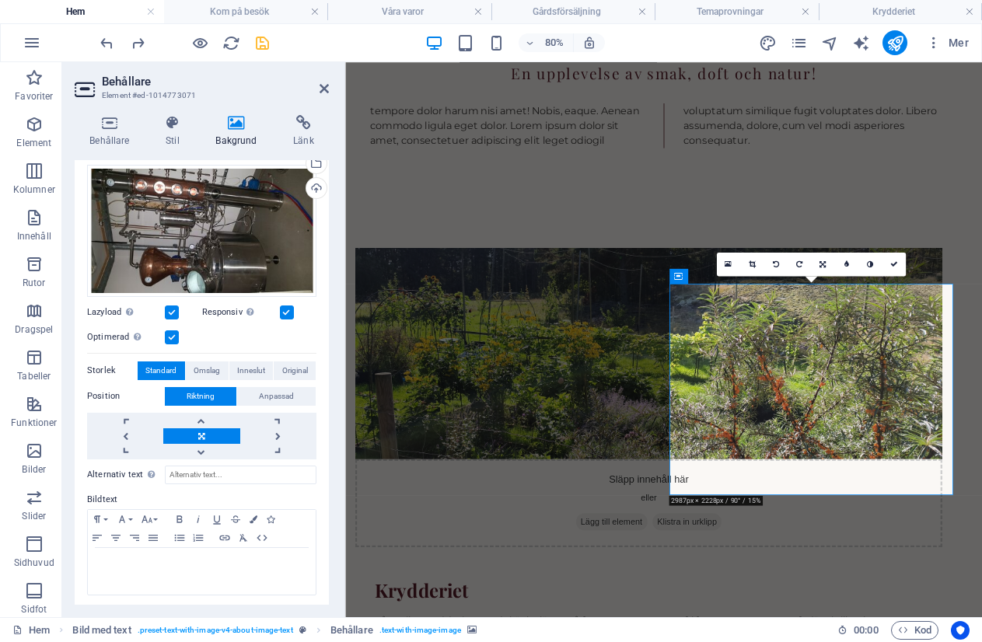
scroll to position [135, 0]
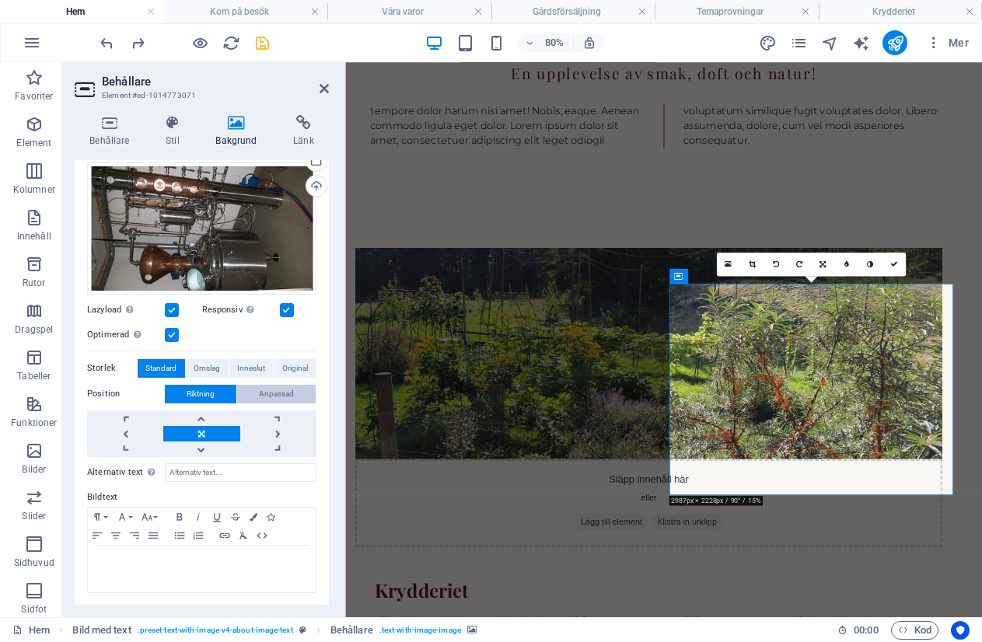
click at [269, 391] on span "Anpassad" at bounding box center [276, 394] width 35 height 19
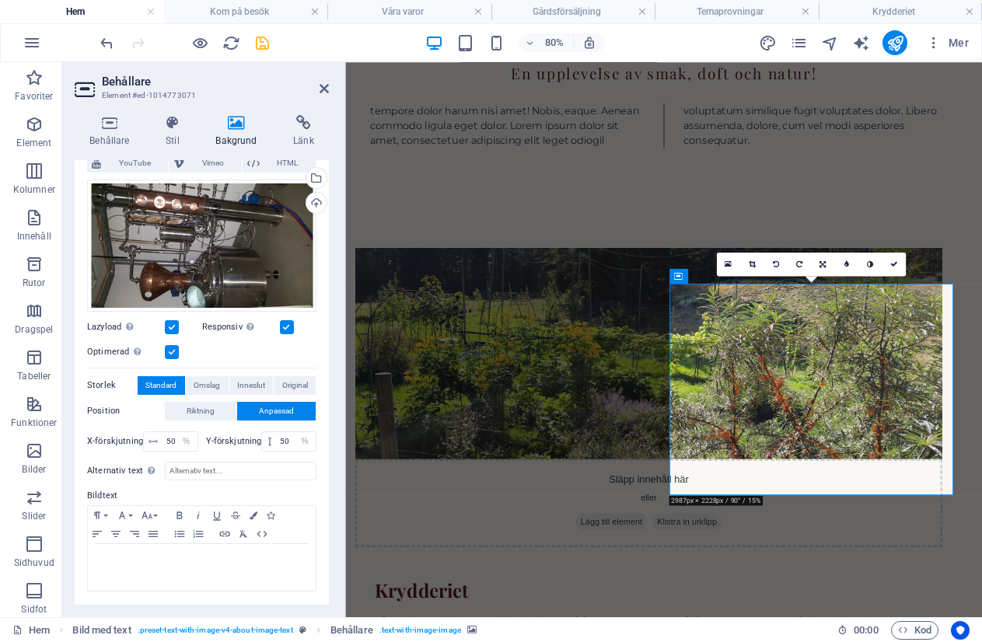
scroll to position [117, 0]
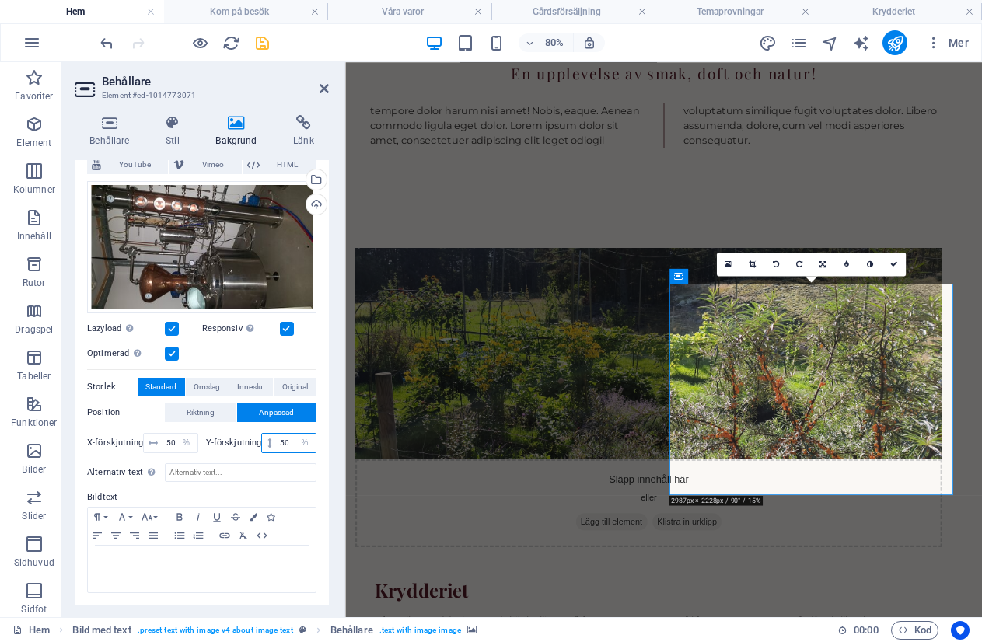
click at [285, 442] on input "50" at bounding box center [296, 443] width 40 height 19
type input "5"
type input "2"
type input "40"
click at [879, 236] on div "Släpp innehåll här eller Lägg till element Klistra in urklipp Krydderiet Långvi…" at bounding box center [743, 582] width 796 height 701
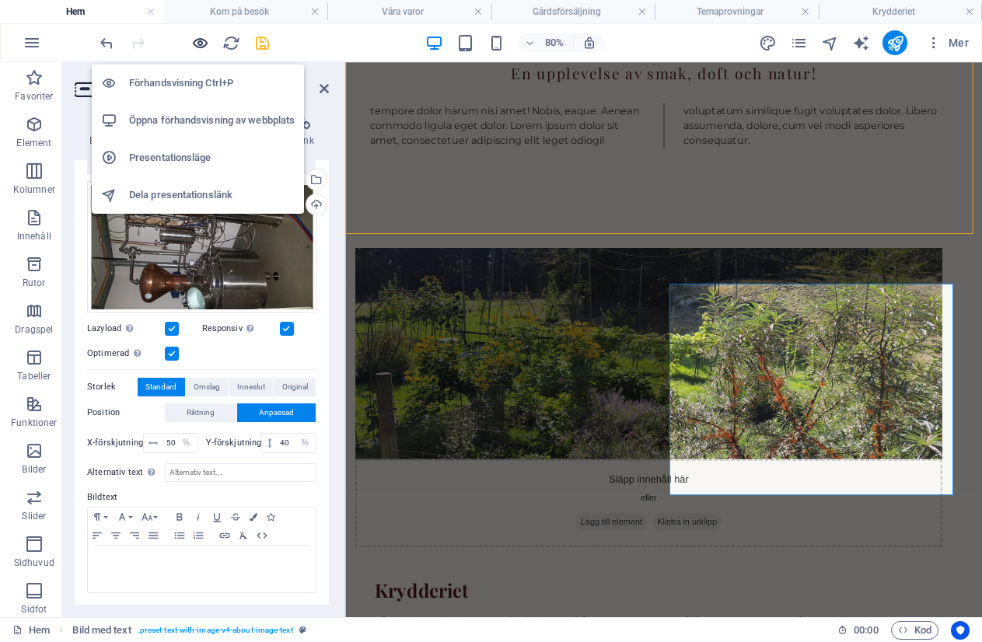
click at [194, 42] on icon "button" at bounding box center [200, 43] width 18 height 18
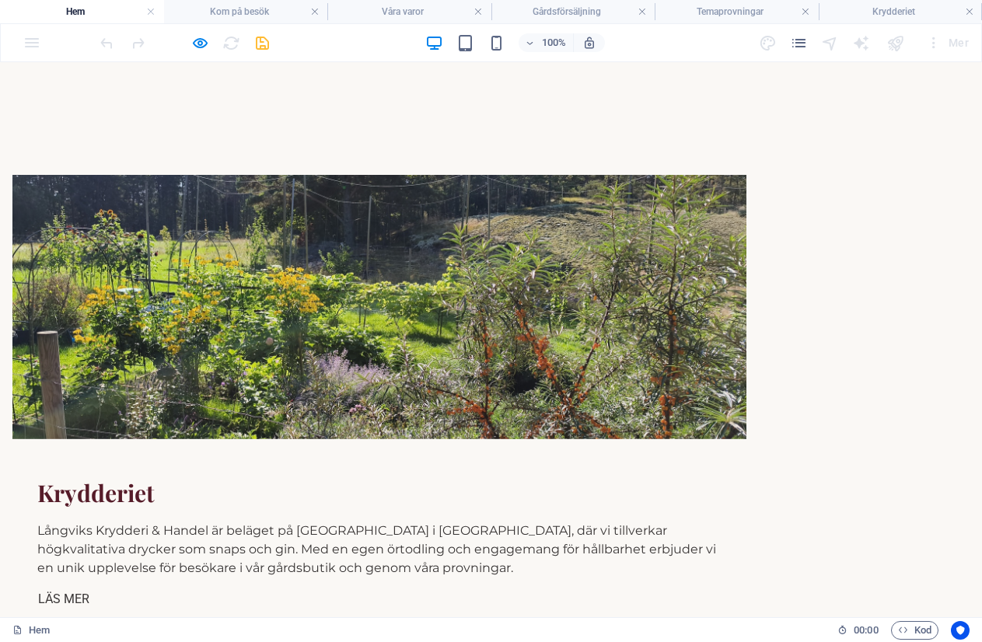
scroll to position [924, 0]
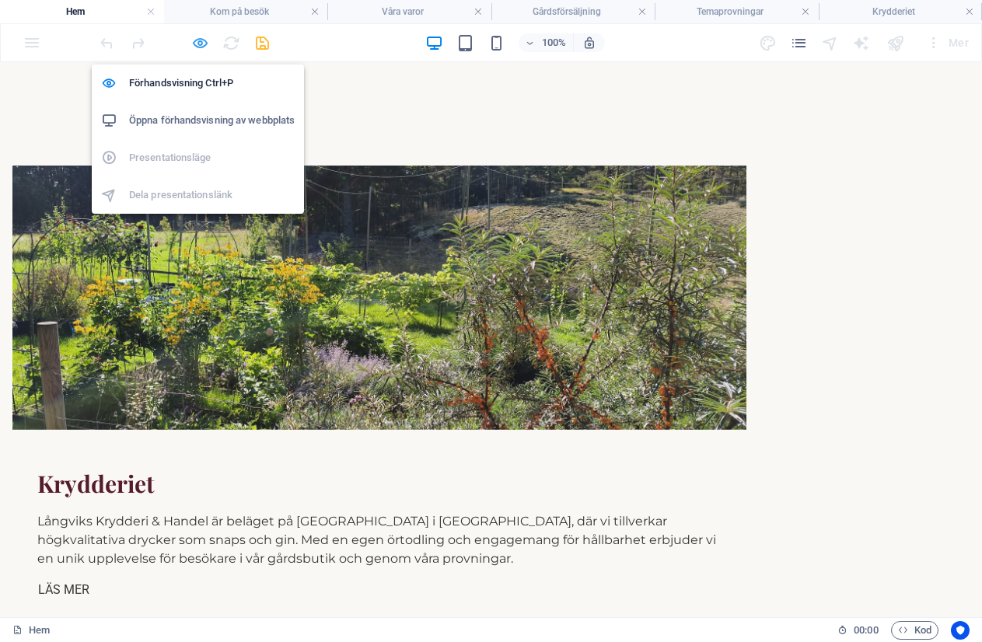
click at [200, 42] on icon "button" at bounding box center [200, 43] width 18 height 18
select select "%"
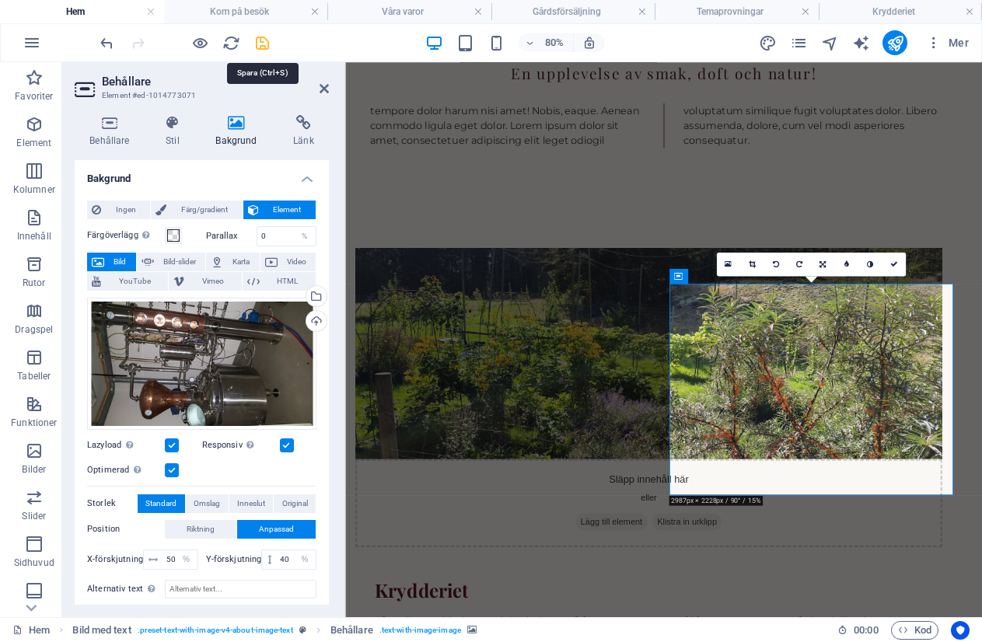
click at [262, 42] on icon "save" at bounding box center [262, 43] width 18 height 18
checkbox input "false"
select select "%"
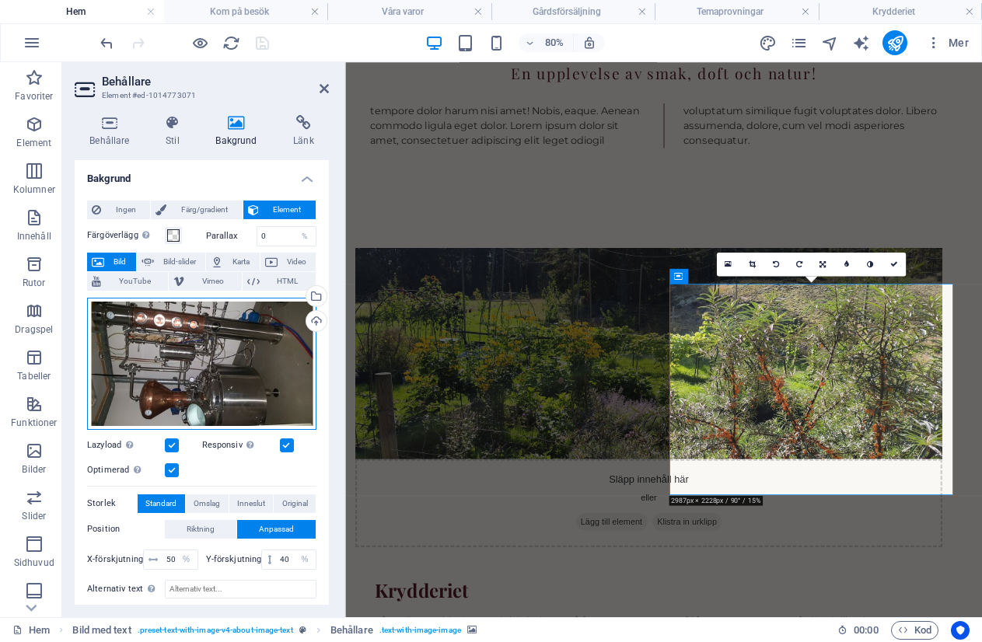
click at [173, 353] on div "Dra filer hit, klicka för att välja filer eller välj filer från Filer eller vår…" at bounding box center [201, 364] width 229 height 132
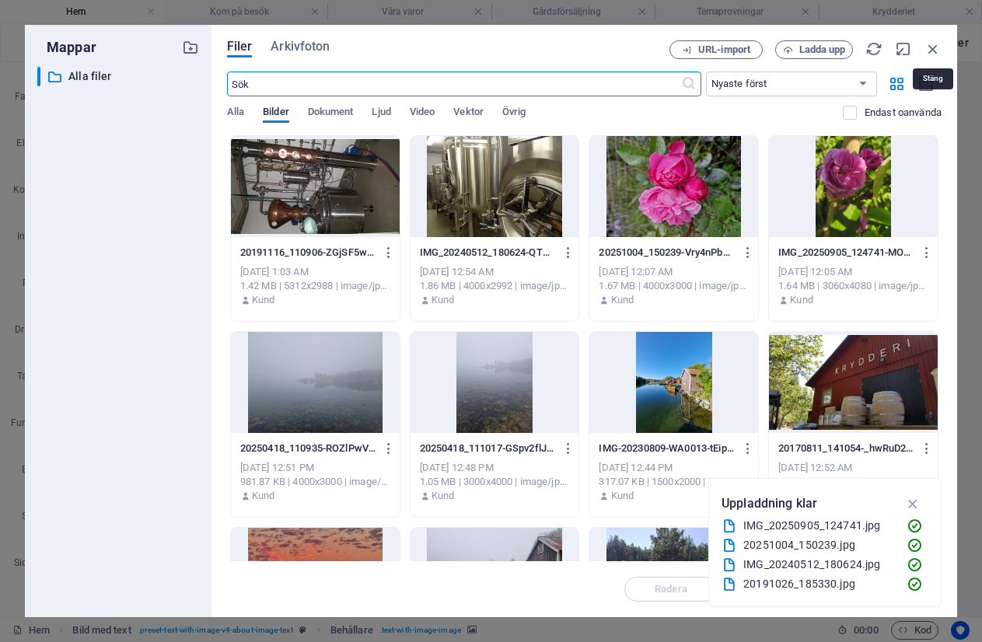
click at [926, 42] on icon "button" at bounding box center [932, 48] width 17 height 17
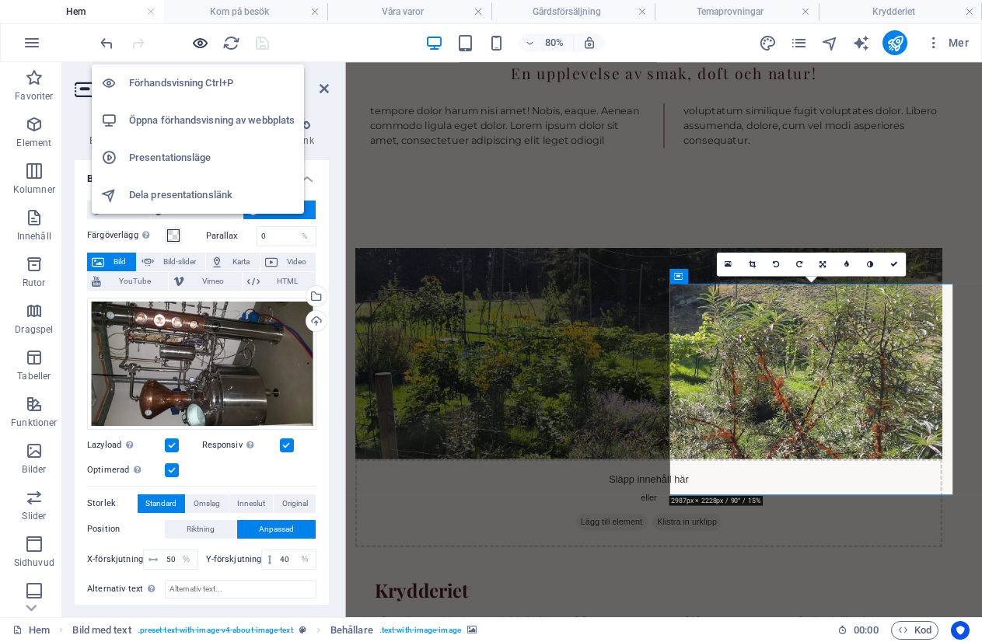
click at [195, 44] on icon "button" at bounding box center [200, 43] width 18 height 18
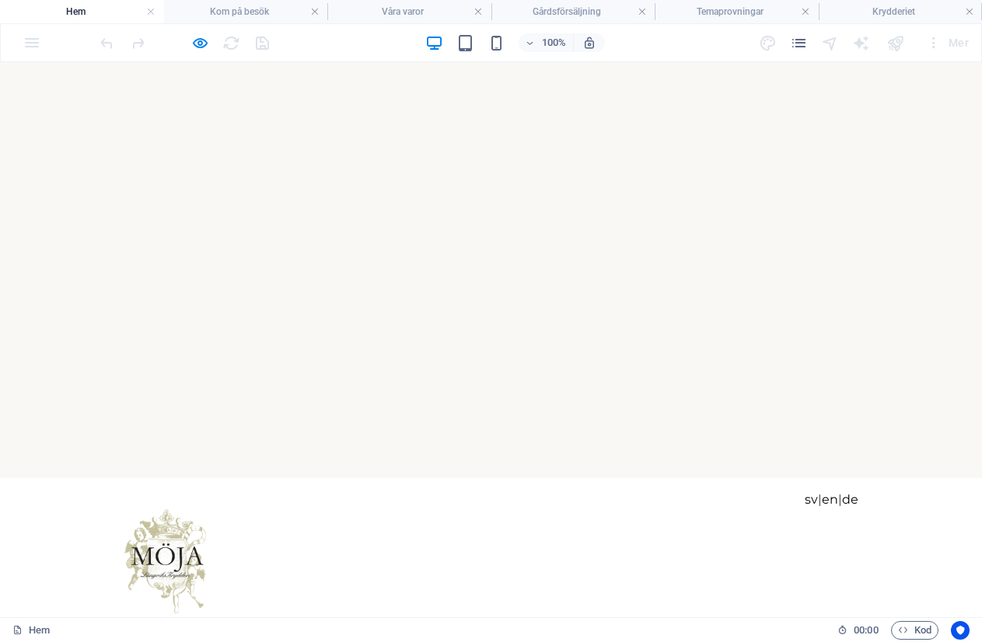
scroll to position [78, 0]
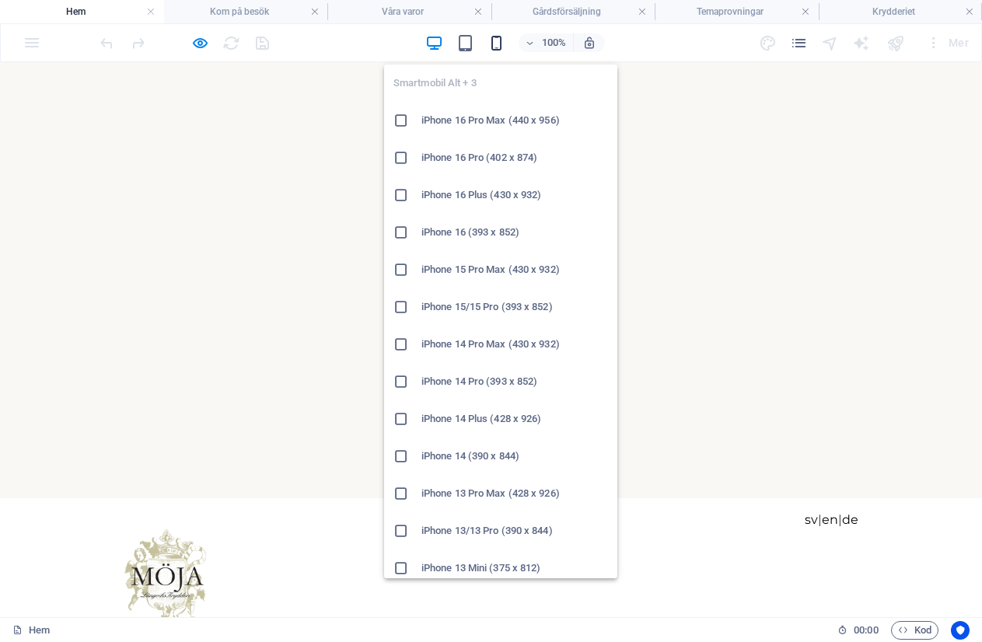
click at [492, 44] on icon "button" at bounding box center [496, 43] width 18 height 18
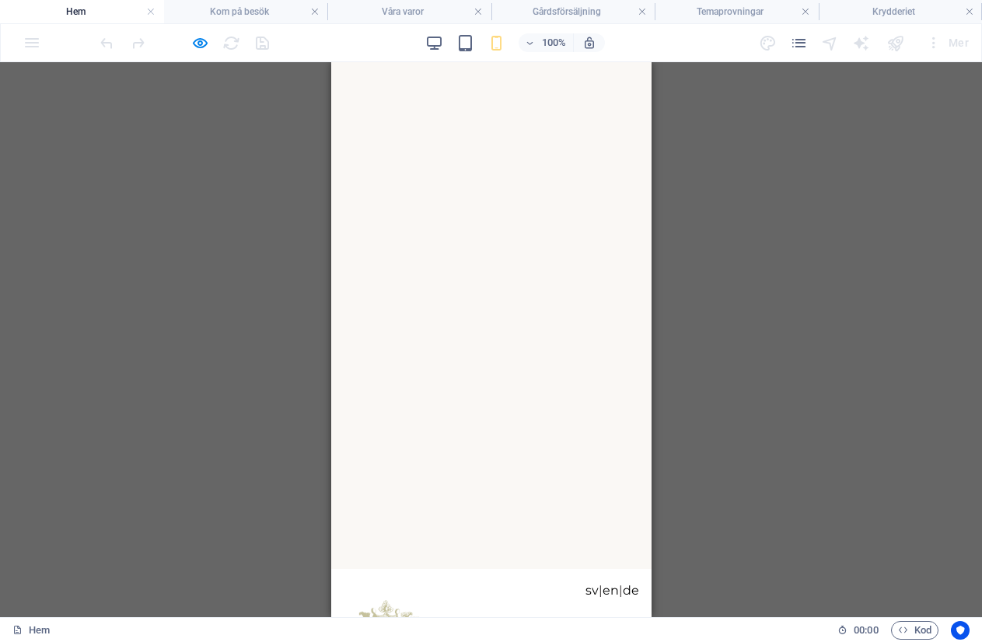
scroll to position [0, 0]
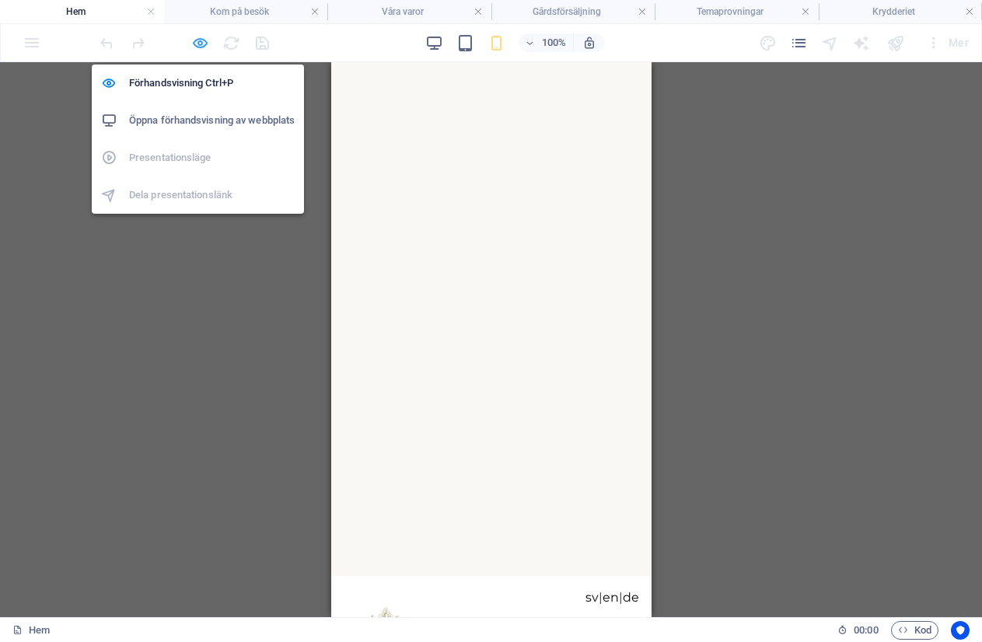
click at [195, 38] on icon "button" at bounding box center [200, 43] width 18 height 18
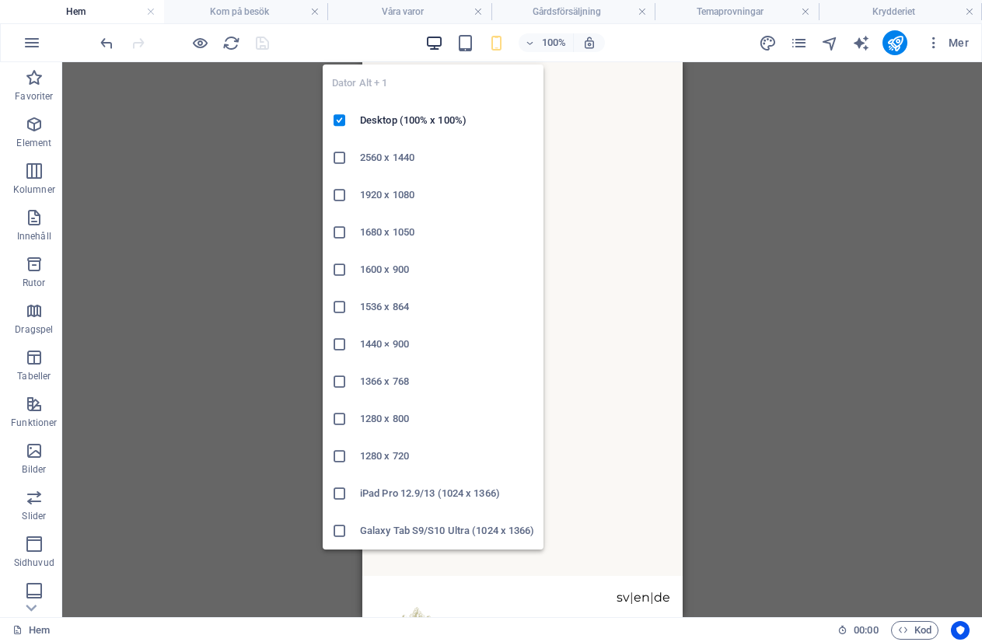
click at [433, 45] on icon "button" at bounding box center [434, 43] width 18 height 18
